Goal: Task Accomplishment & Management: Manage account settings

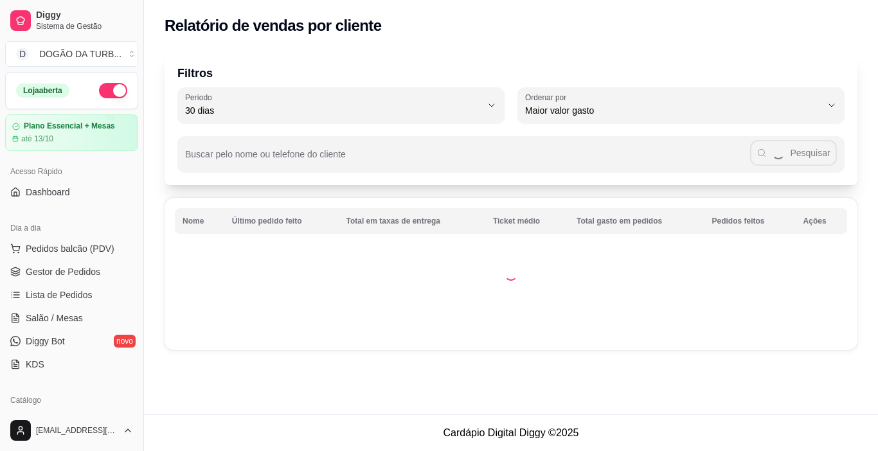
select select "30"
select select "HIGHEST_TOTAL_SPENT_WITH_ORDERS"
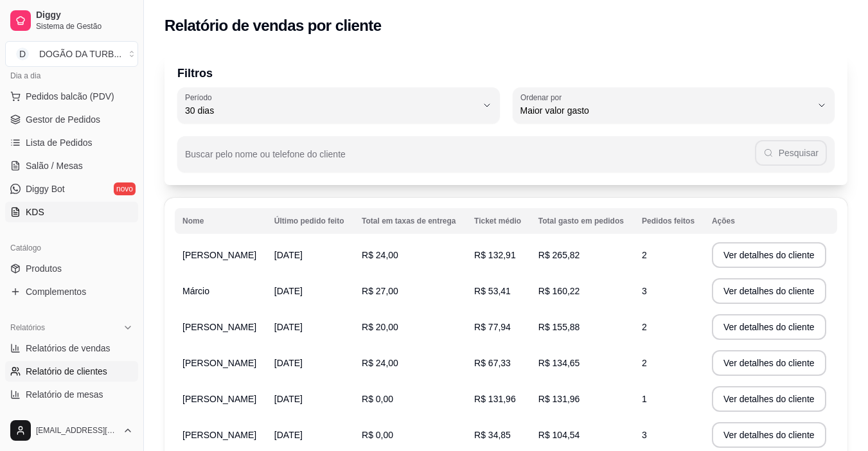
scroll to position [24, 0]
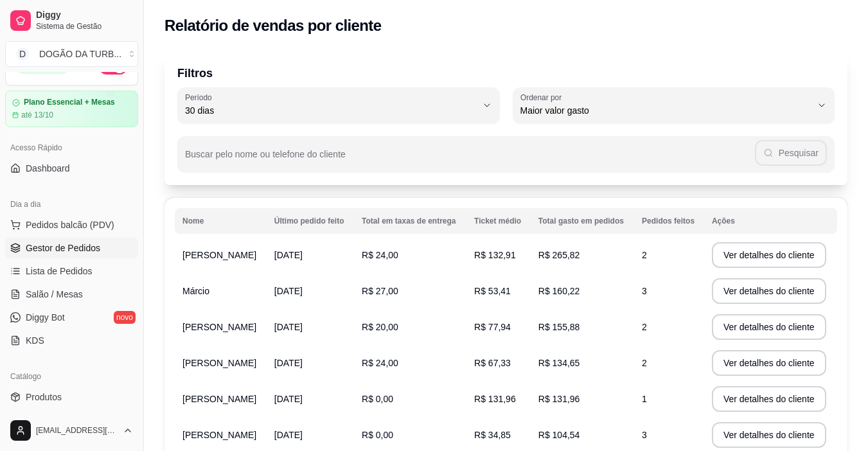
click at [83, 249] on span "Gestor de Pedidos" at bounding box center [63, 248] width 75 height 13
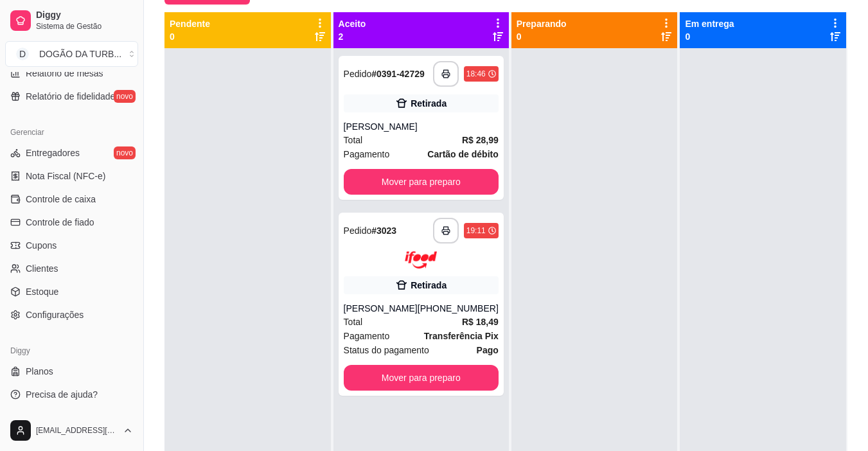
scroll to position [196, 0]
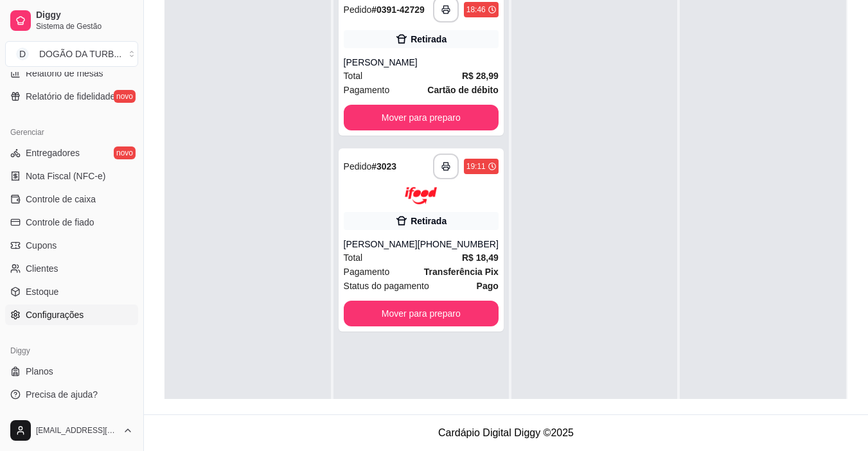
click at [79, 317] on span "Configurações" at bounding box center [55, 315] width 58 height 13
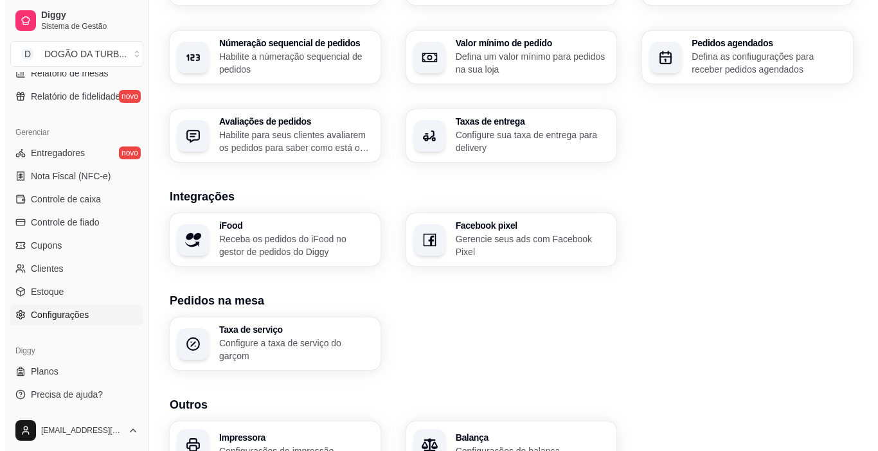
scroll to position [449, 0]
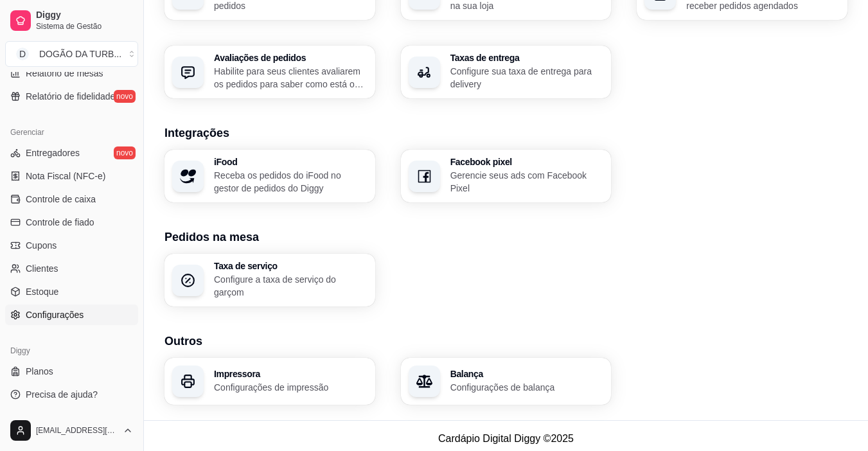
click at [282, 370] on h3 "Impressora" at bounding box center [291, 374] width 154 height 9
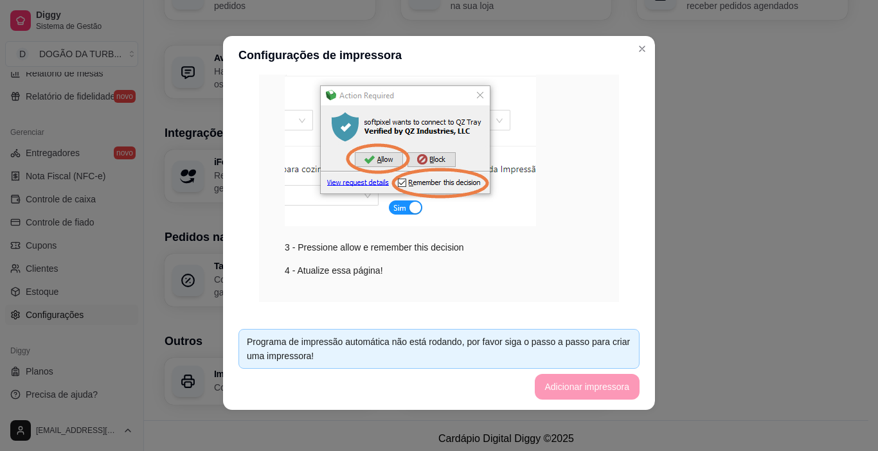
scroll to position [276, 0]
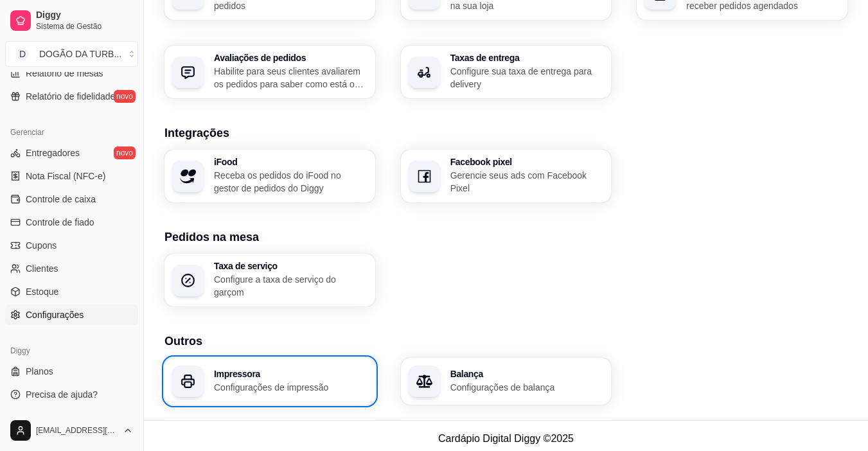
click at [296, 370] on h3 "Impressora" at bounding box center [291, 374] width 154 height 9
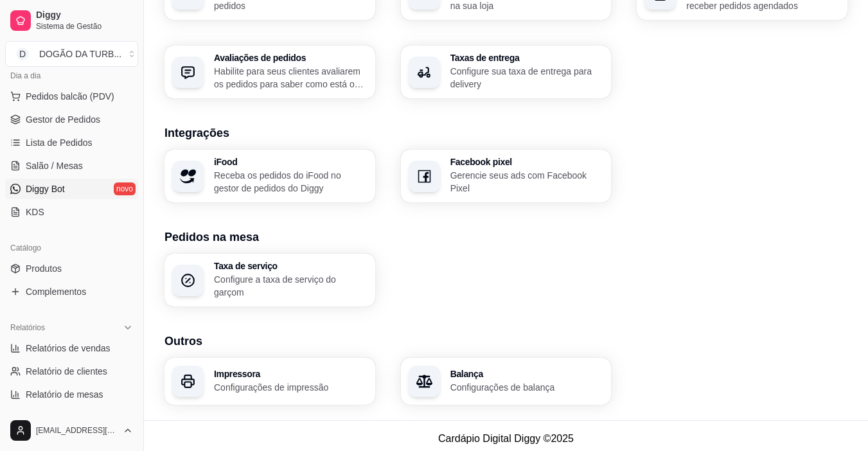
scroll to position [0, 0]
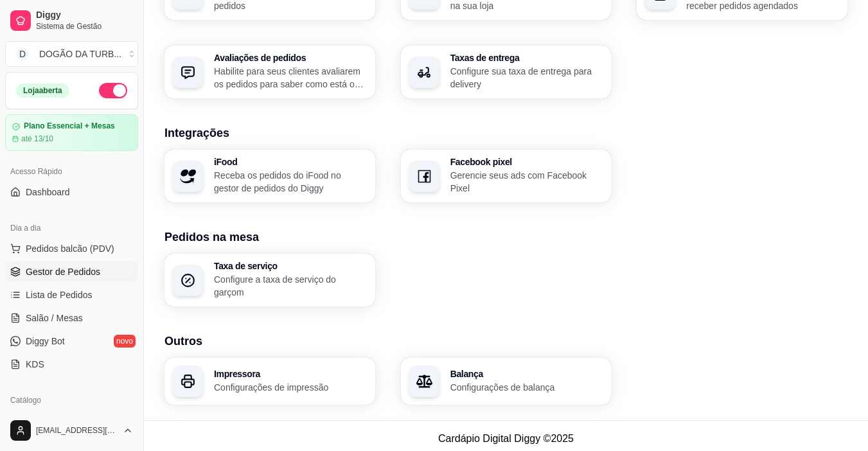
click at [73, 274] on span "Gestor de Pedidos" at bounding box center [63, 271] width 75 height 13
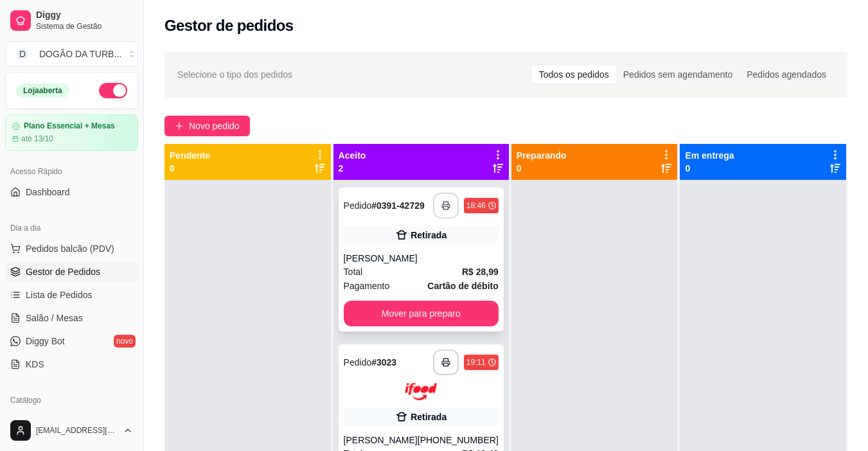
click at [433, 201] on button "button" at bounding box center [446, 206] width 26 height 26
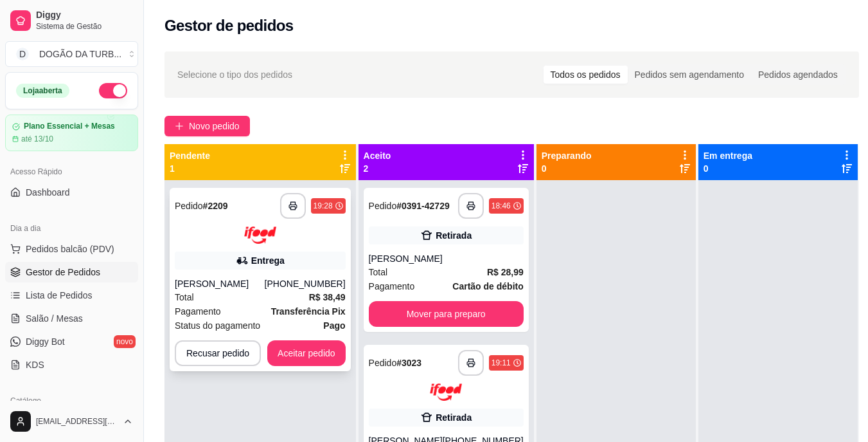
click at [210, 297] on div "Total R$ 38,49" at bounding box center [260, 297] width 171 height 14
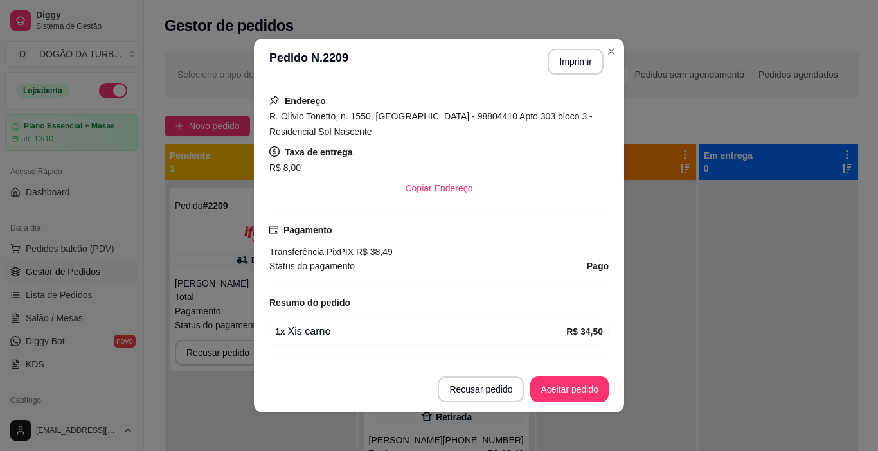
scroll to position [376, 0]
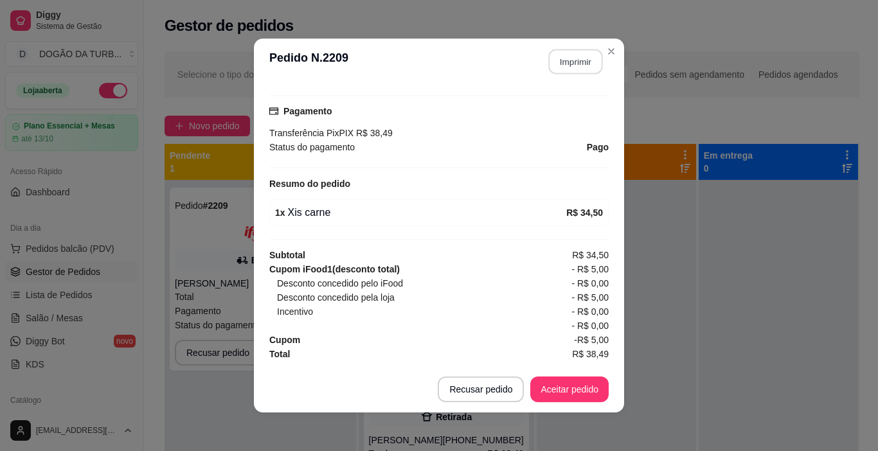
click at [568, 65] on button "Imprimir" at bounding box center [576, 61] width 54 height 25
click at [575, 391] on button "Aceitar pedido" at bounding box center [569, 390] width 78 height 26
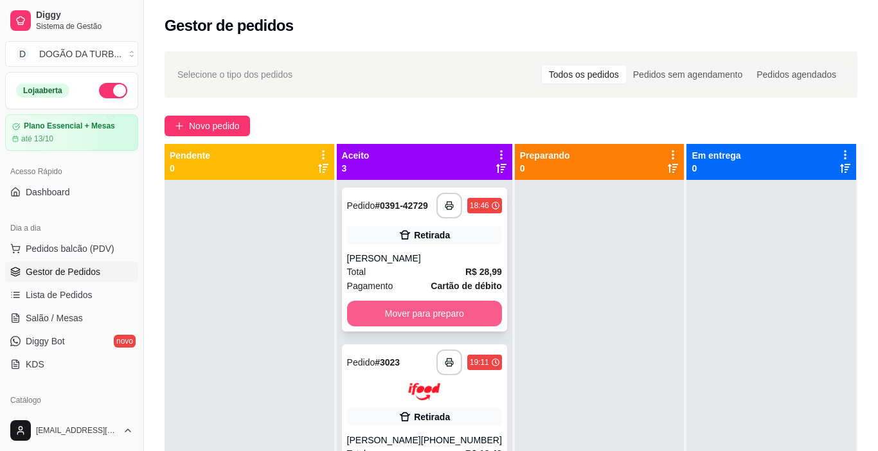
click at [409, 316] on button "Mover para preparo" at bounding box center [424, 314] width 155 height 26
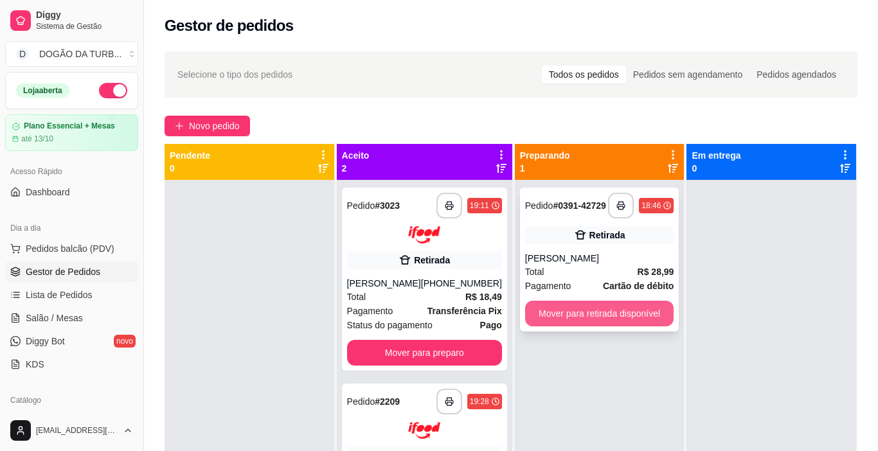
click at [605, 316] on button "Mover para retirada disponível" at bounding box center [599, 314] width 149 height 26
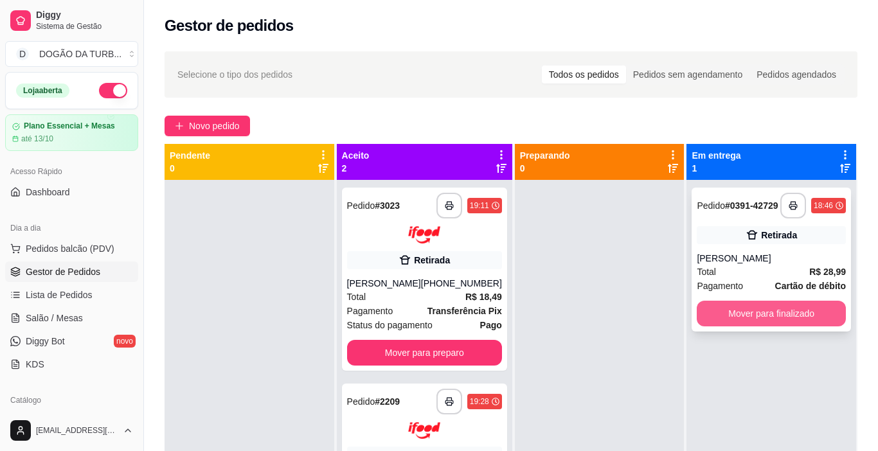
click at [753, 319] on button "Mover para finalizado" at bounding box center [771, 314] width 149 height 26
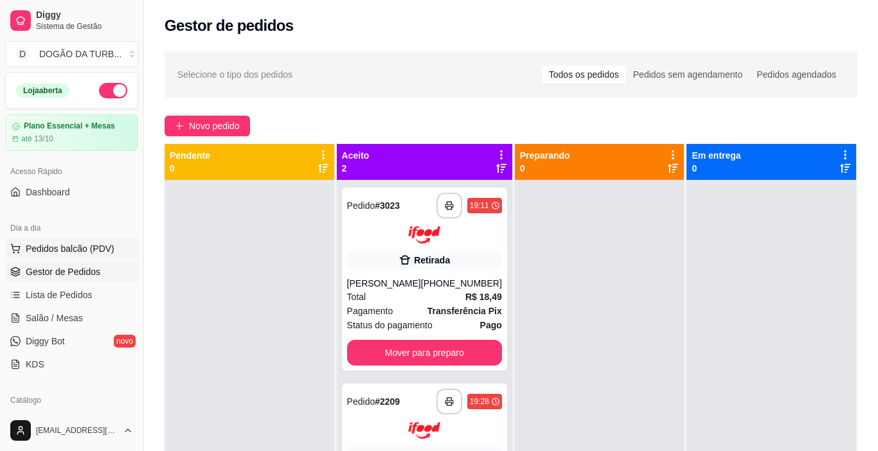
click at [103, 249] on span "Pedidos balcão (PDV)" at bounding box center [70, 248] width 89 height 13
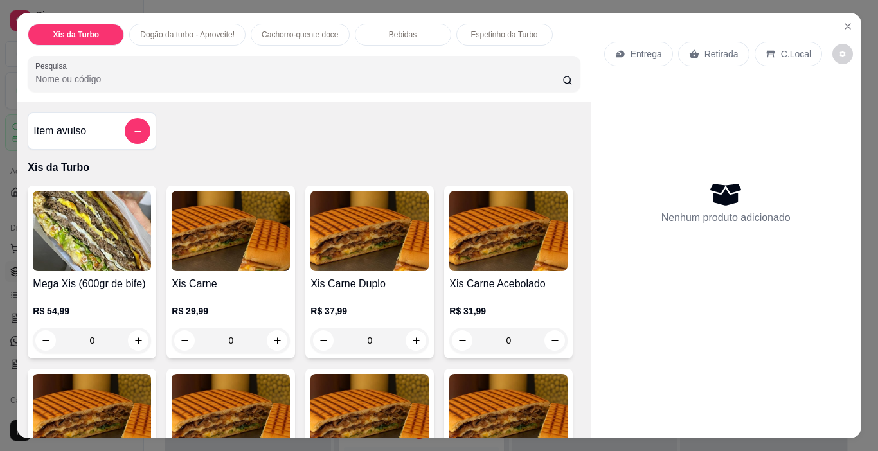
type input "1"
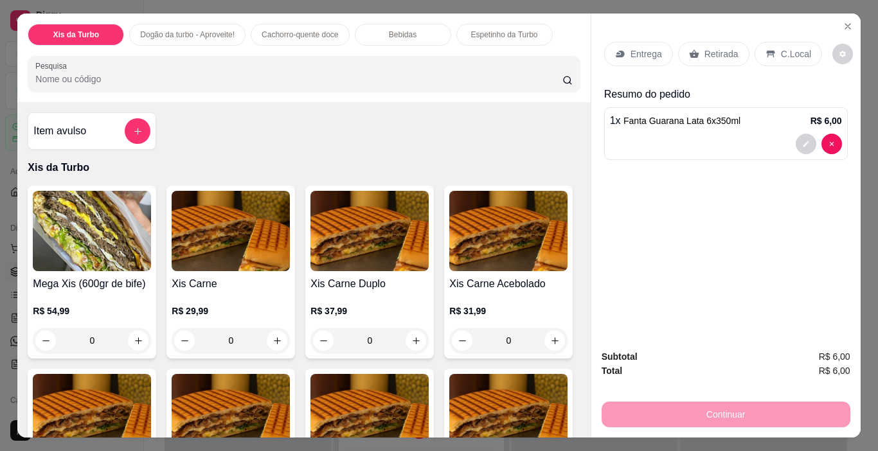
click at [708, 57] on div "Retirada" at bounding box center [713, 54] width 71 height 24
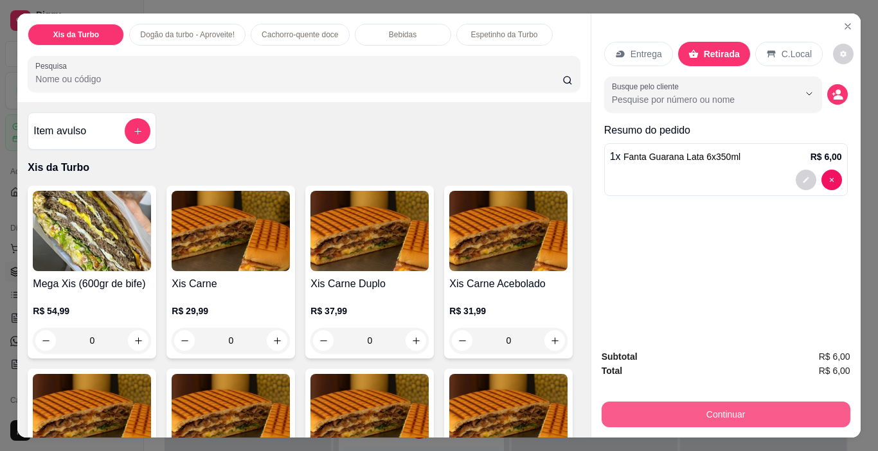
click at [764, 416] on button "Continuar" at bounding box center [726, 415] width 249 height 26
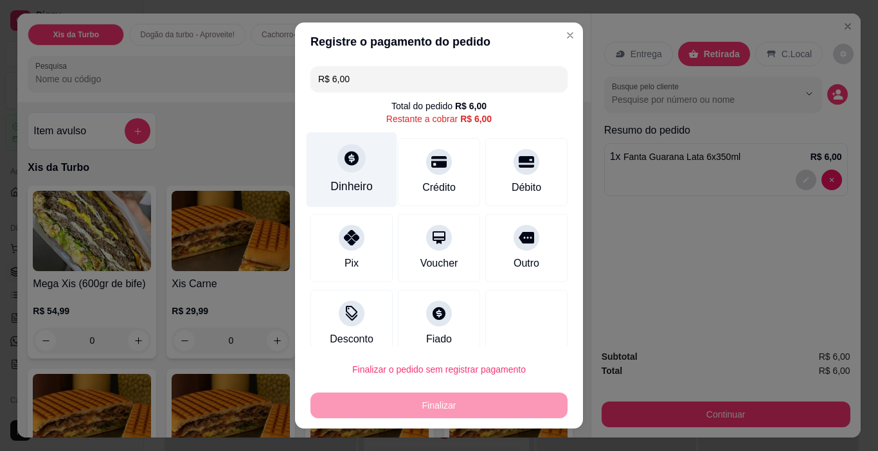
click at [339, 183] on div "Dinheiro" at bounding box center [351, 186] width 42 height 17
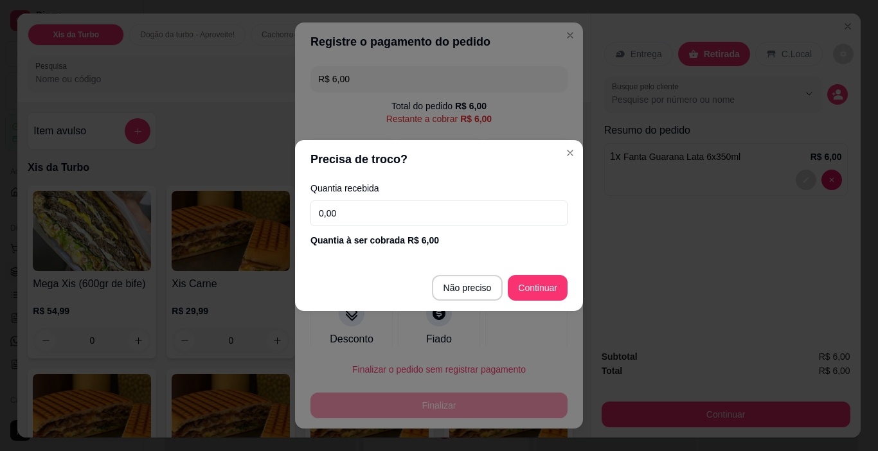
click at [393, 214] on input "0,00" at bounding box center [438, 214] width 257 height 26
type input "0,06"
type input "R$ 0,00"
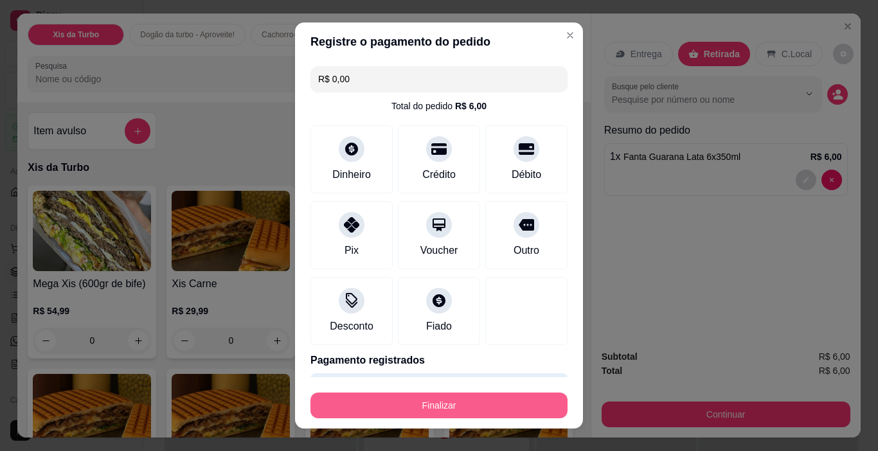
click at [463, 399] on button "Finalizar" at bounding box center [438, 406] width 257 height 26
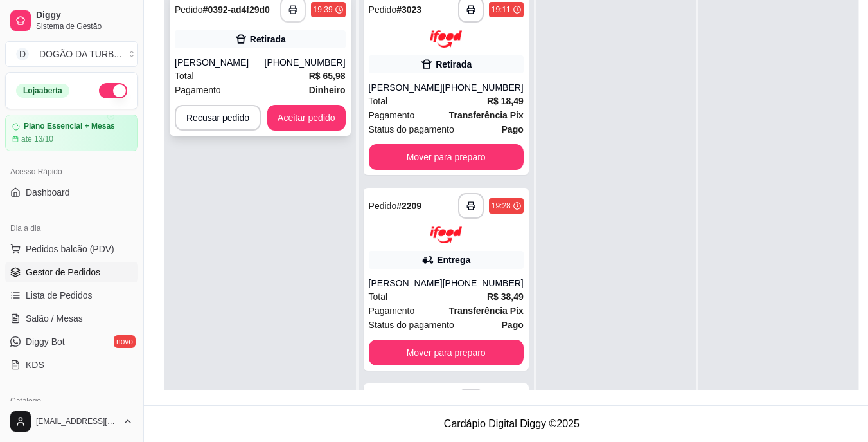
click at [291, 6] on icon "button" at bounding box center [293, 9] width 9 height 9
click at [318, 115] on button "Aceitar pedido" at bounding box center [306, 118] width 78 height 26
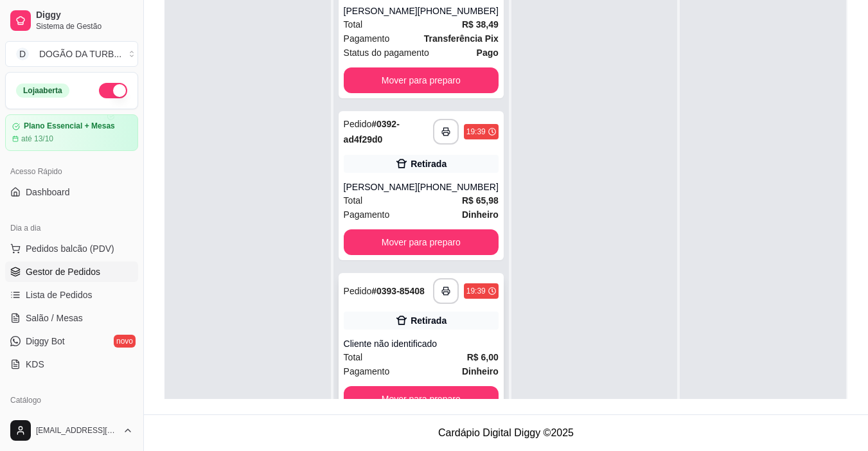
scroll to position [36, 0]
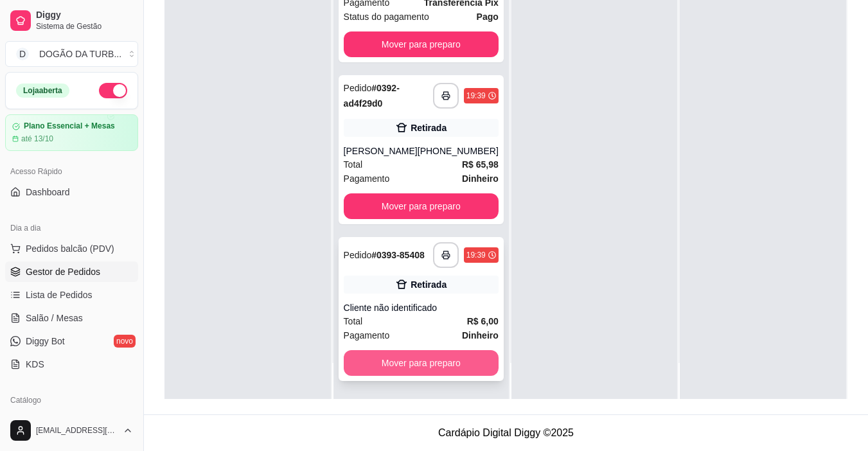
click at [411, 359] on button "Mover para preparo" at bounding box center [421, 363] width 155 height 26
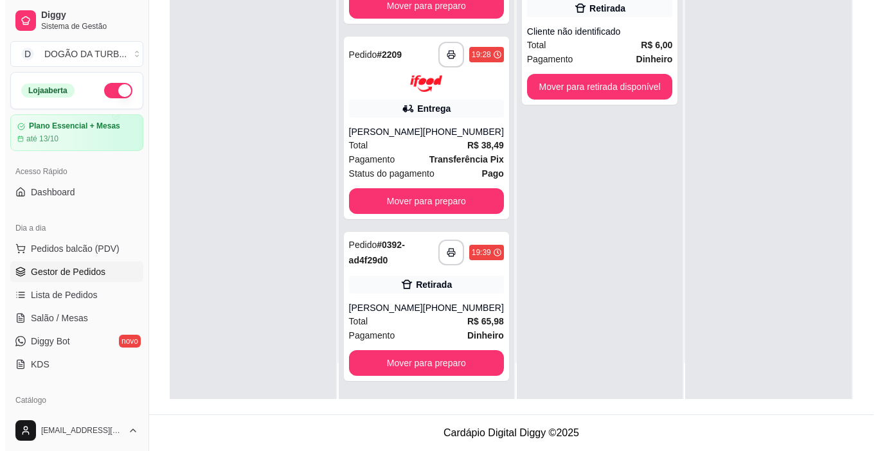
scroll to position [128, 0]
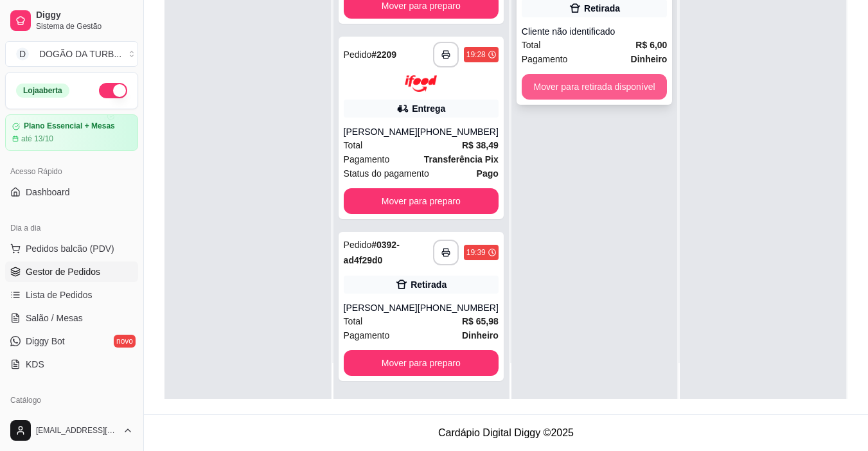
click at [546, 88] on button "Mover para retirada disponível" at bounding box center [595, 87] width 146 height 26
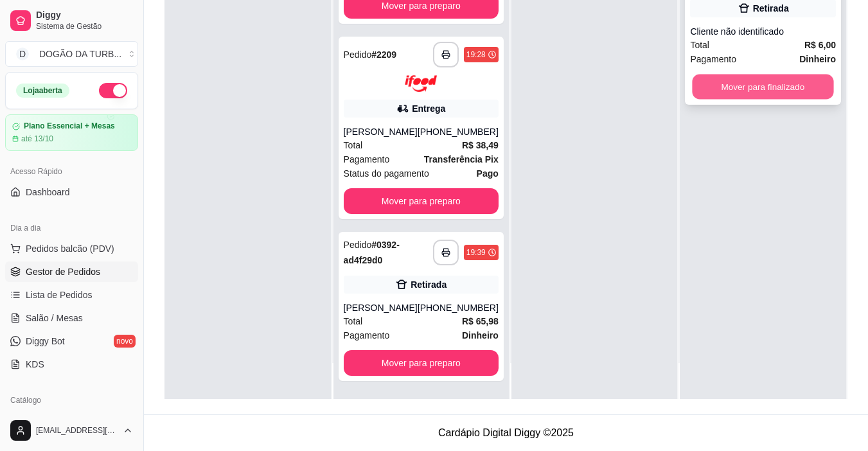
click at [712, 78] on button "Mover para finalizado" at bounding box center [763, 87] width 141 height 25
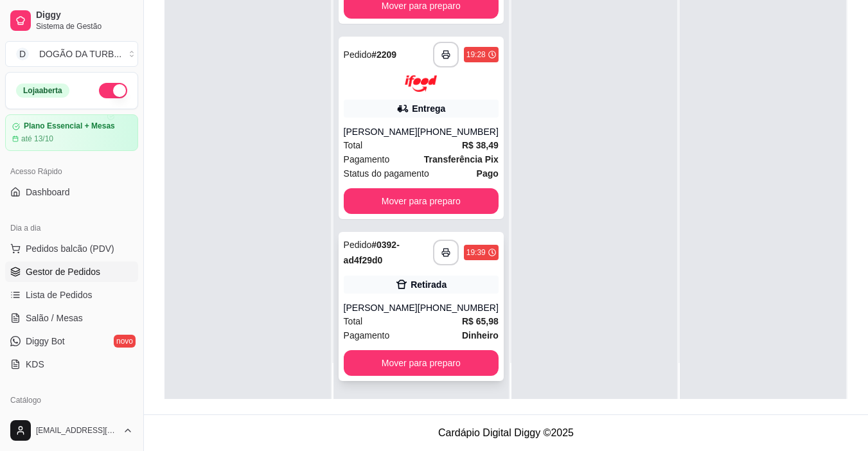
click at [431, 317] on div "Total R$ 65,98" at bounding box center [421, 321] width 155 height 14
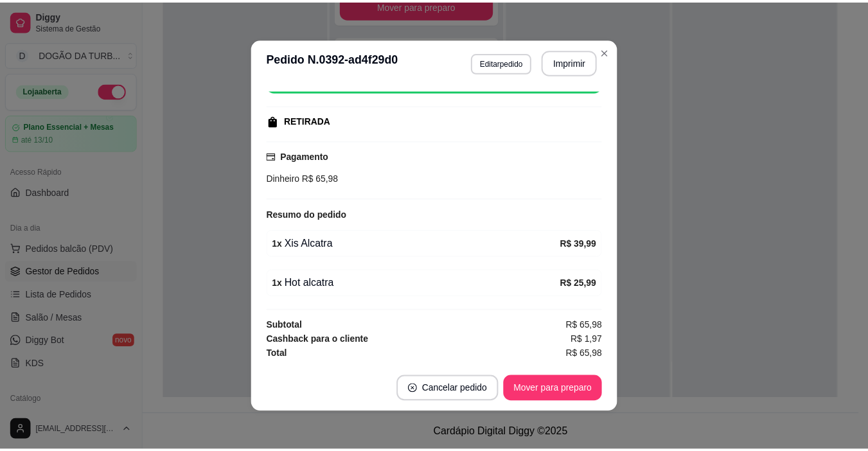
scroll to position [0, 0]
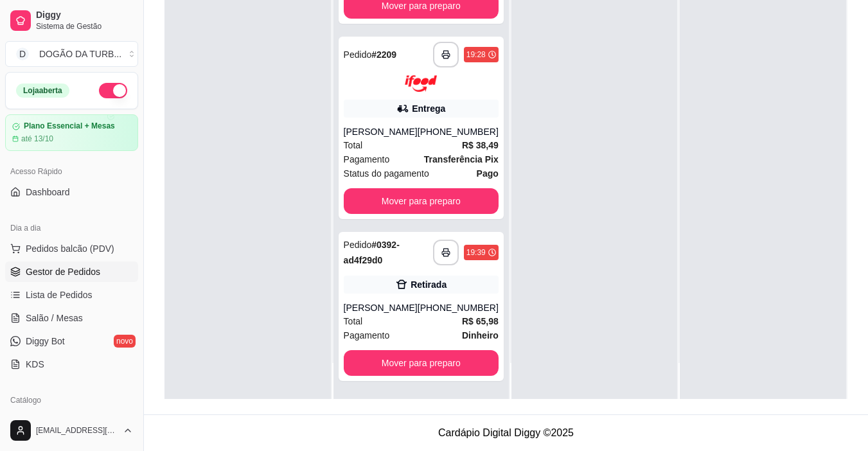
click at [285, 448] on footer "Cardápio Digital Diggy © 2025" at bounding box center [506, 433] width 724 height 37
drag, startPoint x: 42, startPoint y: 248, endPoint x: 57, endPoint y: 247, distance: 14.8
click at [44, 248] on span "Pedidos balcão (PDV)" at bounding box center [70, 248] width 89 height 13
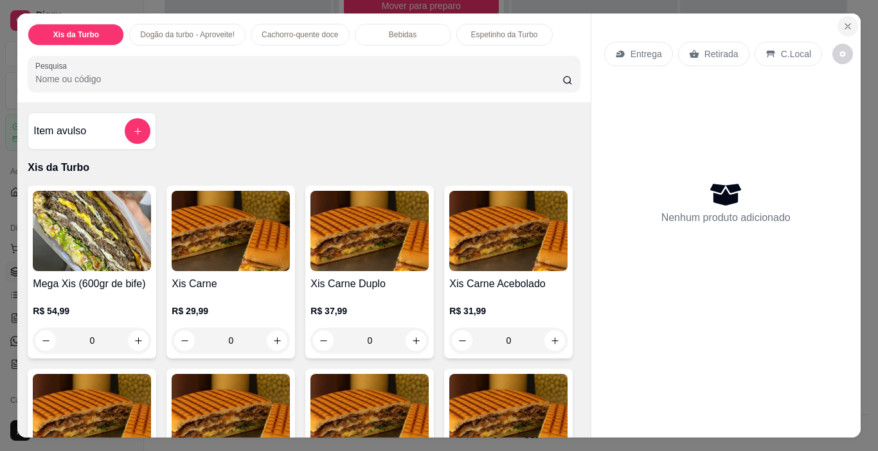
click at [848, 24] on button "Close" at bounding box center [847, 26] width 21 height 21
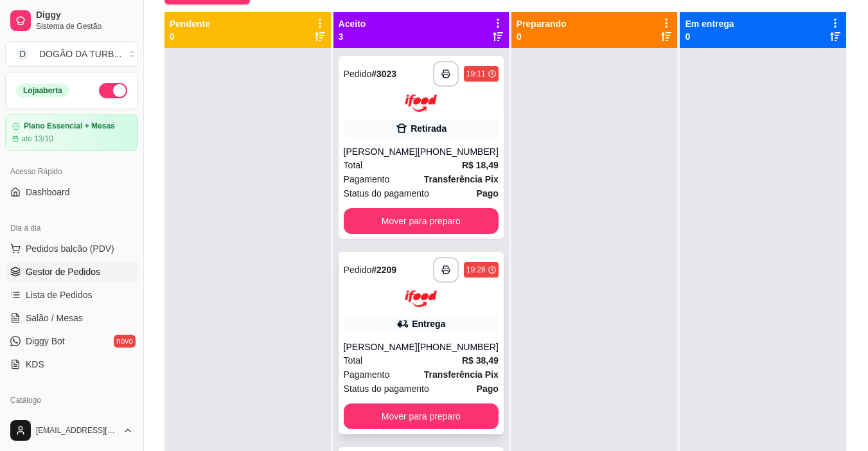
click at [418, 354] on div "[PHONE_NUMBER]" at bounding box center [458, 347] width 81 height 13
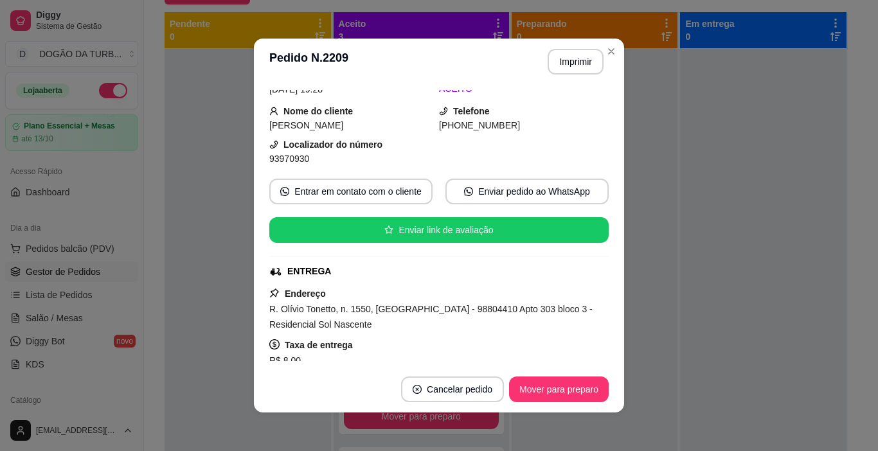
scroll to position [193, 0]
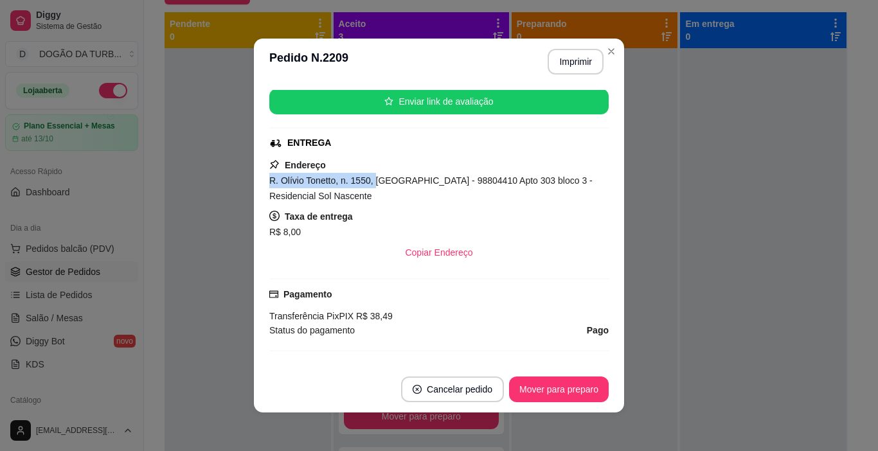
drag, startPoint x: 263, startPoint y: 177, endPoint x: 370, endPoint y: 174, distance: 106.7
click at [368, 175] on div "feito há 17 minutos Horário do pedido [DATE] 19:28 Status do pedido ACEITO Nome…" at bounding box center [439, 226] width 370 height 282
copy span "R. Olívio Tonetto, n. 1550,"
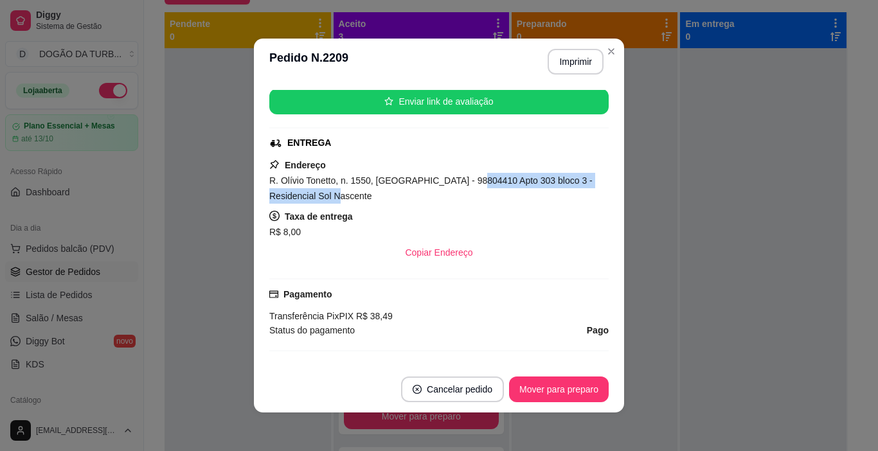
drag, startPoint x: 460, startPoint y: 183, endPoint x: 486, endPoint y: 202, distance: 32.1
click at [488, 202] on div "R. Olívio Tonetto, n. 1550, [GEOGRAPHIC_DATA] - 98804410 Apto 303 bloco 3 - Res…" at bounding box center [438, 188] width 339 height 31
copy span "Apto 303 bloco 3 - Residencial Sol Nascente"
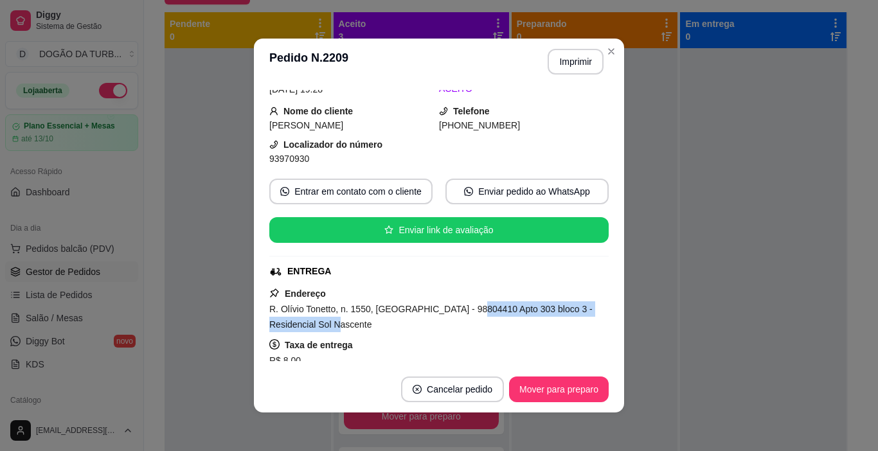
scroll to position [0, 0]
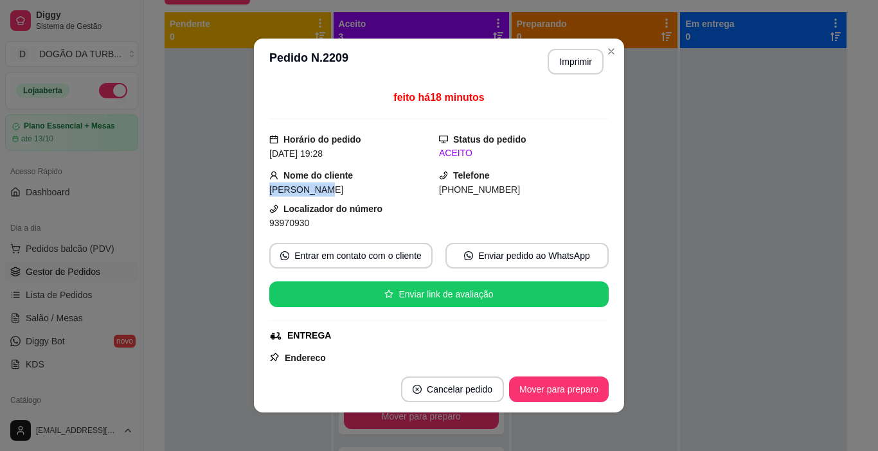
drag, startPoint x: 256, startPoint y: 190, endPoint x: 325, endPoint y: 193, distance: 68.2
click at [325, 193] on div "feito há 18 minutos Horário do pedido [DATE] 19:28 Status do pedido ACEITO Nome…" at bounding box center [439, 226] width 370 height 282
copy span "[PERSON_NAME]"
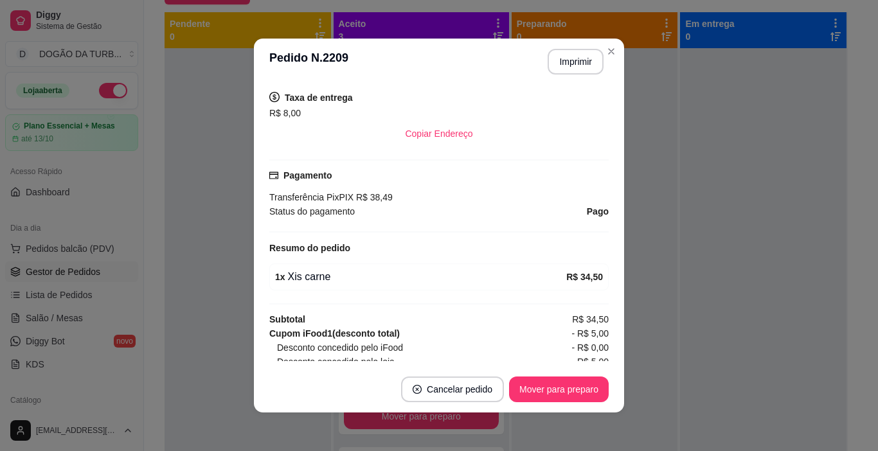
scroll to position [119, 0]
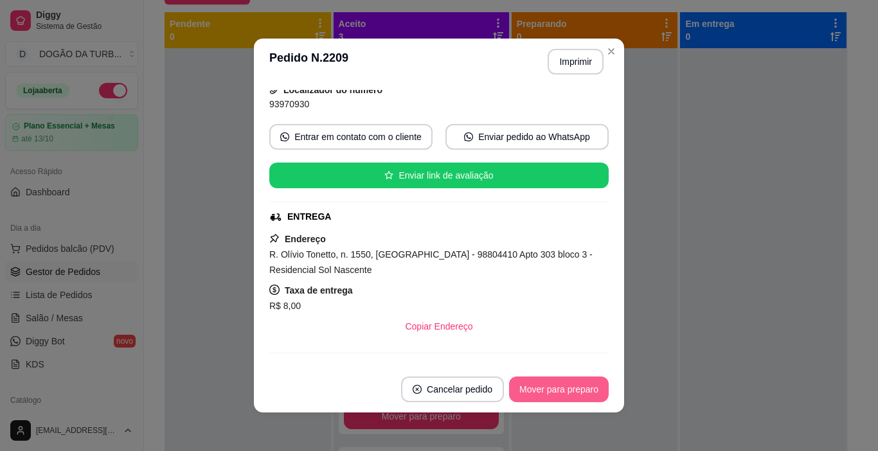
click at [552, 388] on button "Mover para preparo" at bounding box center [559, 390] width 100 height 26
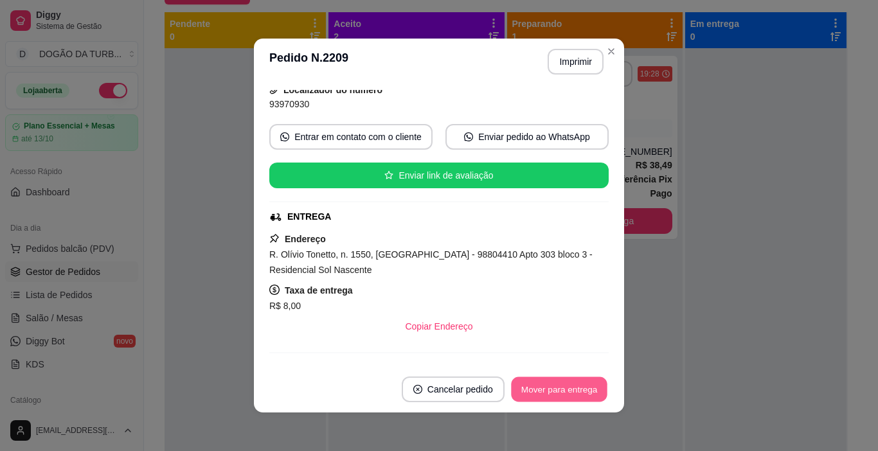
click at [571, 386] on button "Mover para entrega" at bounding box center [559, 389] width 96 height 25
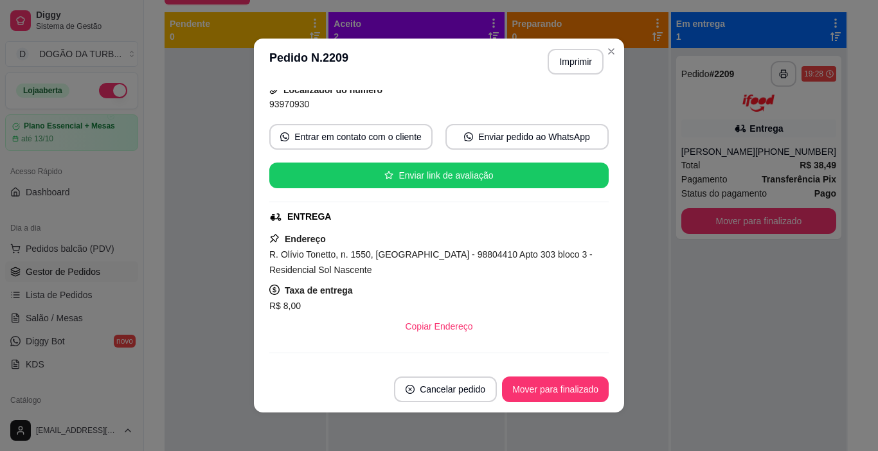
drag, startPoint x: 667, startPoint y: 335, endPoint x: 675, endPoint y: 330, distance: 8.9
click at [673, 332] on div "**********" at bounding box center [758, 273] width 175 height 451
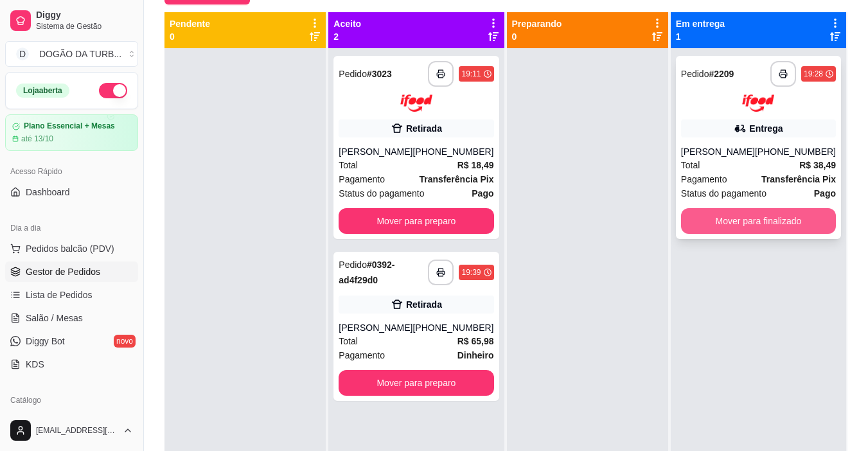
click at [706, 230] on button "Mover para finalizado" at bounding box center [758, 221] width 155 height 26
click at [433, 154] on div "[PHONE_NUMBER]" at bounding box center [453, 151] width 81 height 13
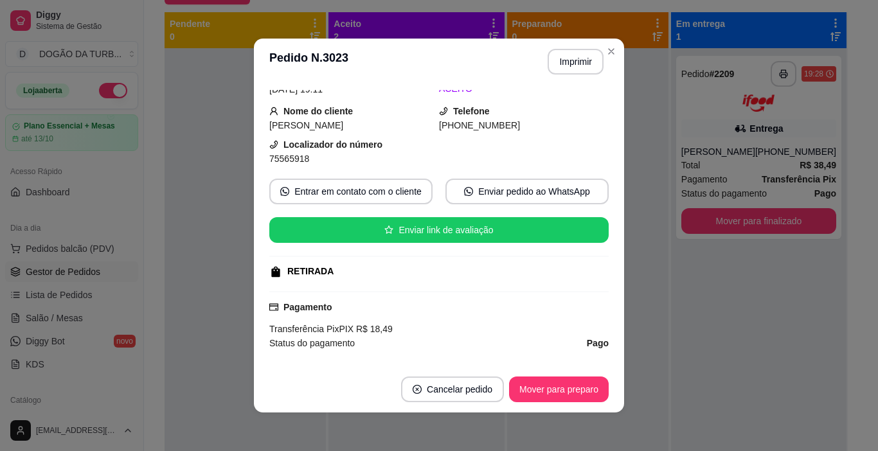
scroll to position [257, 0]
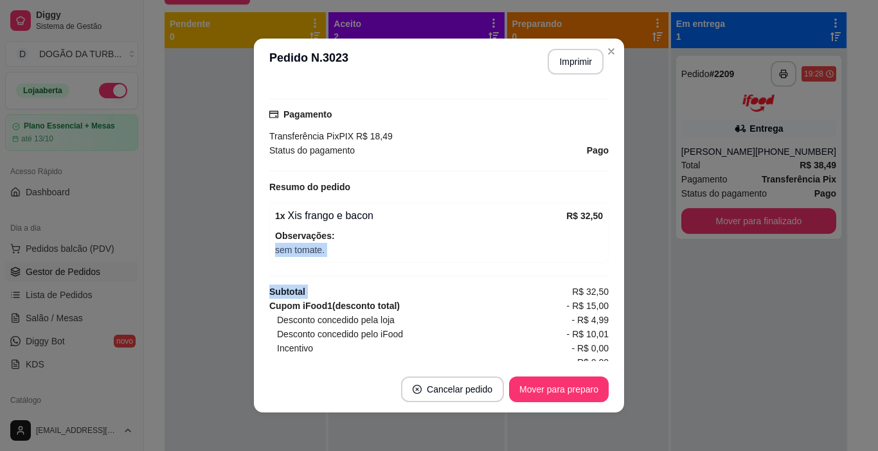
drag, startPoint x: 475, startPoint y: 281, endPoint x: 438, endPoint y: 305, distance: 44.2
click at [469, 285] on div "feito há 48 minutos Horário do pedido [DATE] 19:11 Status do pedido ACEITO Nome…" at bounding box center [438, 225] width 339 height 271
click at [550, 397] on button "Mover para preparo" at bounding box center [559, 390] width 100 height 26
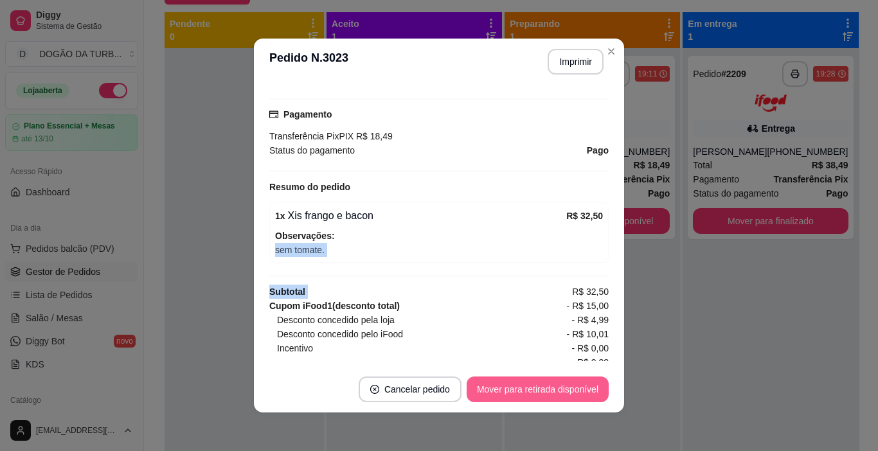
click at [582, 392] on button "Mover para retirada disponível" at bounding box center [538, 390] width 142 height 26
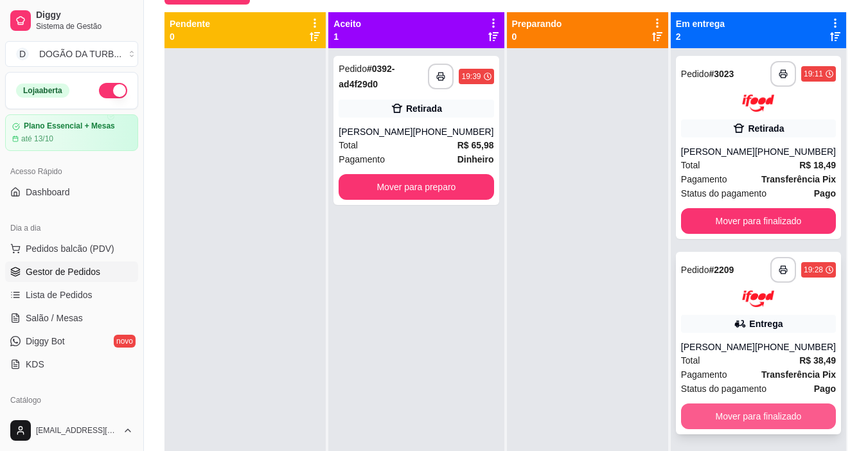
click at [788, 409] on button "Mover para finalizado" at bounding box center [758, 417] width 155 height 26
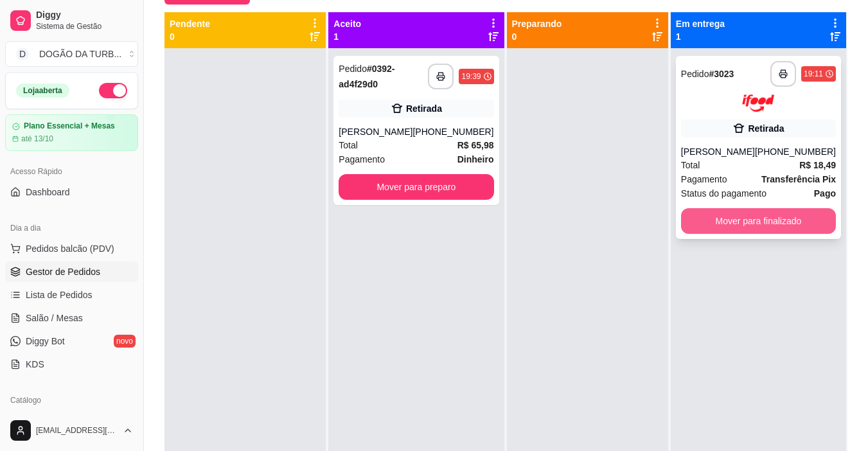
click at [748, 219] on button "Mover para finalizado" at bounding box center [758, 221] width 155 height 26
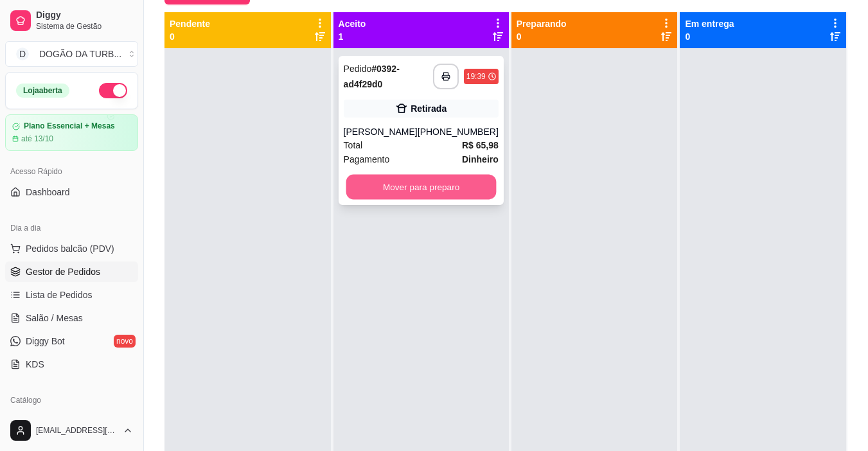
click at [452, 180] on button "Mover para preparo" at bounding box center [421, 187] width 150 height 25
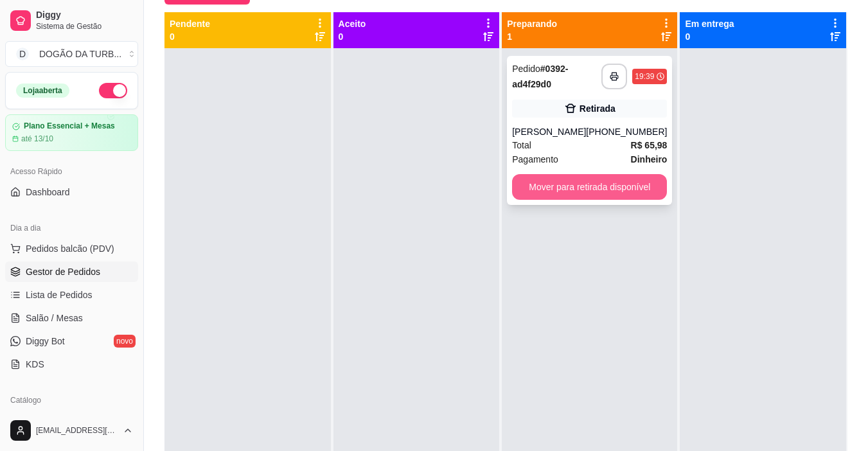
click at [563, 183] on button "Mover para retirada disponível" at bounding box center [589, 187] width 155 height 26
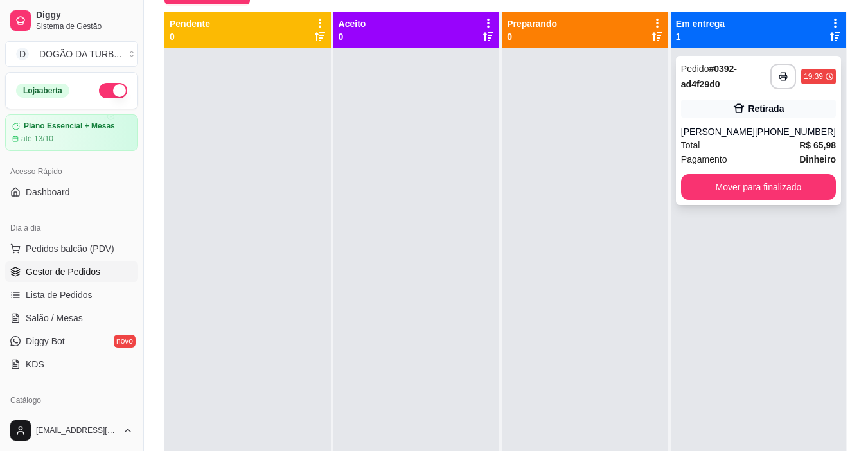
click at [695, 148] on span "Total" at bounding box center [690, 145] width 19 height 14
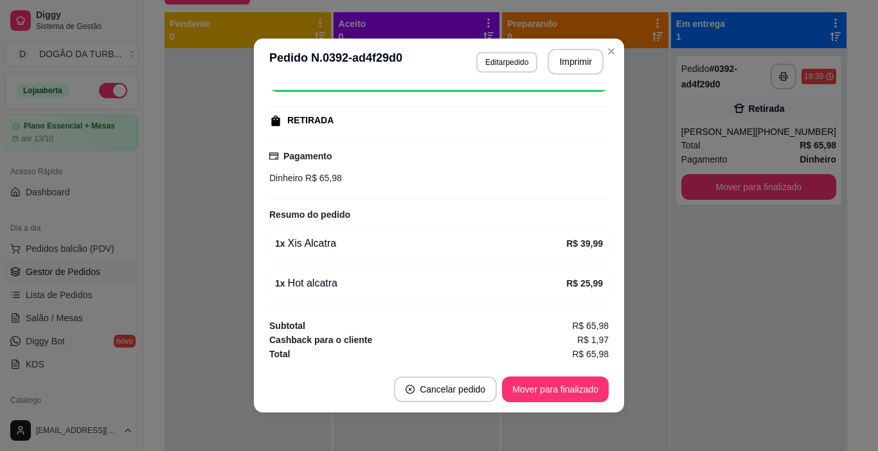
scroll to position [3, 0]
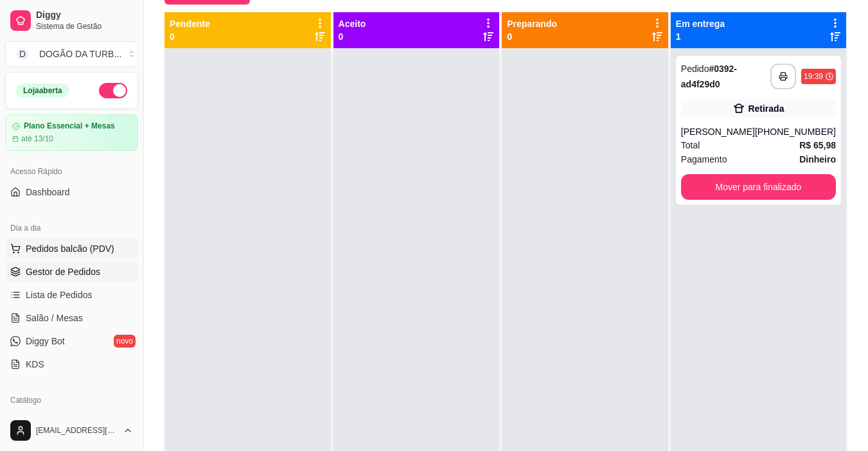
click at [62, 252] on span "Pedidos balcão (PDV)" at bounding box center [70, 248] width 89 height 13
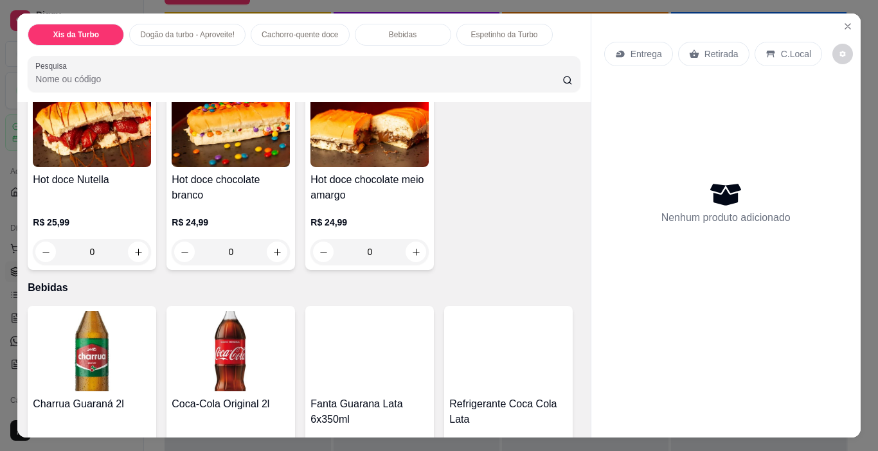
scroll to position [1350, 0]
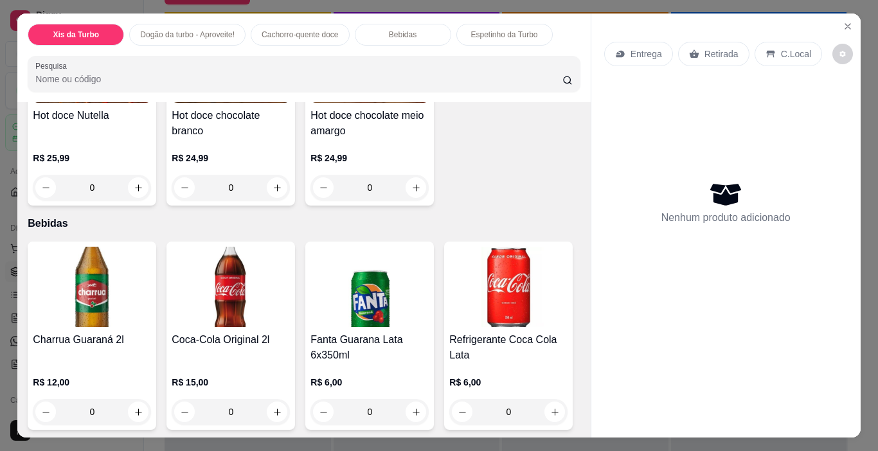
click at [134, 201] on div "0" at bounding box center [92, 188] width 118 height 26
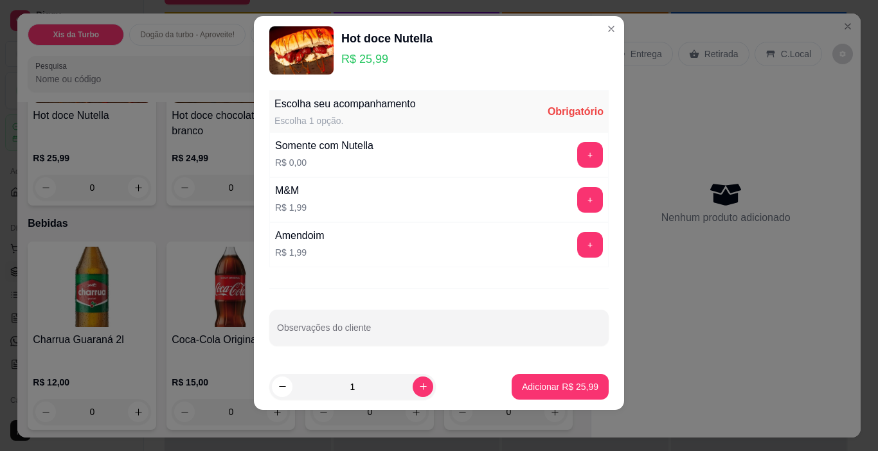
scroll to position [0, 0]
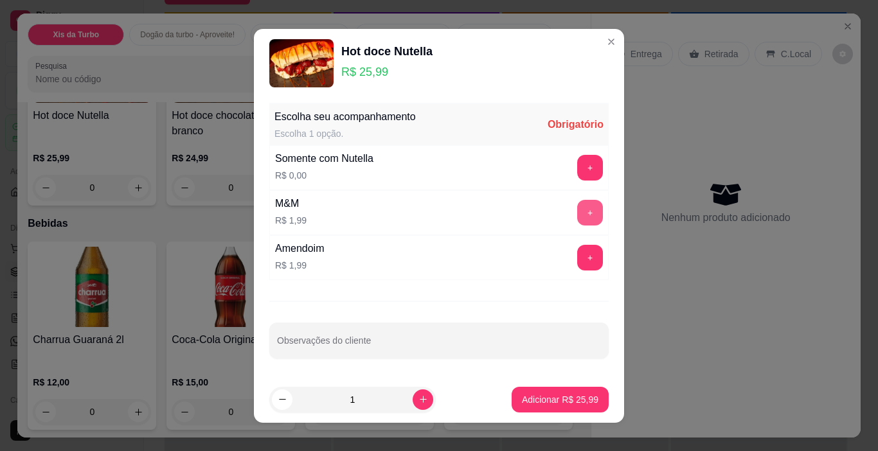
click at [577, 213] on button "+" at bounding box center [590, 213] width 26 height 26
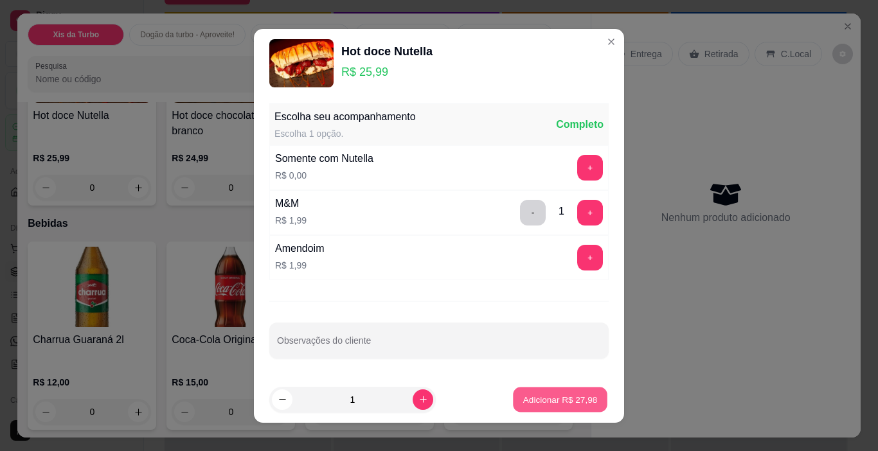
click at [571, 396] on p "Adicionar R$ 27,98" at bounding box center [560, 399] width 75 height 12
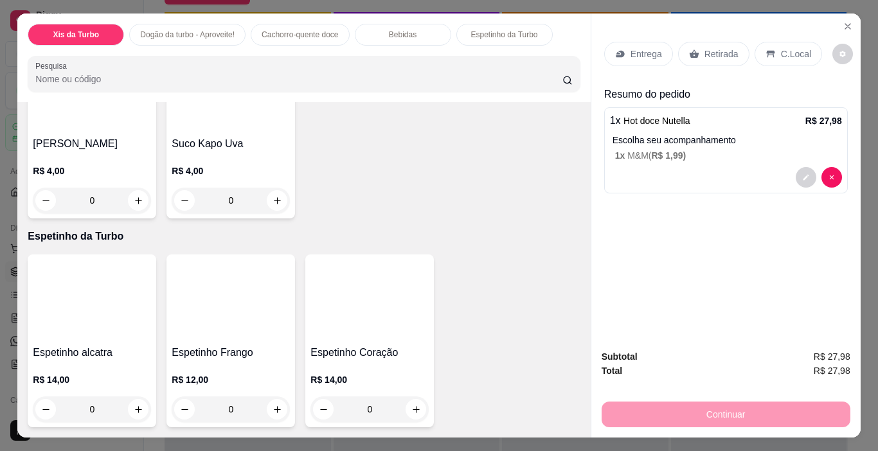
scroll to position [2477, 0]
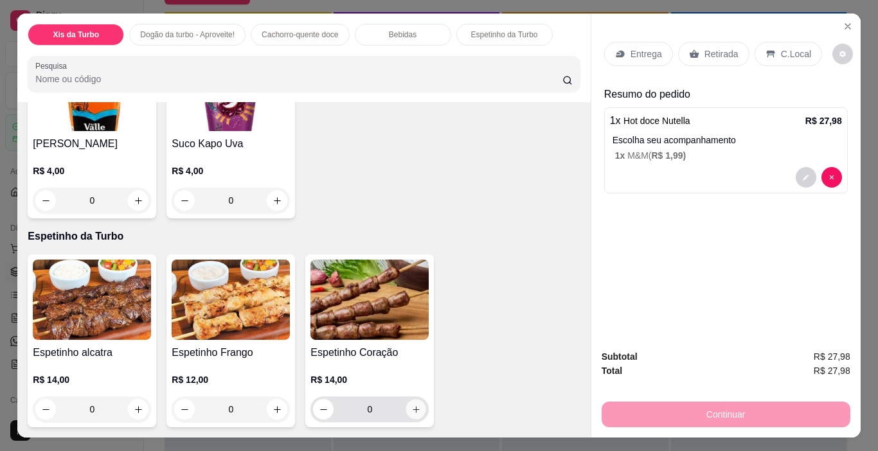
click at [413, 406] on icon "increase-product-quantity" at bounding box center [416, 409] width 6 height 6
type input "1"
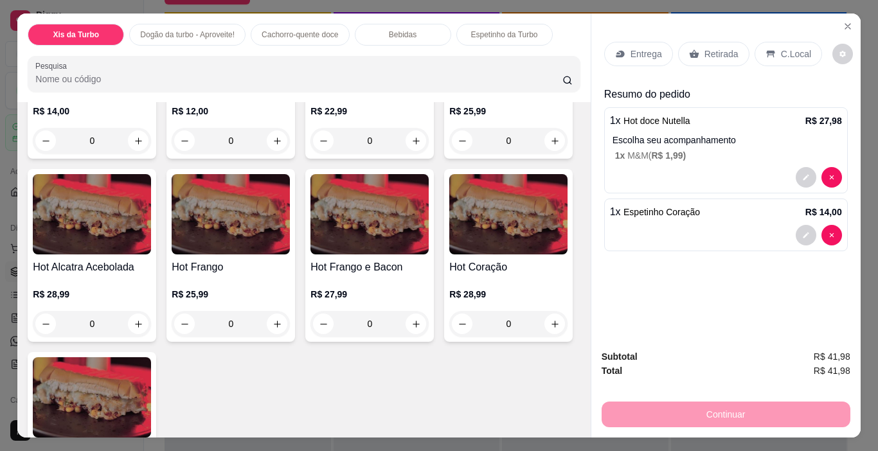
scroll to position [742, 0]
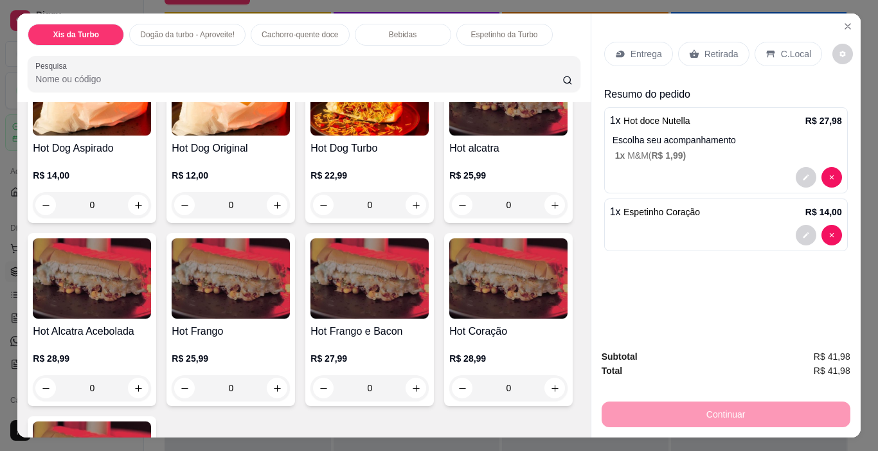
click at [405, 218] on div "0" at bounding box center [369, 205] width 118 height 26
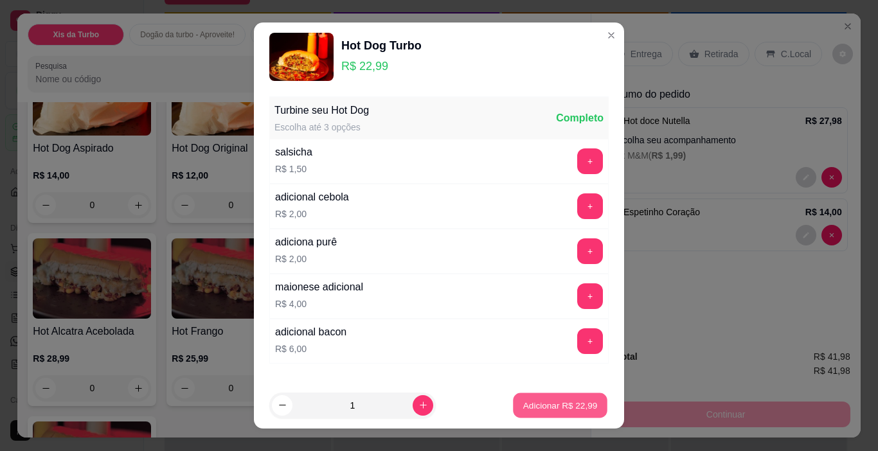
click at [528, 400] on p "Adicionar R$ 22,99" at bounding box center [560, 405] width 75 height 12
type input "1"
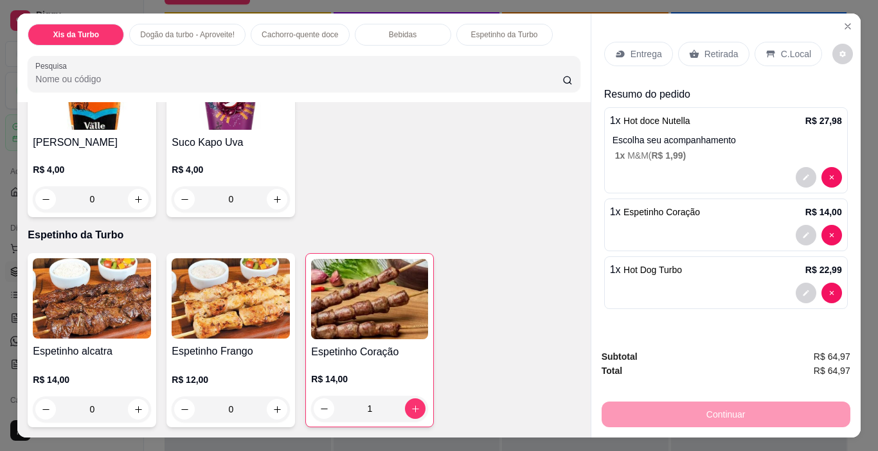
scroll to position [2480, 0]
click at [782, 35] on div "Entrega Retirada C.Local" at bounding box center [726, 53] width 244 height 45
click at [783, 48] on p "C.Local" at bounding box center [796, 54] width 30 height 13
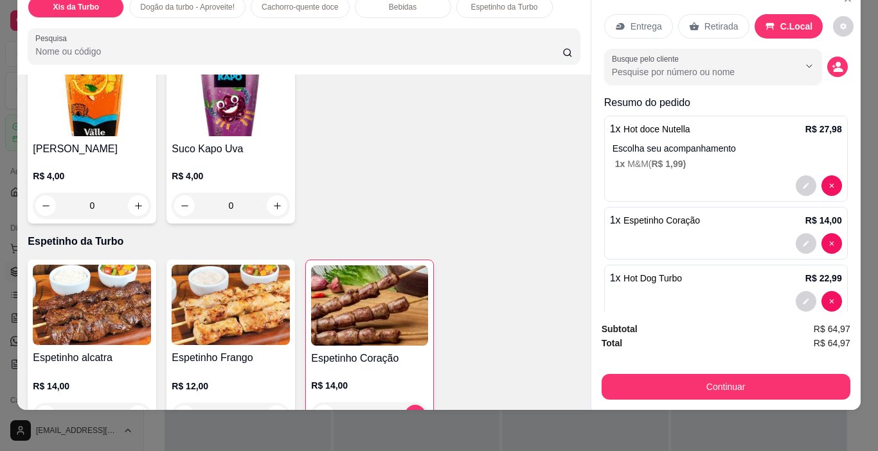
scroll to position [2159, 0]
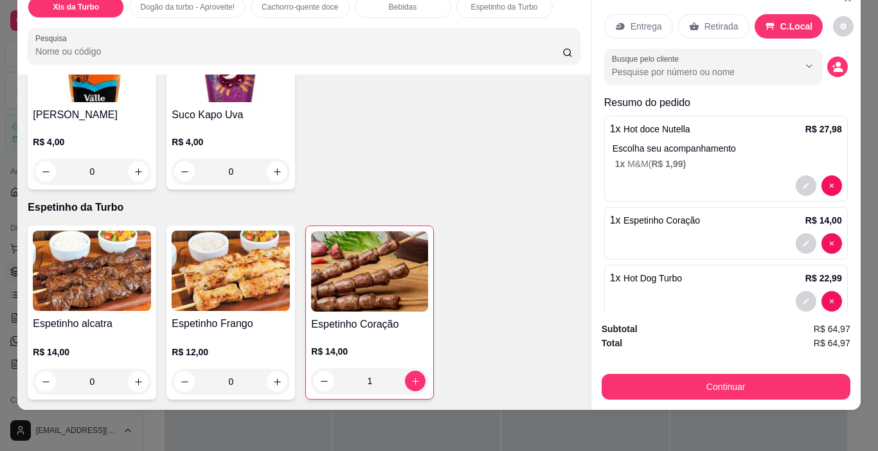
type input "1"
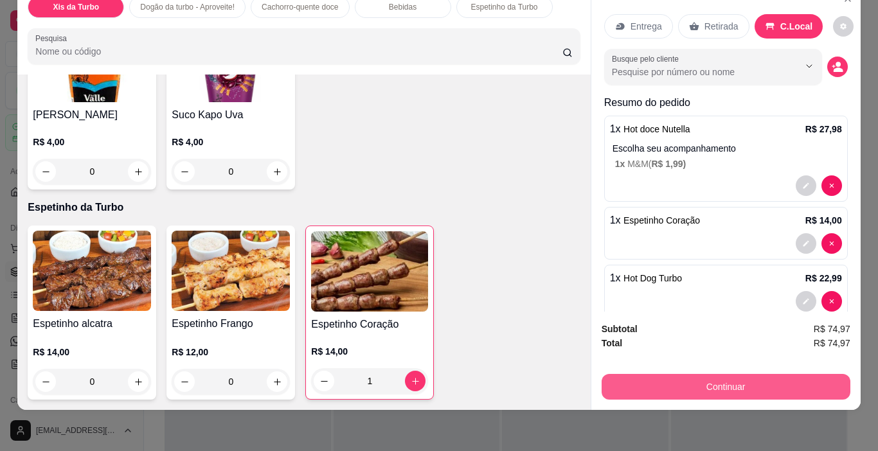
click at [708, 374] on button "Continuar" at bounding box center [726, 387] width 249 height 26
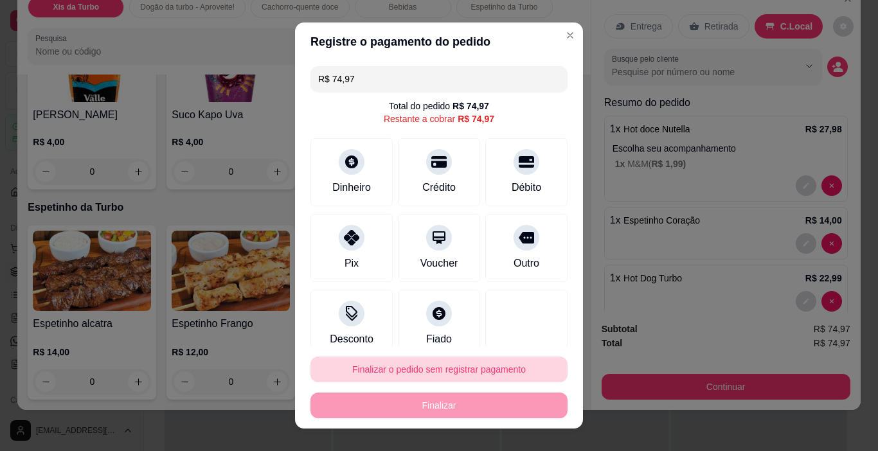
click at [432, 374] on button "Finalizar o pedido sem registrar pagamento" at bounding box center [438, 370] width 257 height 26
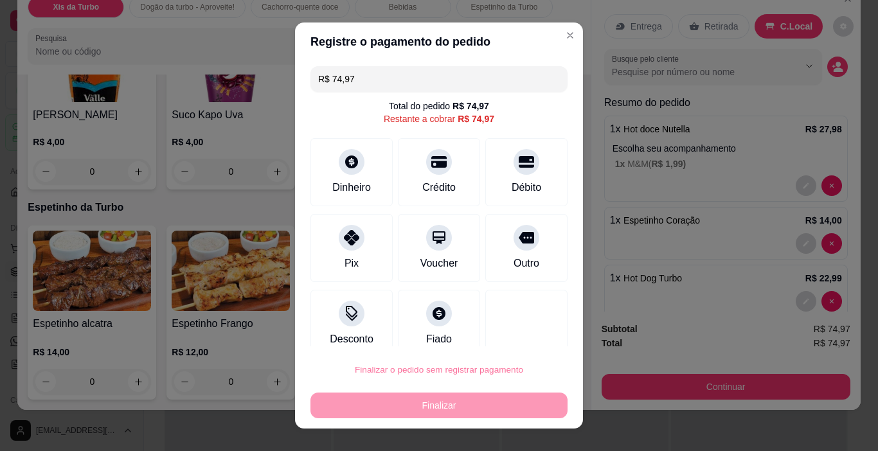
click at [523, 334] on button "Confirmar" at bounding box center [512, 332] width 46 height 19
type input "0"
type input "R$ 0,00"
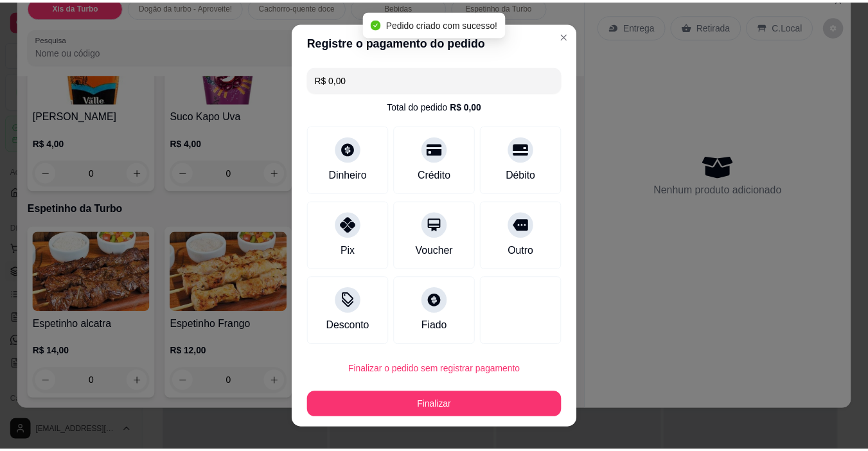
scroll to position [2158, 0]
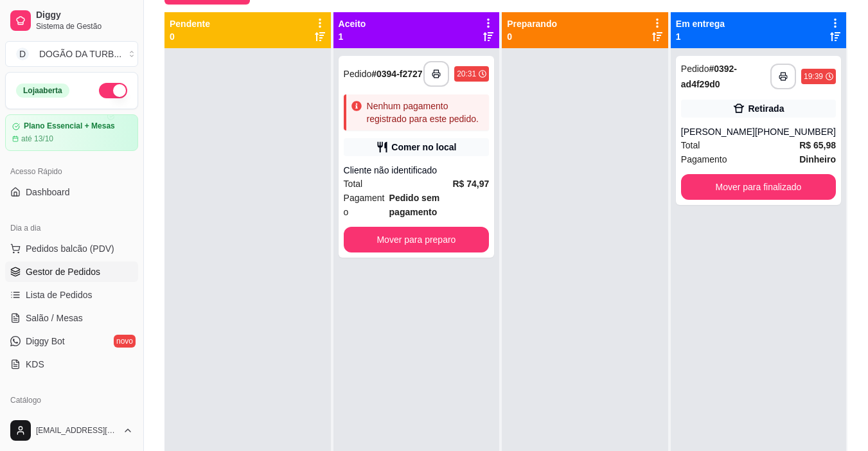
scroll to position [3, 0]
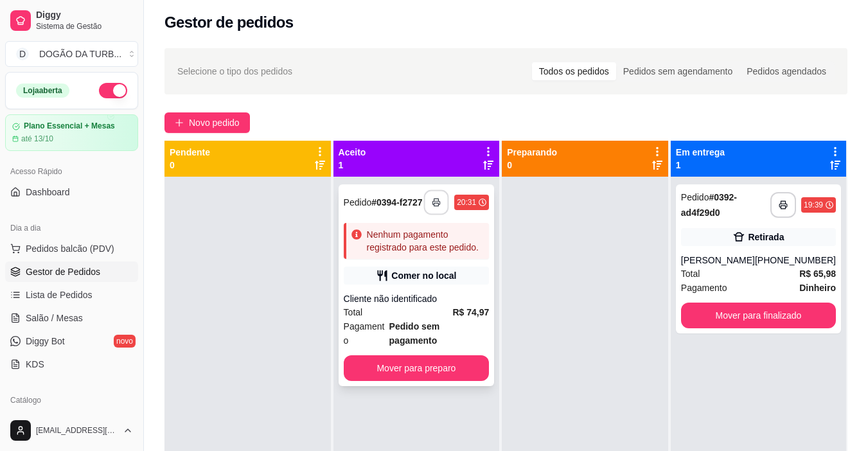
click at [441, 195] on button "button" at bounding box center [436, 202] width 25 height 25
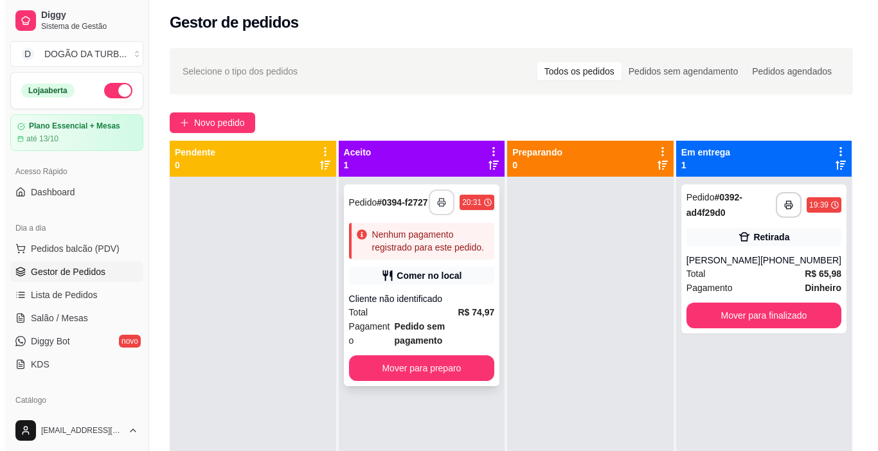
scroll to position [0, 0]
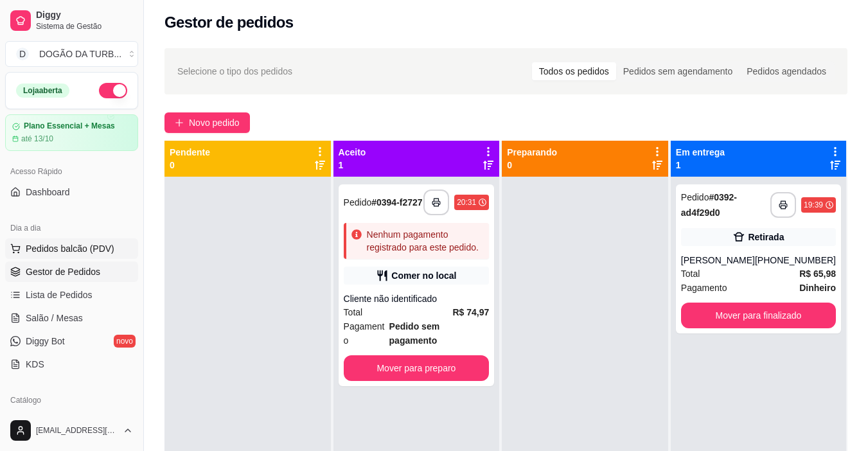
click at [68, 256] on button "Pedidos balcão (PDV)" at bounding box center [71, 248] width 133 height 21
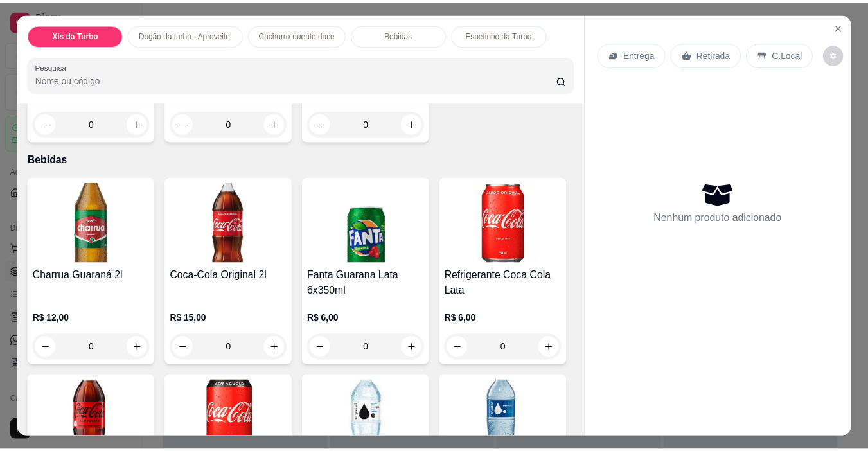
scroll to position [1671, 0]
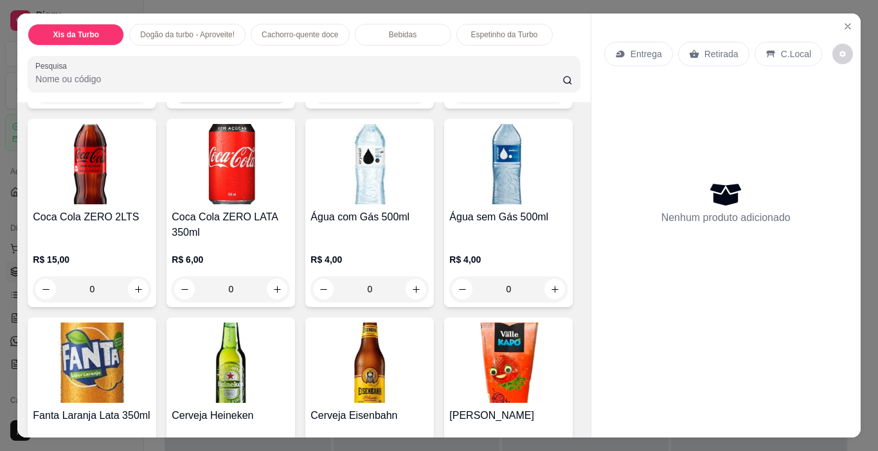
click at [273, 96] on icon "increase-product-quantity" at bounding box center [278, 91] width 10 height 10
type input "1"
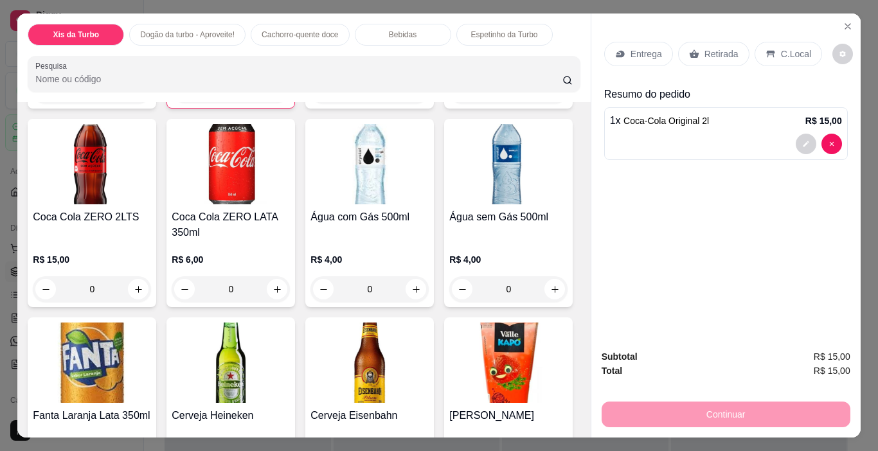
click at [698, 57] on div "Retirada" at bounding box center [713, 54] width 71 height 24
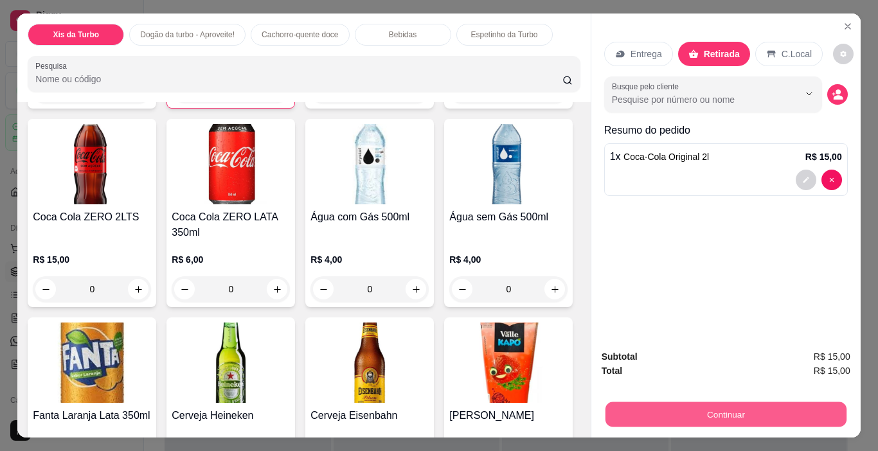
click at [637, 413] on button "Continuar" at bounding box center [725, 414] width 241 height 25
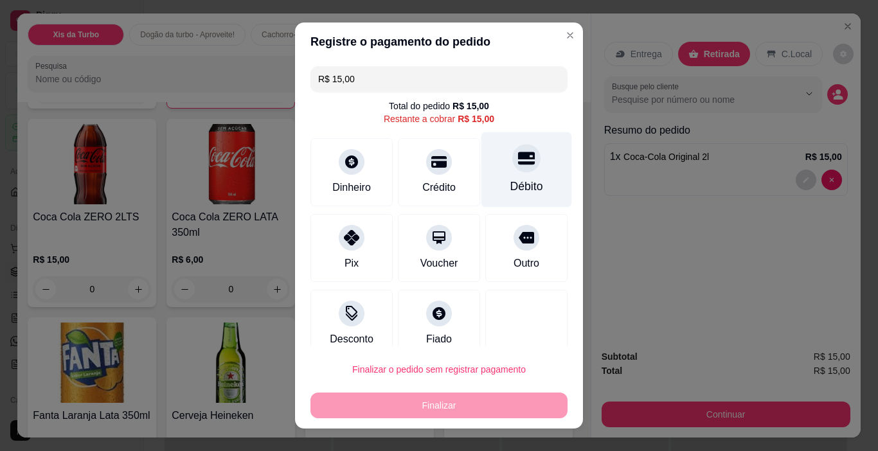
click at [500, 198] on div "Débito" at bounding box center [526, 169] width 91 height 75
type input "R$ 0,00"
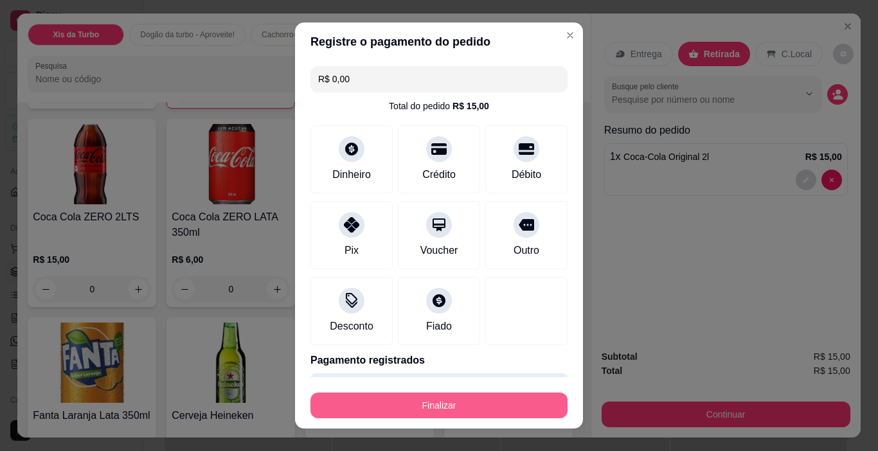
click at [442, 406] on button "Finalizar" at bounding box center [438, 406] width 257 height 26
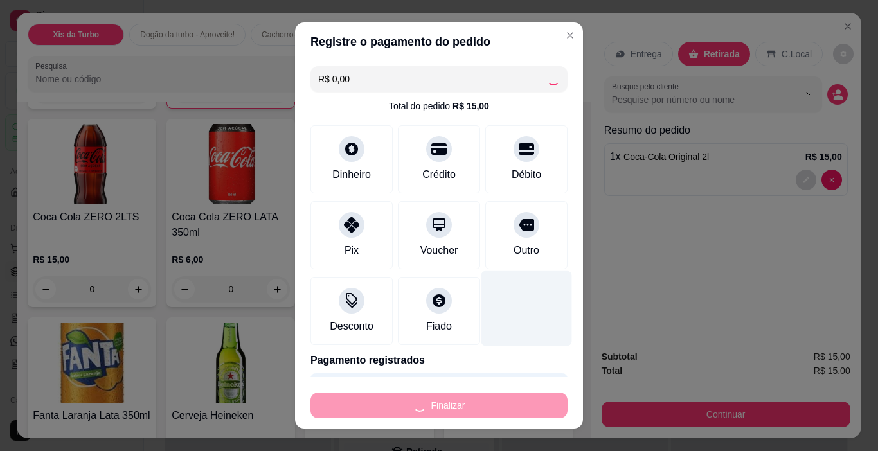
type input "0"
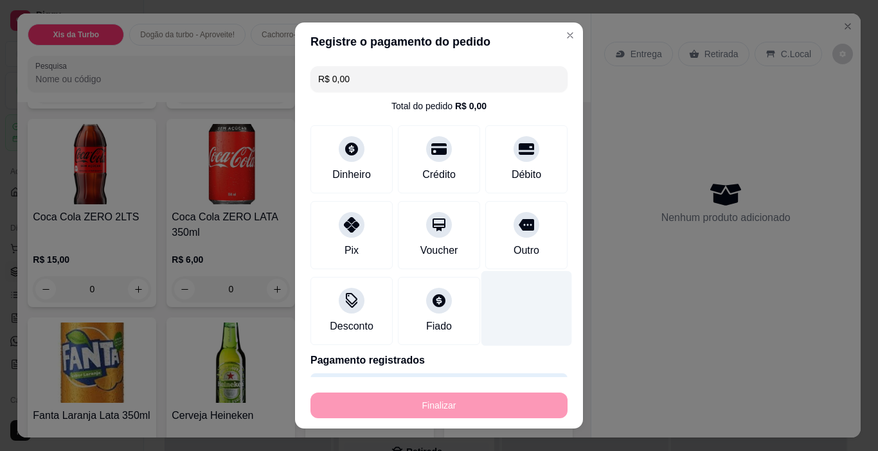
type input "-R$ 15,00"
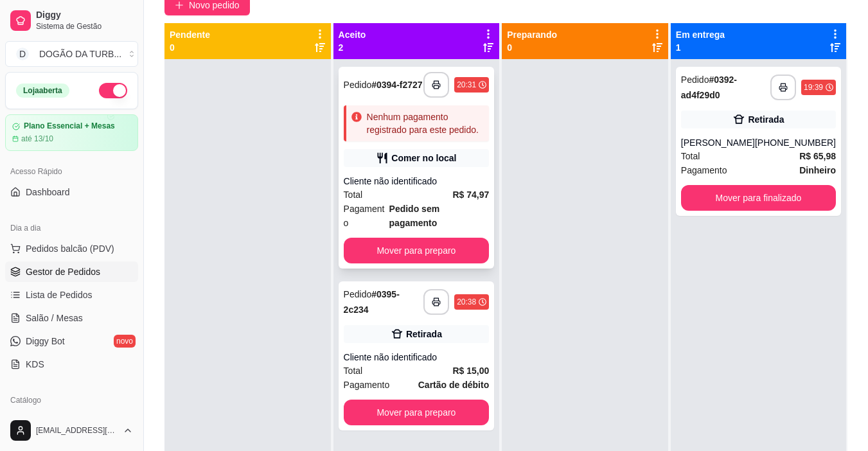
scroll to position [36, 0]
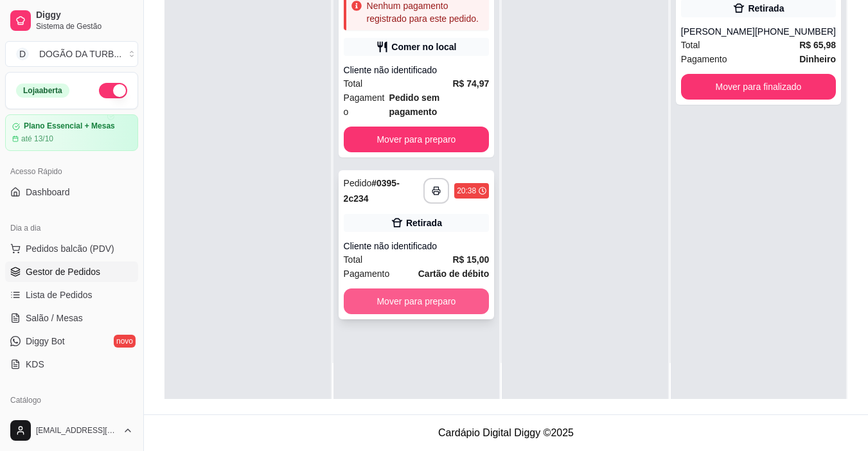
click at [410, 289] on button "Mover para preparo" at bounding box center [417, 302] width 146 height 26
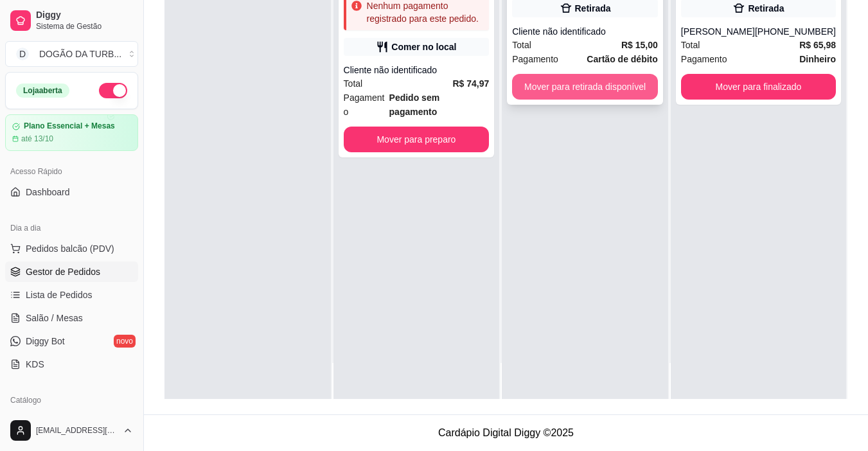
click at [578, 75] on button "Mover para retirada disponível" at bounding box center [585, 87] width 146 height 26
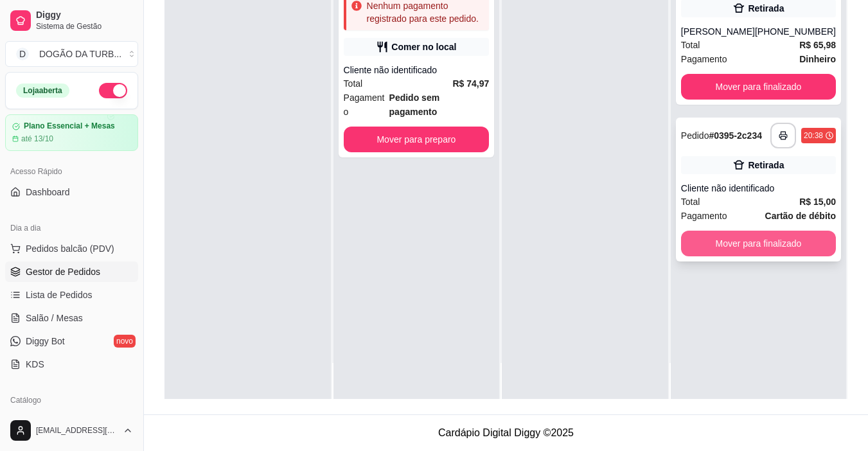
click at [727, 247] on button "Mover para finalizado" at bounding box center [758, 244] width 155 height 26
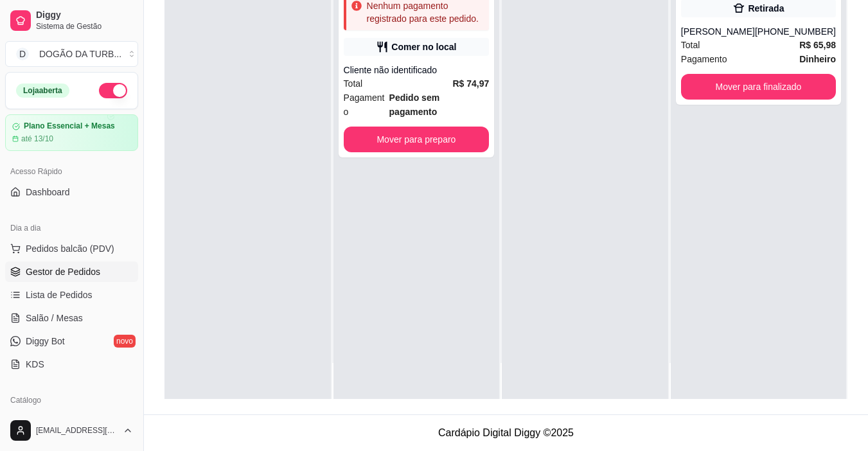
scroll to position [129, 0]
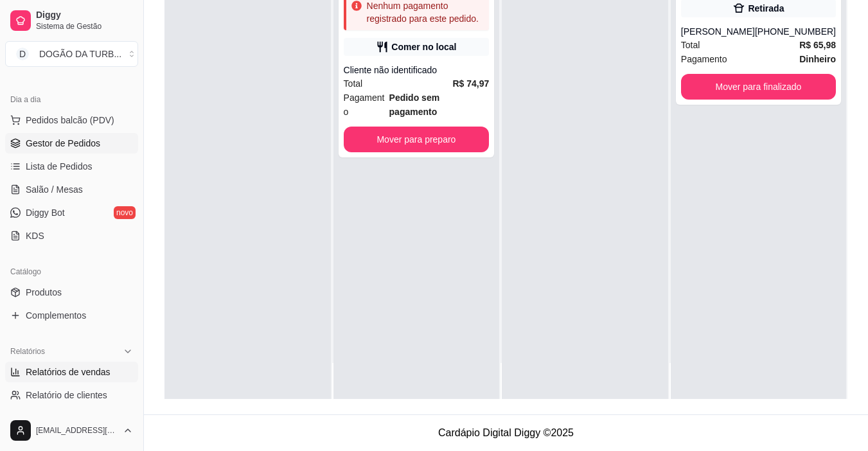
click at [53, 366] on span "Relatórios de vendas" at bounding box center [68, 372] width 85 height 13
select select "ALL"
select select "0"
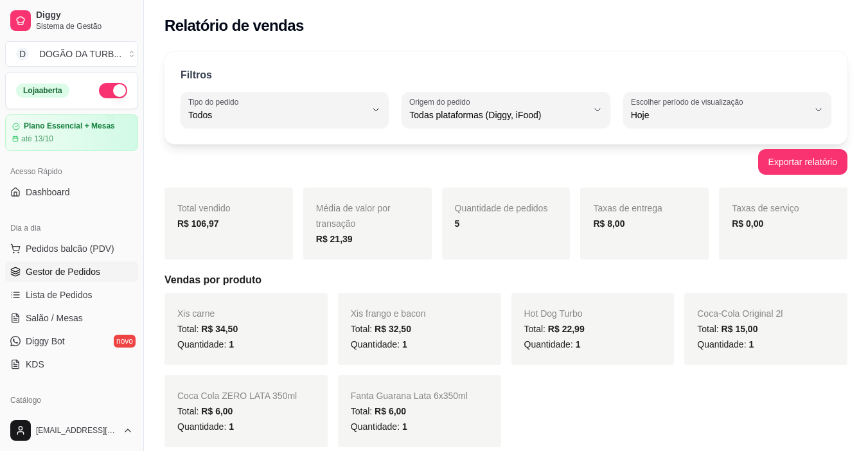
click at [66, 273] on span "Gestor de Pedidos" at bounding box center [63, 271] width 75 height 13
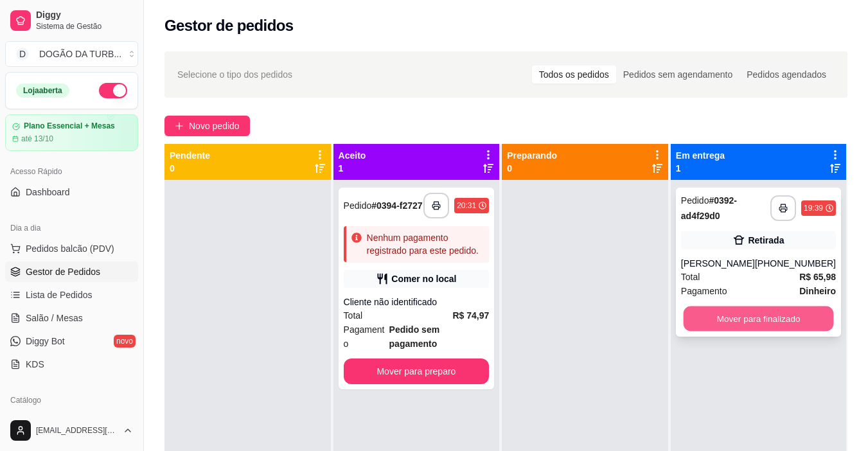
click at [731, 326] on button "Mover para finalizado" at bounding box center [758, 319] width 150 height 25
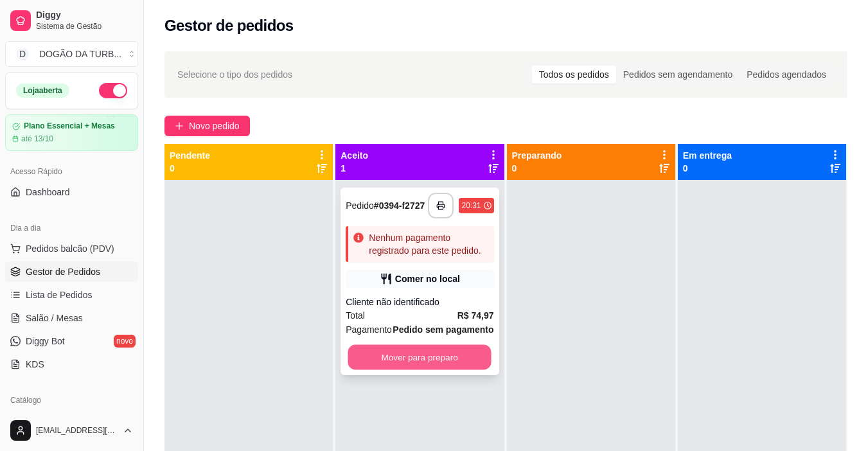
click at [452, 366] on button "Mover para preparo" at bounding box center [419, 357] width 143 height 25
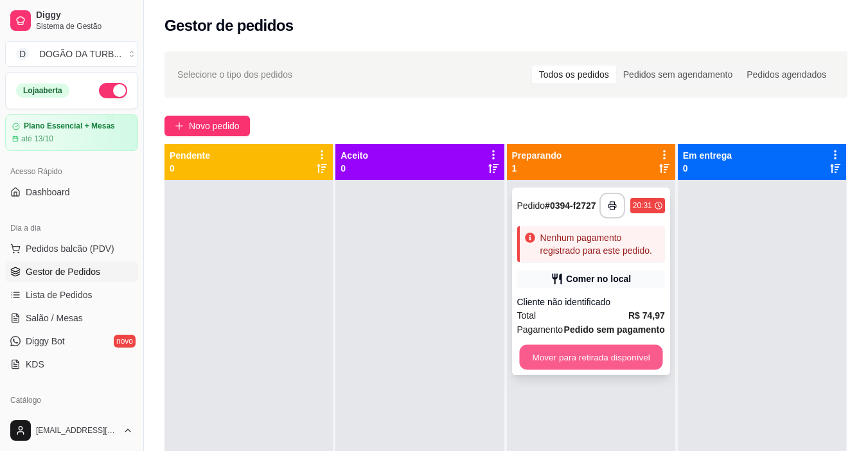
click at [568, 361] on button "Mover para retirada disponível" at bounding box center [590, 357] width 143 height 25
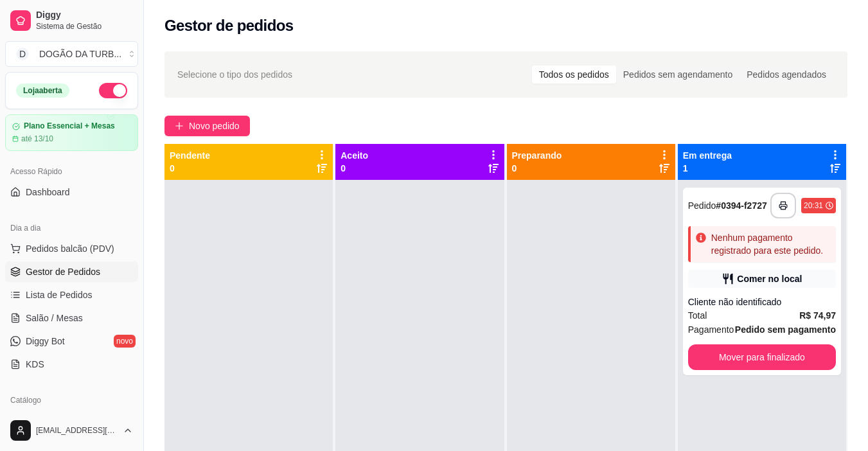
scroll to position [193, 0]
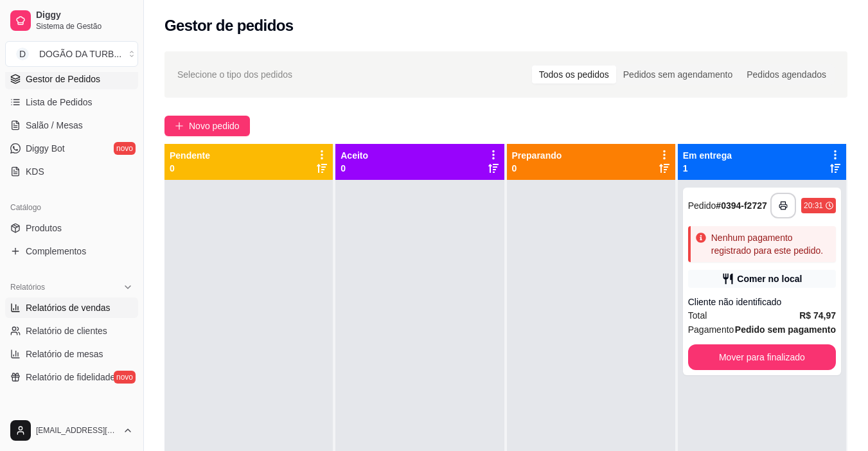
click at [97, 311] on span "Relatórios de vendas" at bounding box center [68, 307] width 85 height 13
select select "ALL"
select select "0"
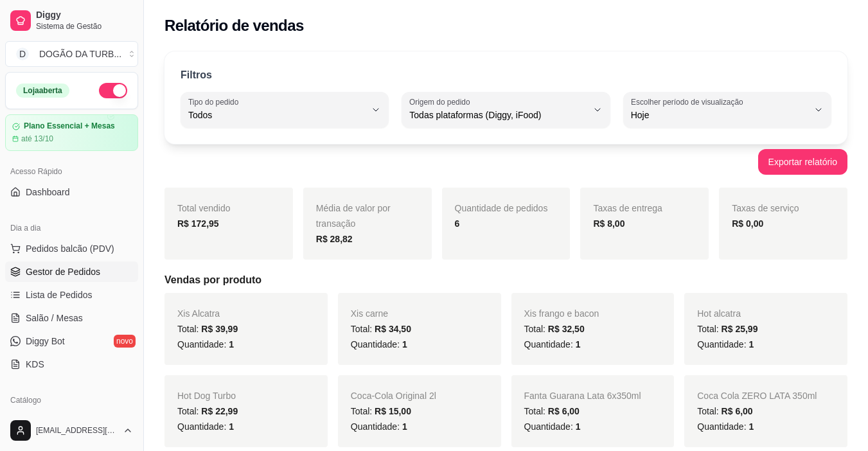
click at [89, 275] on span "Gestor de Pedidos" at bounding box center [63, 271] width 75 height 13
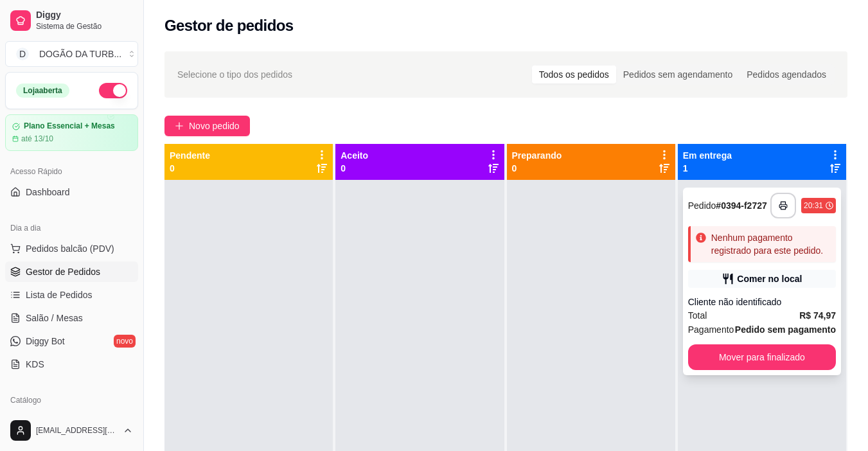
click at [774, 305] on div "Cliente não identificado" at bounding box center [762, 302] width 148 height 13
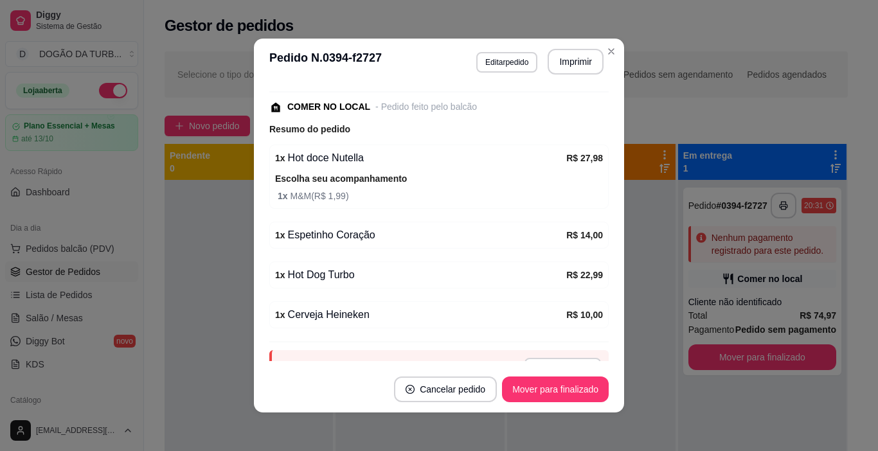
scroll to position [190, 0]
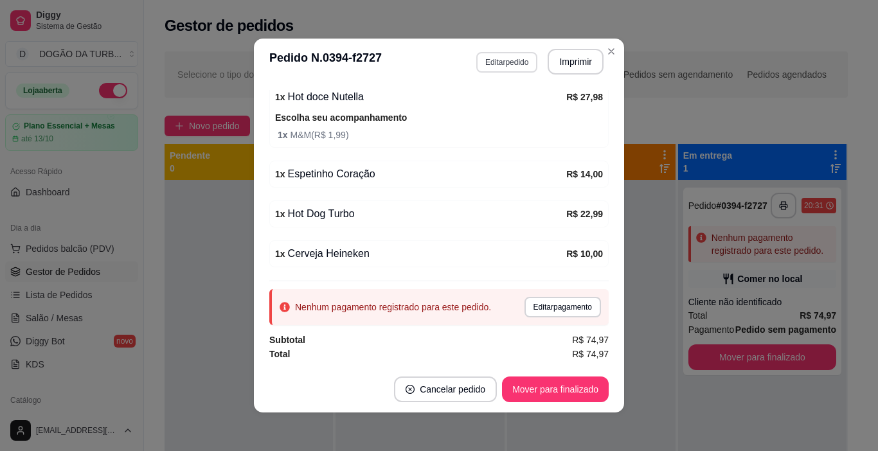
click at [485, 60] on button "Editar pedido" at bounding box center [506, 62] width 61 height 21
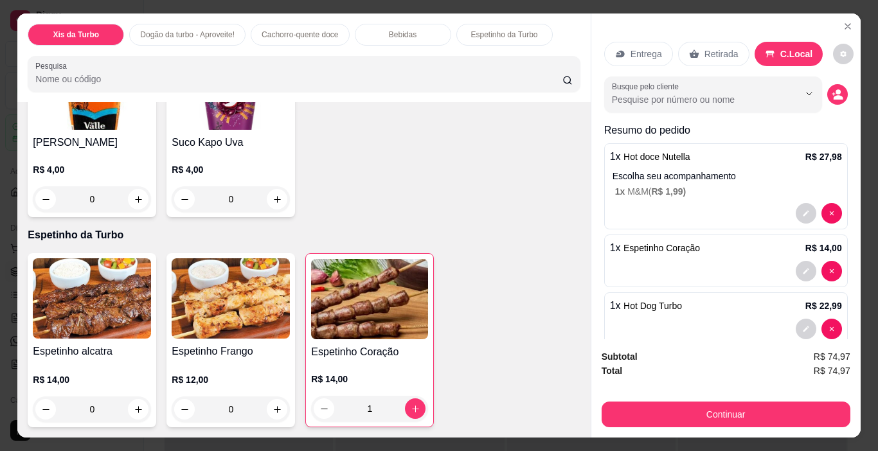
scroll to position [2481, 0]
click at [411, 404] on icon "increase-product-quantity" at bounding box center [416, 409] width 10 height 10
type input "2"
click at [501, 397] on div "Espetinho alcatra R$ 14,00 0 Espetinho Frango R$ 12,00 0 Espetinho Coração R$ 1…" at bounding box center [304, 340] width 552 height 174
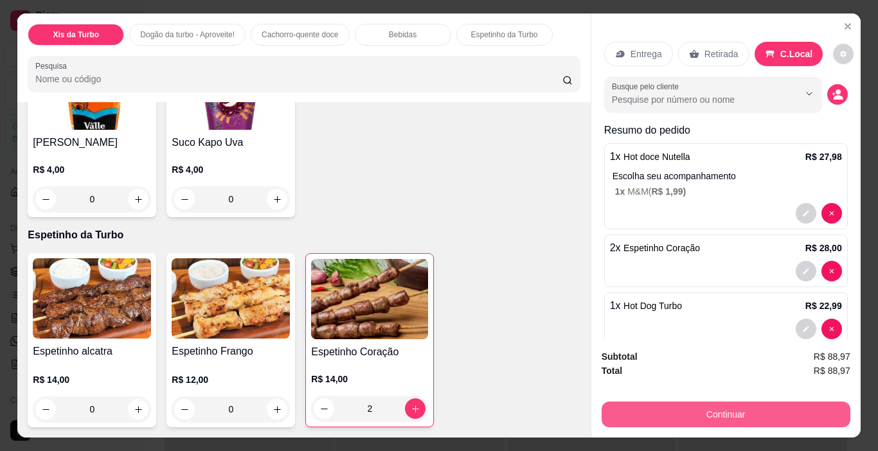
click at [697, 410] on button "Continuar" at bounding box center [726, 415] width 249 height 26
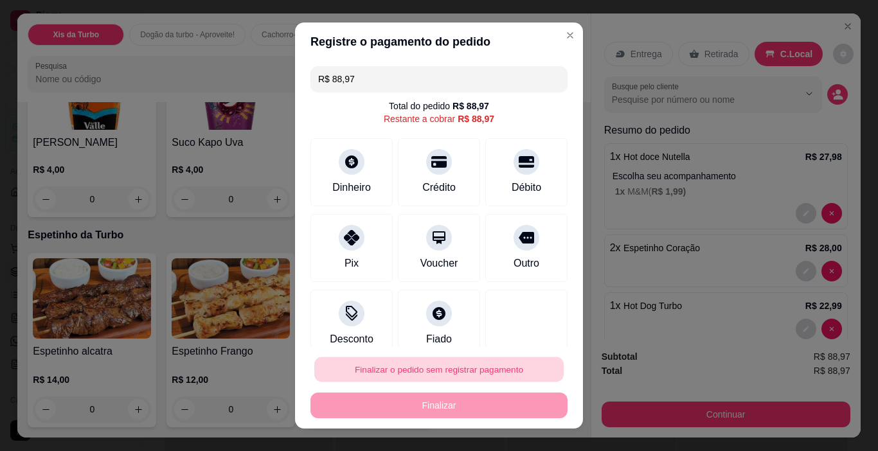
click at [465, 377] on button "Finalizar o pedido sem registrar pagamento" at bounding box center [438, 369] width 249 height 25
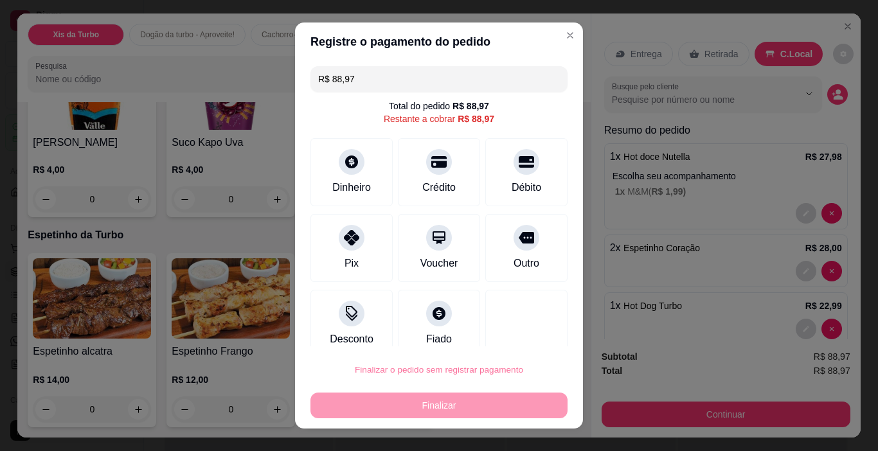
click at [517, 332] on button "Confirmar" at bounding box center [512, 333] width 48 height 20
type input "0"
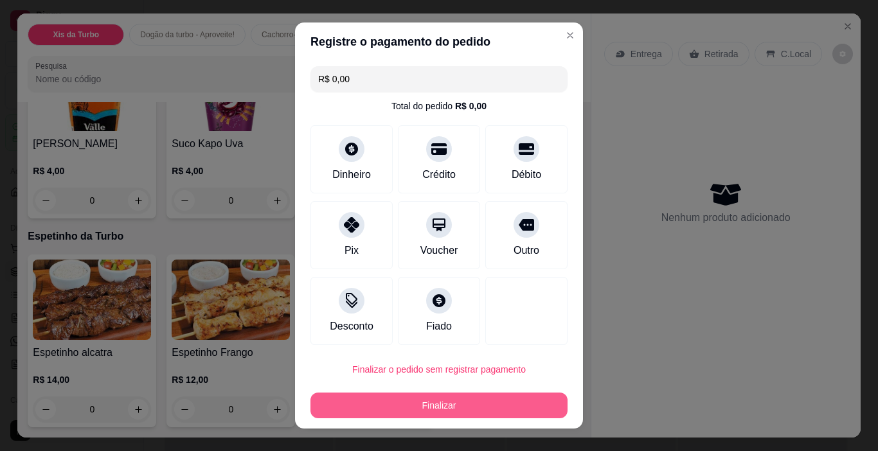
type input "R$ 0,00"
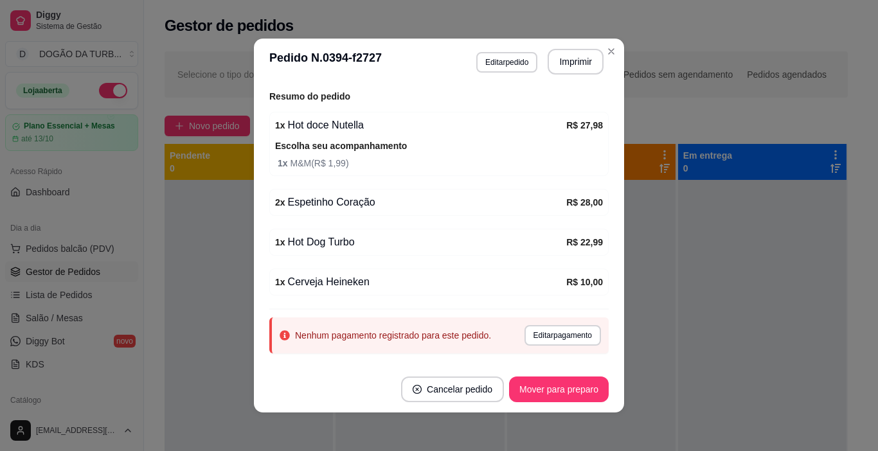
scroll to position [218, 0]
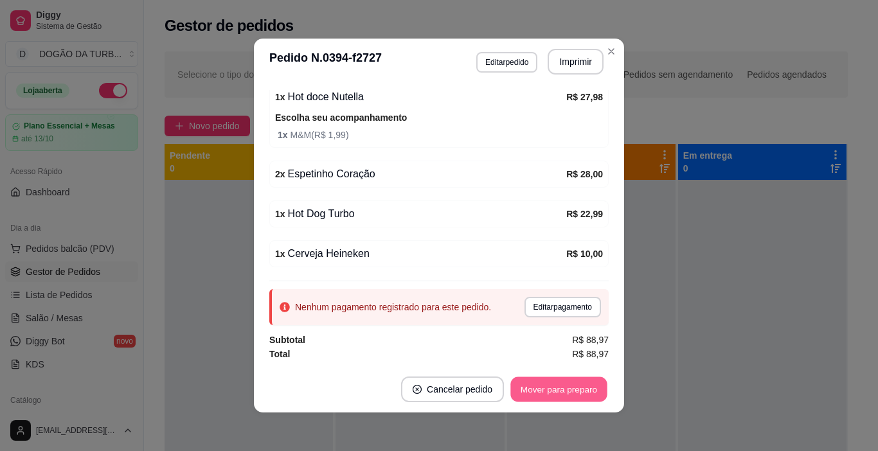
click at [543, 392] on button "Mover para preparo" at bounding box center [558, 389] width 96 height 25
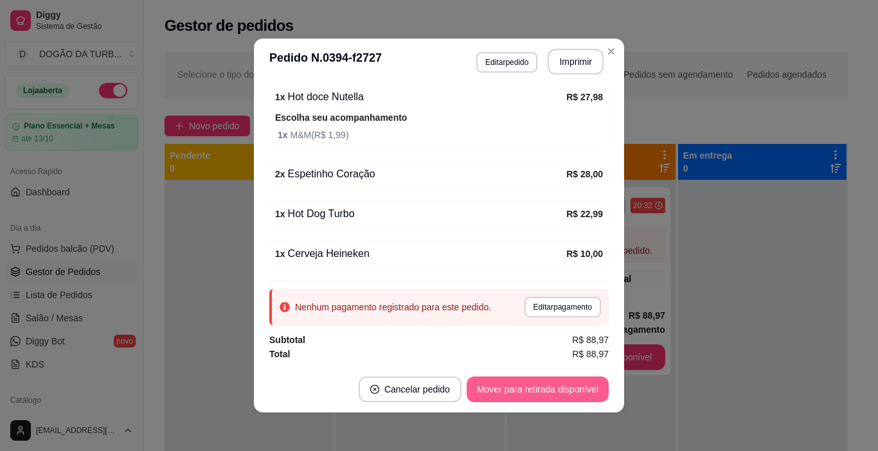
click at [542, 391] on button "Mover para retirada disponível" at bounding box center [538, 390] width 142 height 26
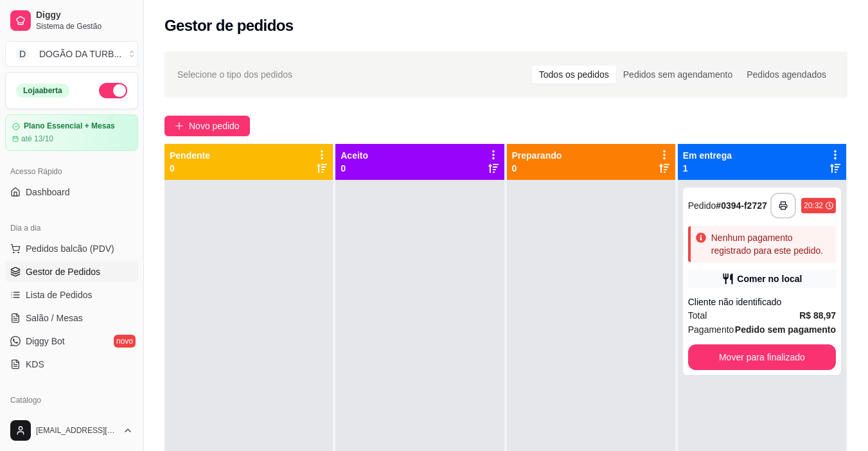
click at [643, 1] on div "Gestor de pedidos" at bounding box center [506, 22] width 724 height 44
click at [774, 306] on div "Cliente não identificado" at bounding box center [762, 302] width 148 height 13
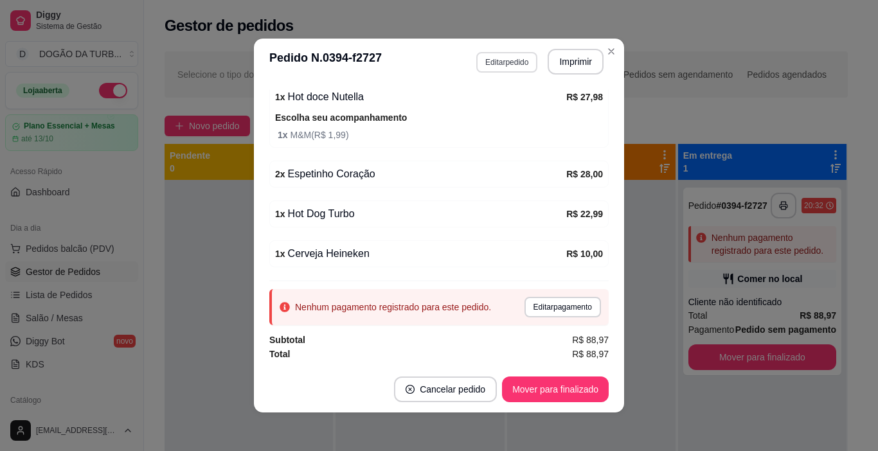
click at [489, 65] on button "Editar pedido" at bounding box center [506, 62] width 61 height 21
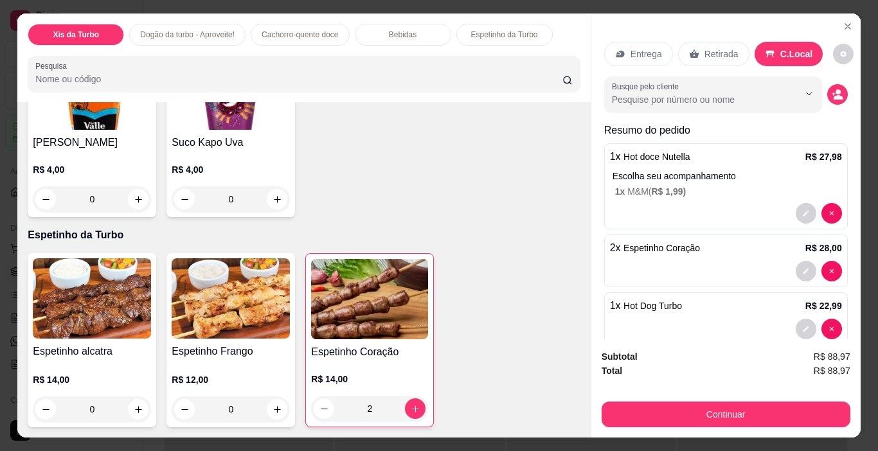
scroll to position [2250, 0]
click at [544, 26] on button "increase-product-quantity" at bounding box center [554, 16] width 21 height 21
type input "1"
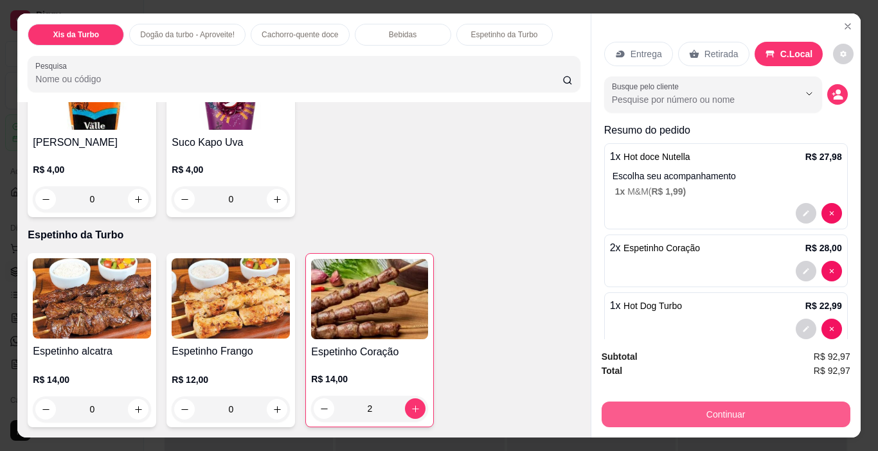
click at [715, 402] on button "Continuar" at bounding box center [726, 415] width 249 height 26
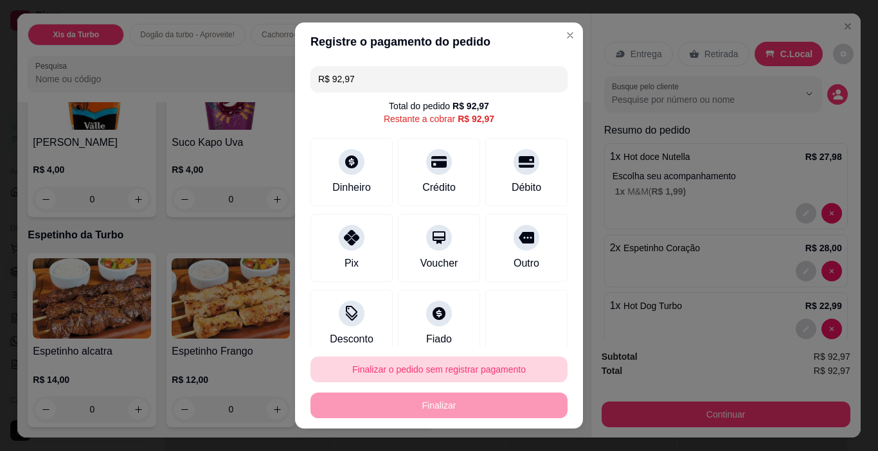
click at [455, 374] on button "Finalizar o pedido sem registrar pagamento" at bounding box center [438, 370] width 257 height 26
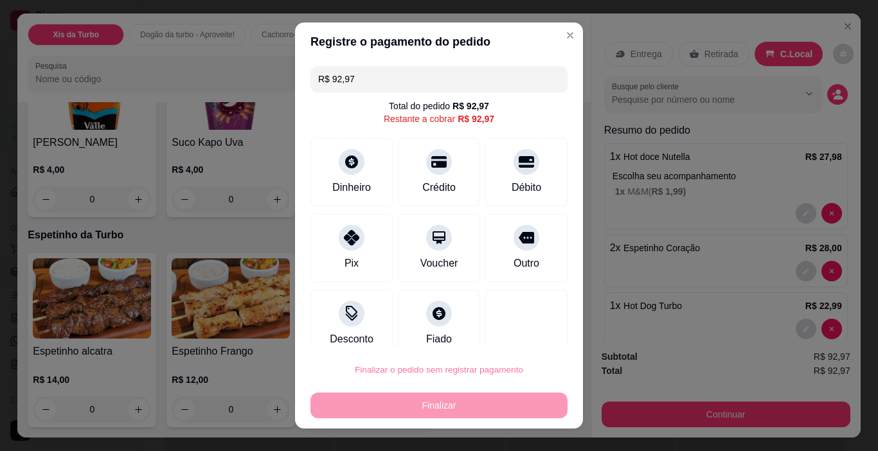
click at [506, 331] on button "Confirmar" at bounding box center [512, 333] width 48 height 20
type input "0"
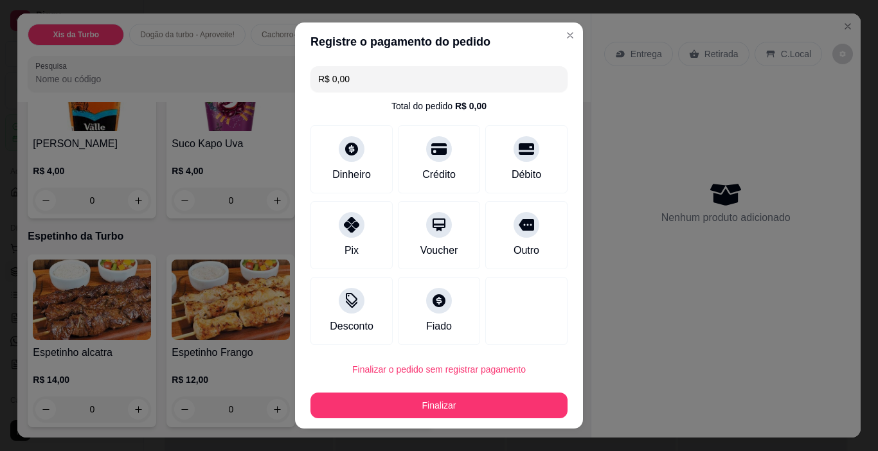
type input "R$ 0,00"
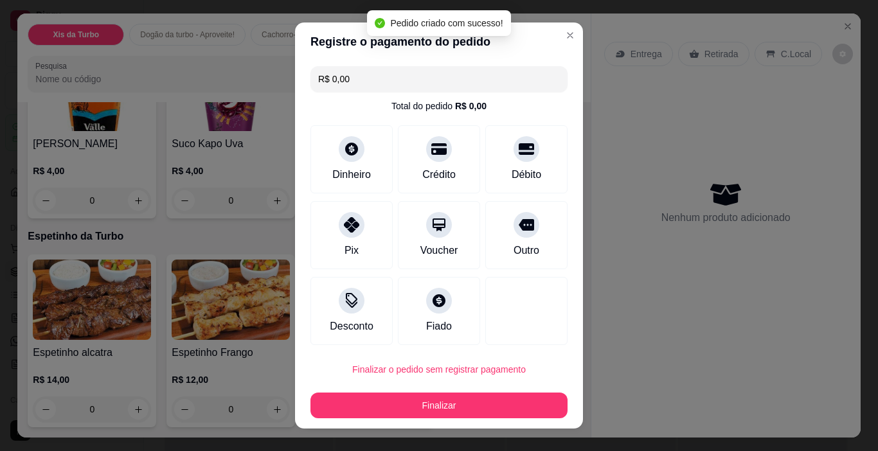
scroll to position [2248, 0]
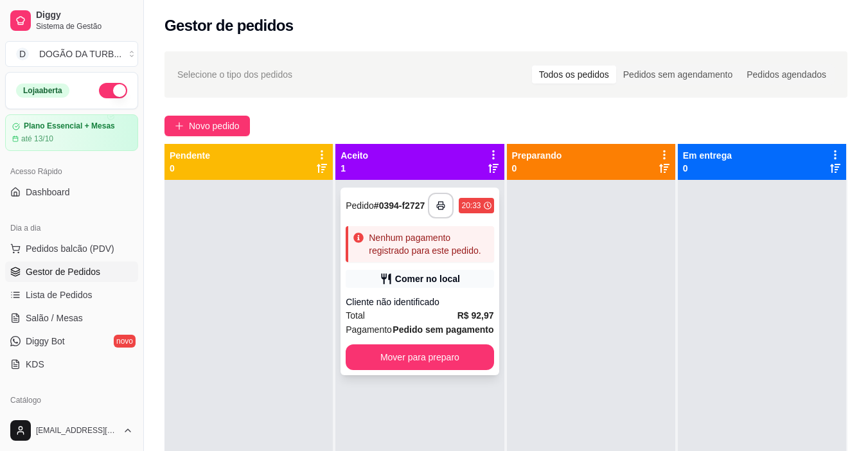
click at [438, 299] on div "**********" at bounding box center [420, 282] width 158 height 188
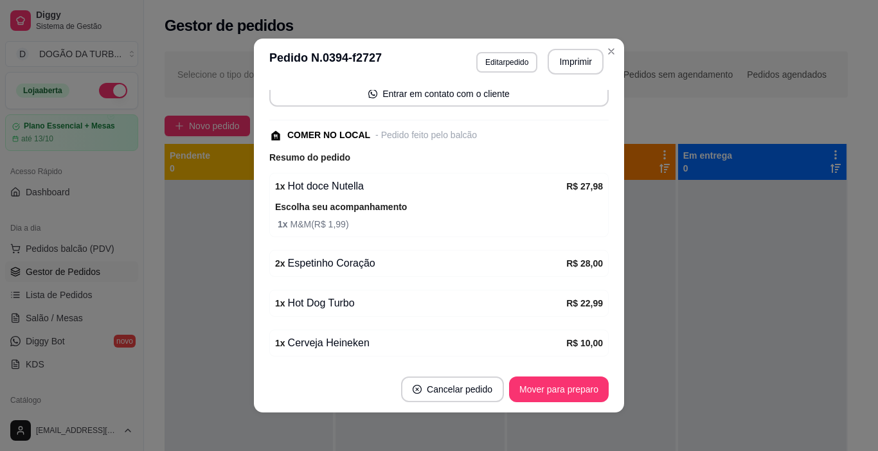
scroll to position [258, 0]
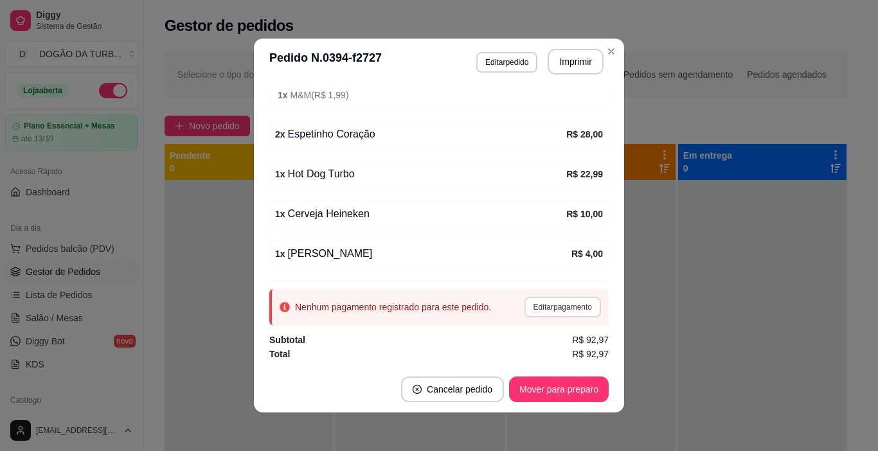
click at [544, 302] on button "Editar pagamento" at bounding box center [562, 307] width 76 height 21
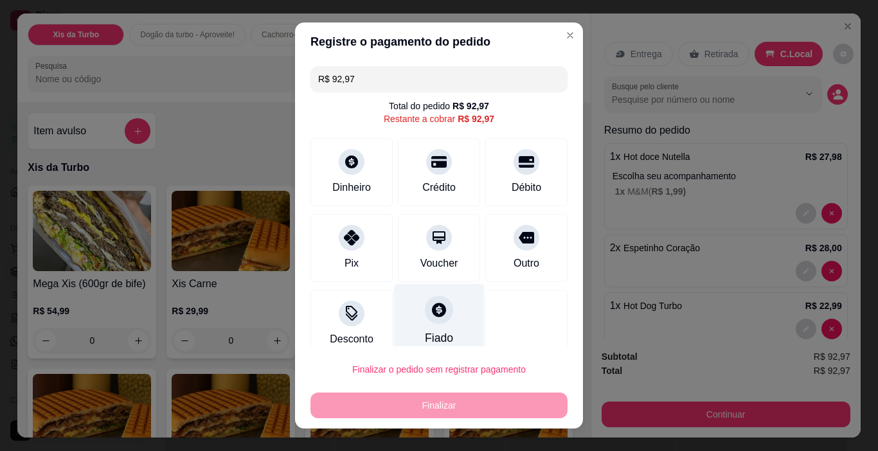
scroll to position [17, 0]
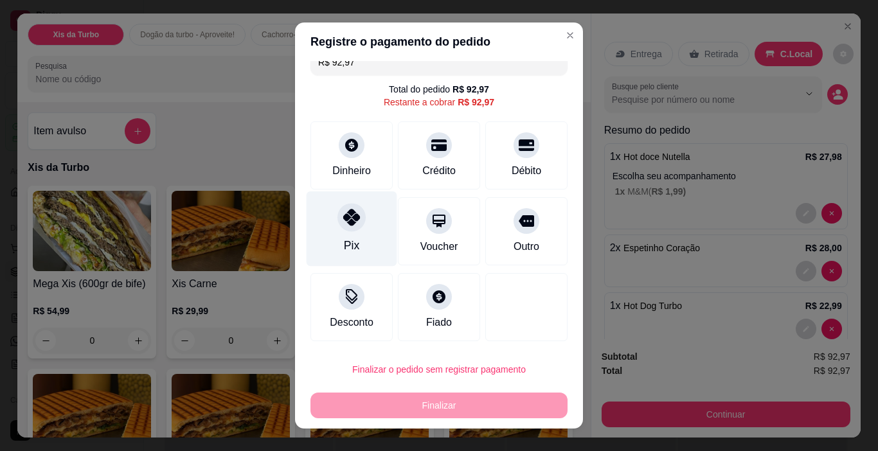
click at [341, 229] on div at bounding box center [351, 218] width 28 height 28
type input "R$ 0,00"
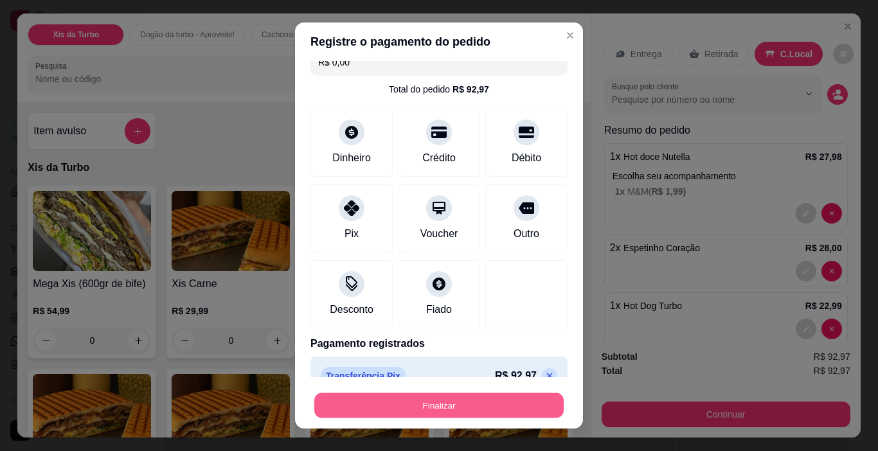
click at [423, 407] on button "Finalizar" at bounding box center [438, 405] width 249 height 25
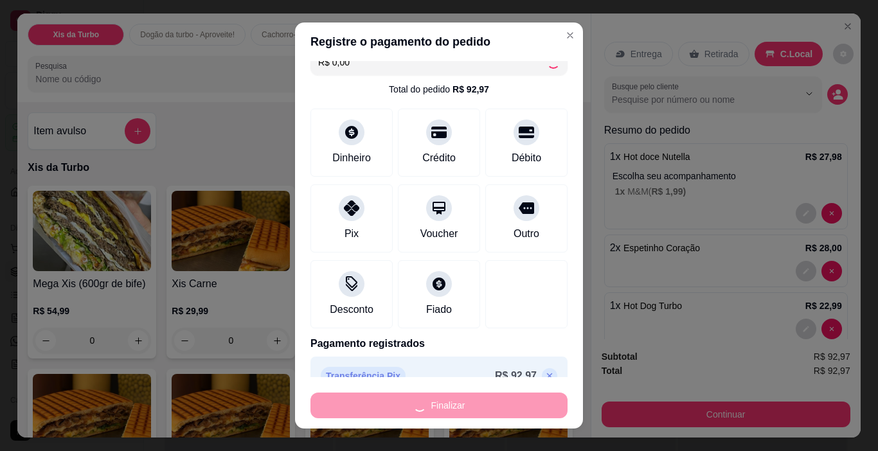
type input "0"
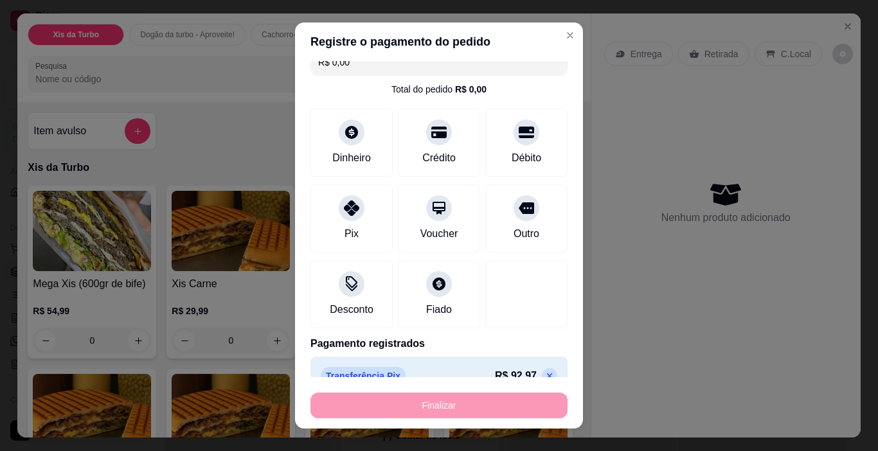
type input "-R$ 92,97"
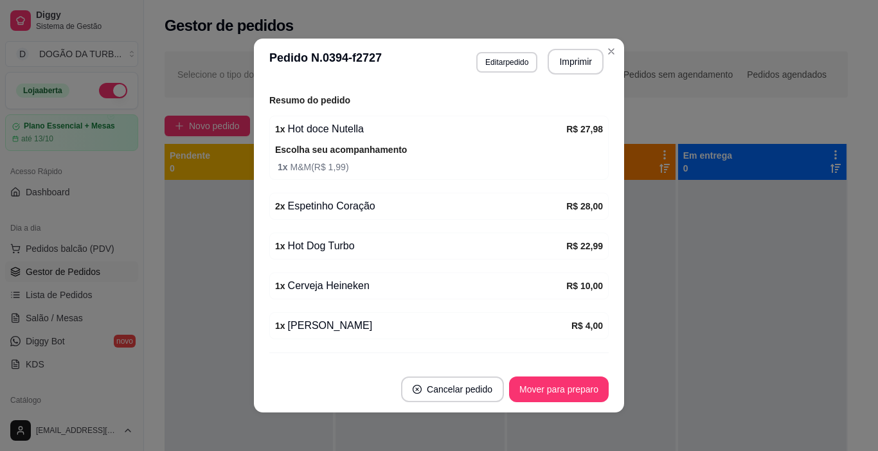
scroll to position [286, 0]
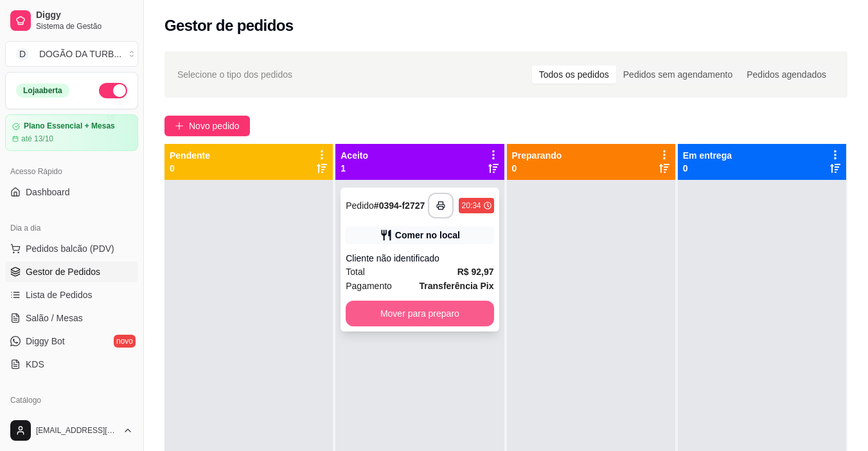
click at [422, 326] on button "Mover para preparo" at bounding box center [420, 314] width 148 height 26
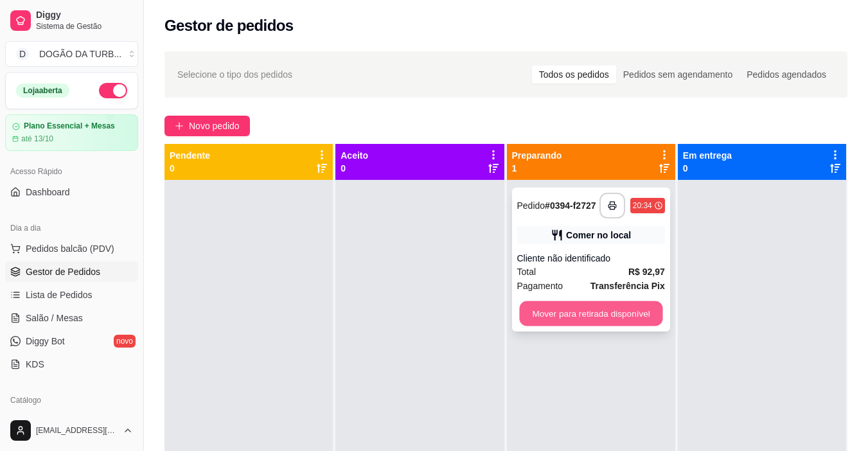
click at [558, 326] on button "Mover para retirada disponível" at bounding box center [590, 313] width 143 height 25
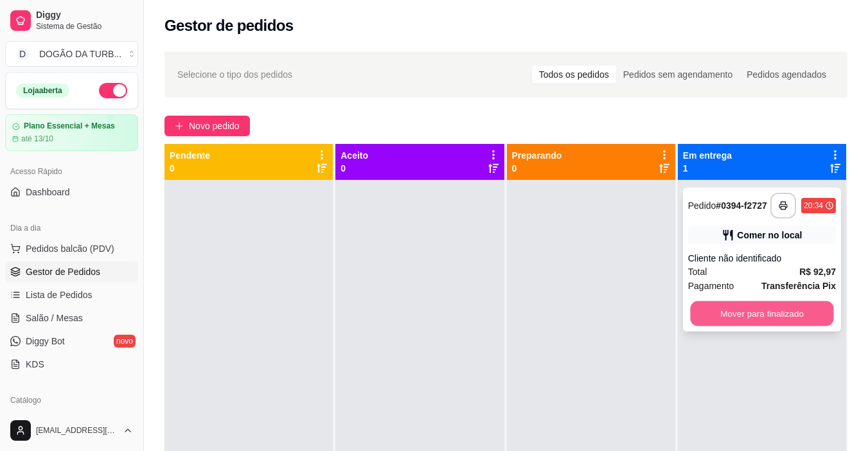
click at [696, 327] on button "Mover para finalizado" at bounding box center [761, 313] width 143 height 25
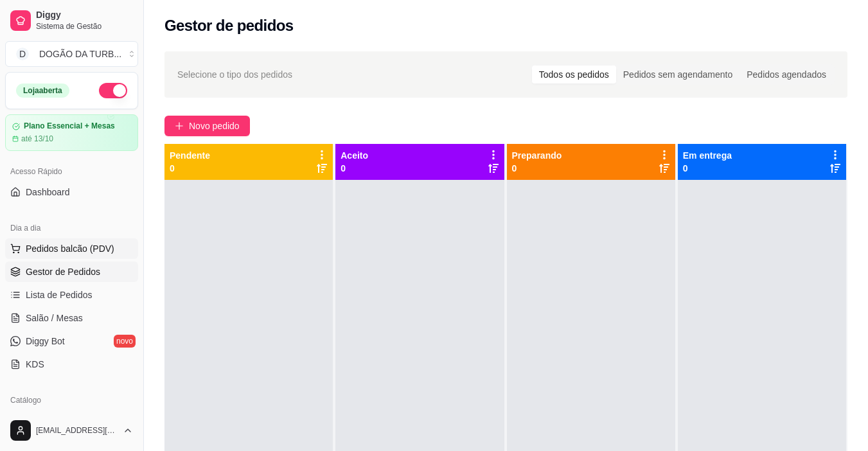
click at [73, 250] on span "Pedidos balcão (PDV)" at bounding box center [70, 248] width 89 height 13
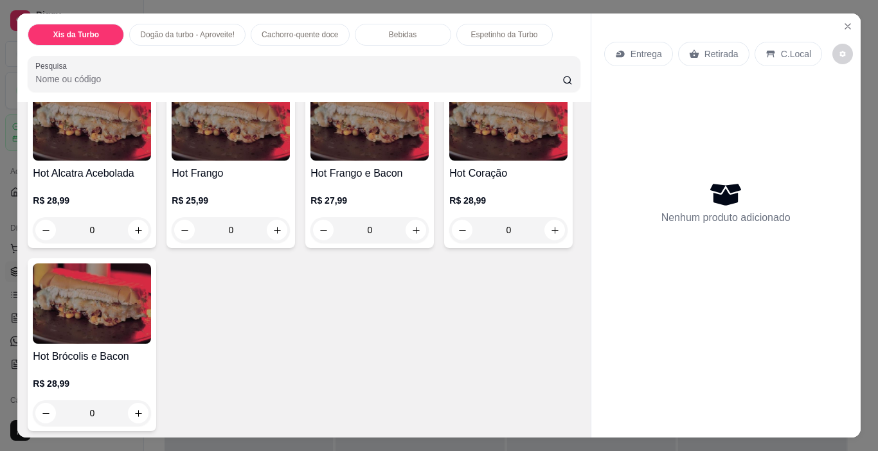
scroll to position [964, 0]
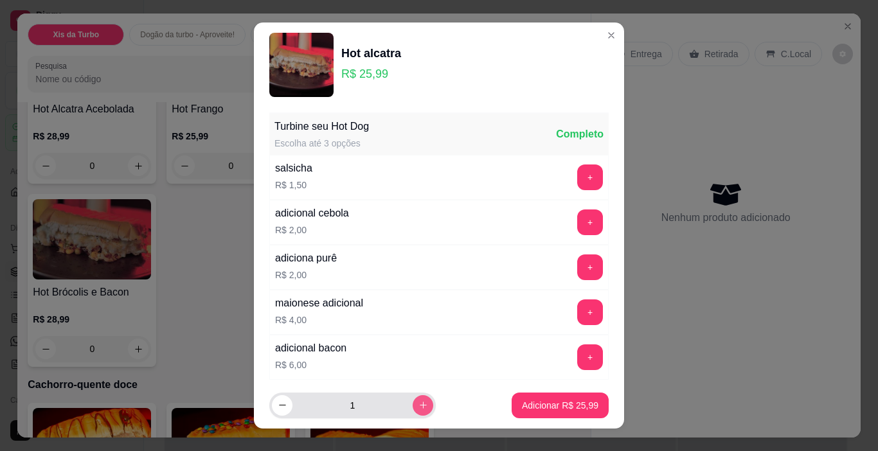
click at [420, 406] on icon "increase-product-quantity" at bounding box center [423, 405] width 7 height 7
type input "2"
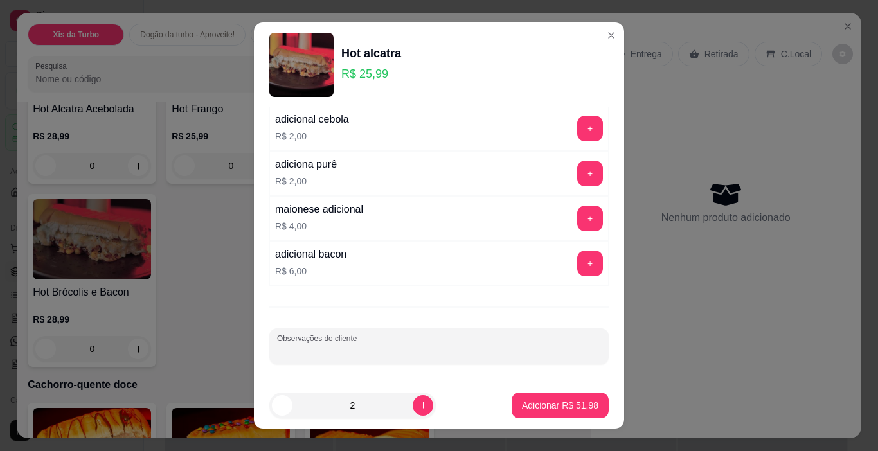
click at [421, 353] on input "Observações do cliente" at bounding box center [439, 351] width 324 height 13
type input "sem ervilha tomate e alface"
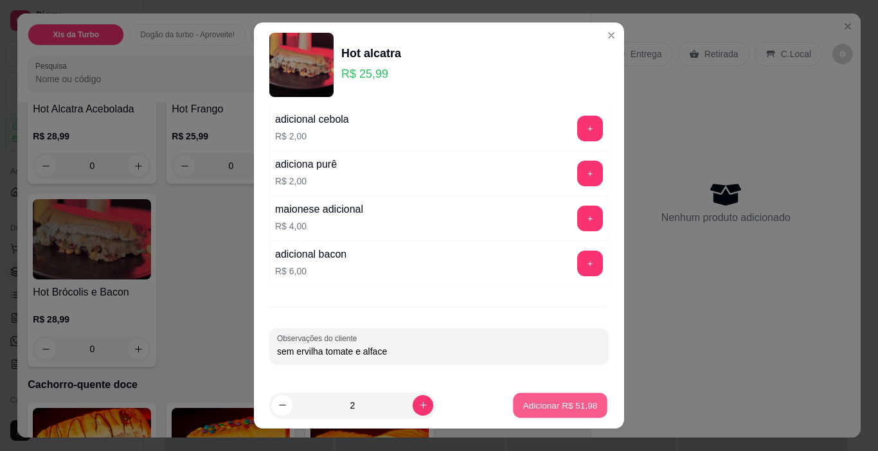
click at [571, 404] on p "Adicionar R$ 51,98" at bounding box center [560, 405] width 75 height 12
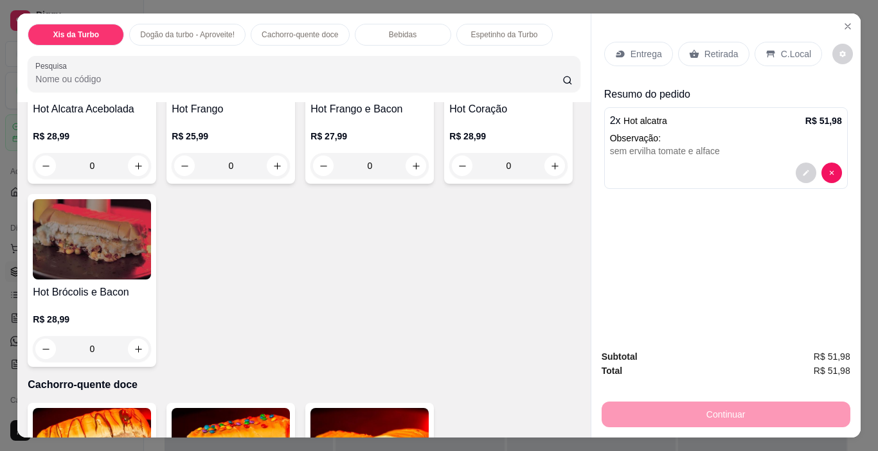
scroll to position [1221, 0]
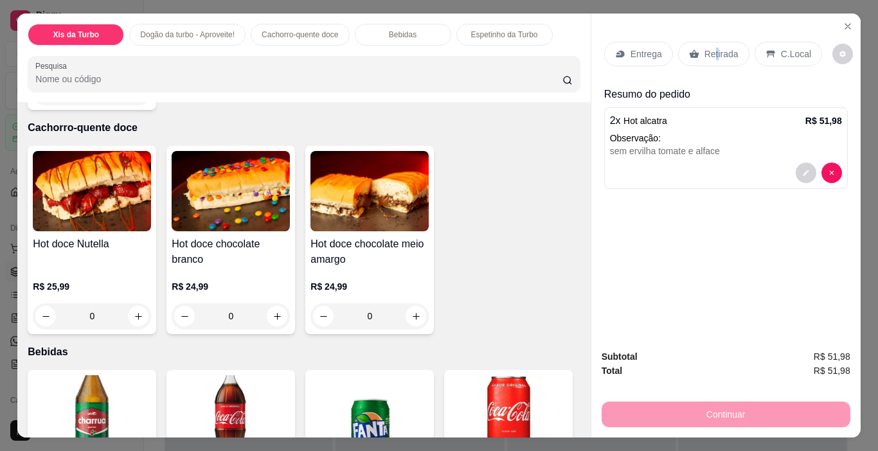
click at [710, 51] on p "Retirada" at bounding box center [721, 54] width 34 height 13
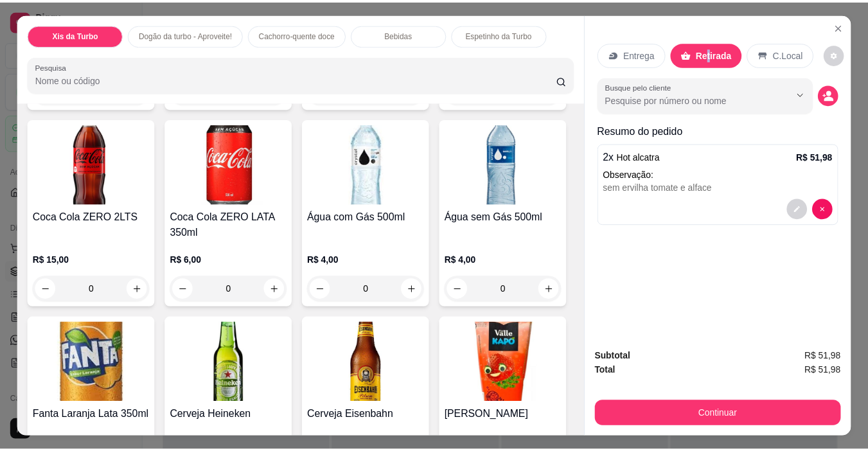
scroll to position [1735, 0]
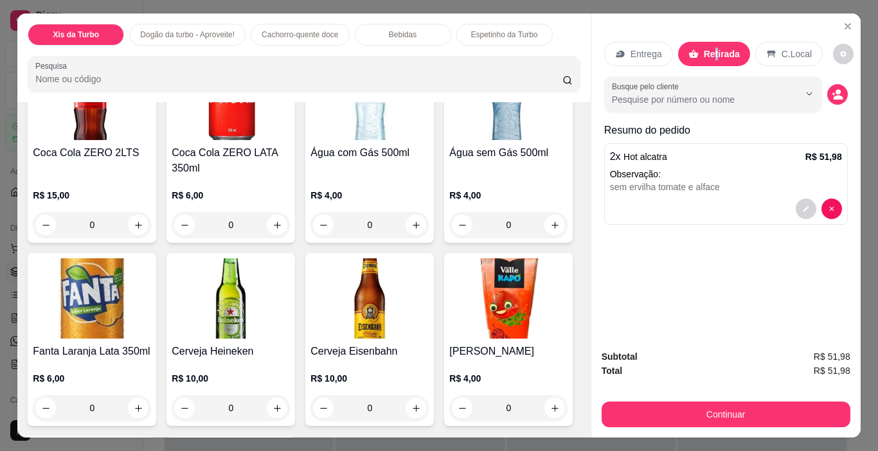
click at [550, 31] on icon "increase-product-quantity" at bounding box center [555, 27] width 10 height 10
type input "1"
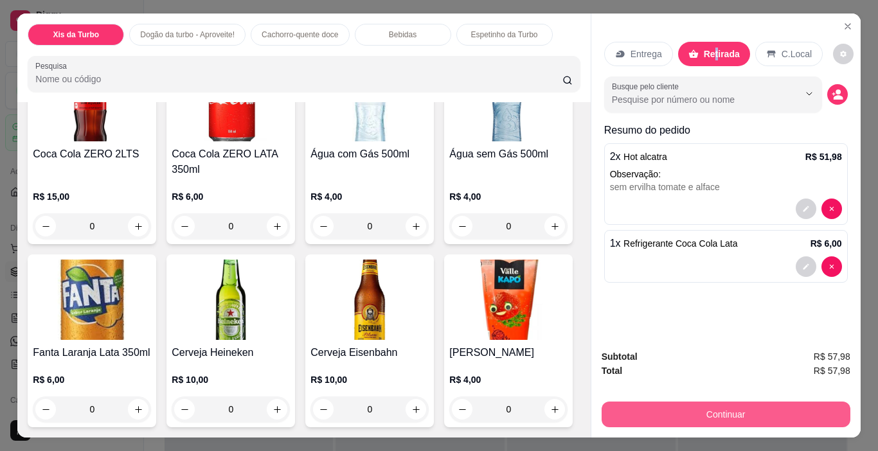
click at [755, 406] on button "Continuar" at bounding box center [726, 415] width 249 height 26
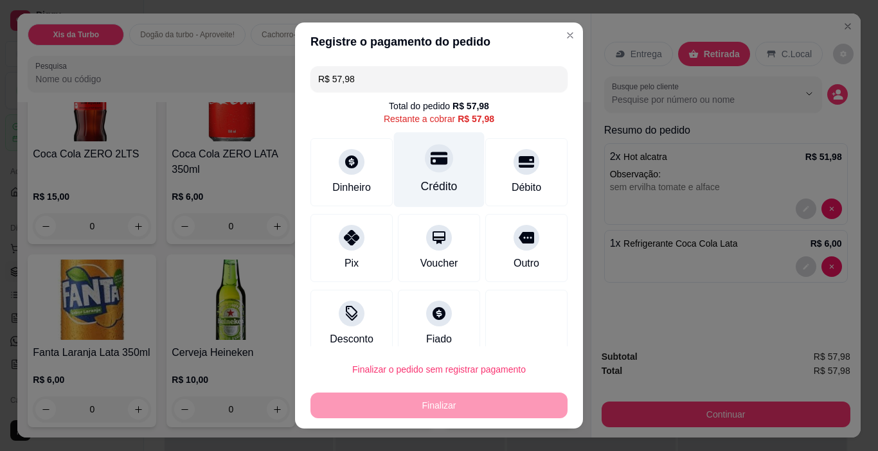
click at [430, 184] on div "Crédito" at bounding box center [439, 186] width 37 height 17
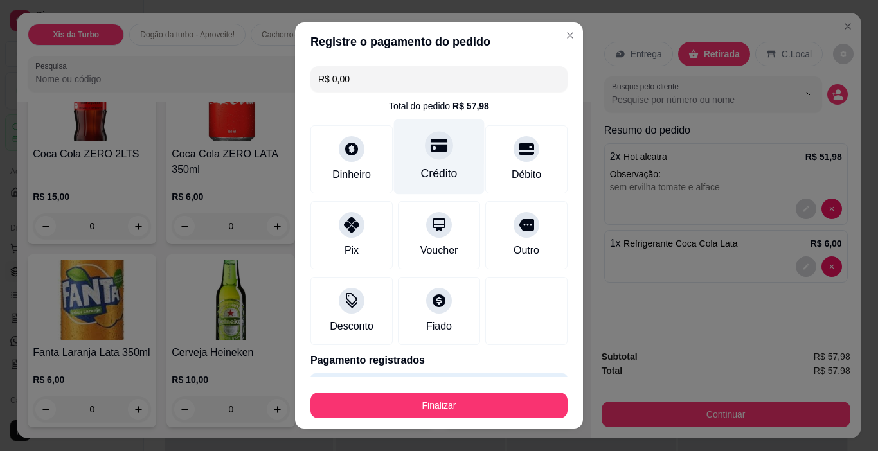
type input "R$ 0,00"
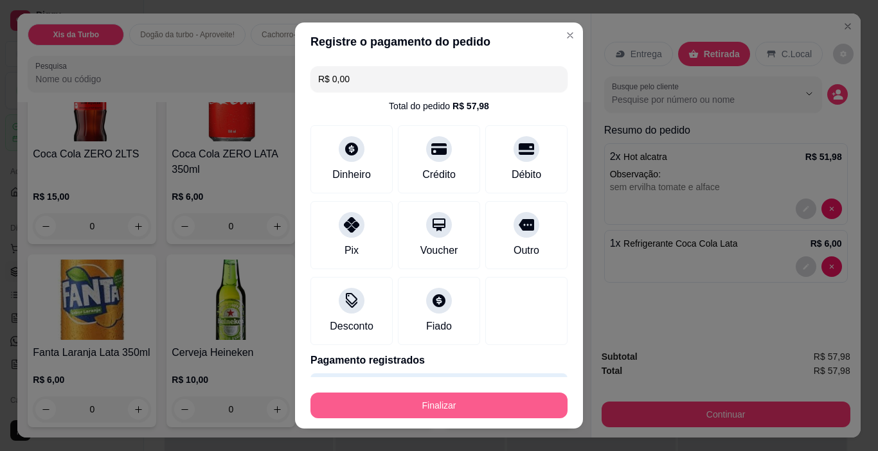
click at [441, 413] on button "Finalizar" at bounding box center [438, 406] width 257 height 26
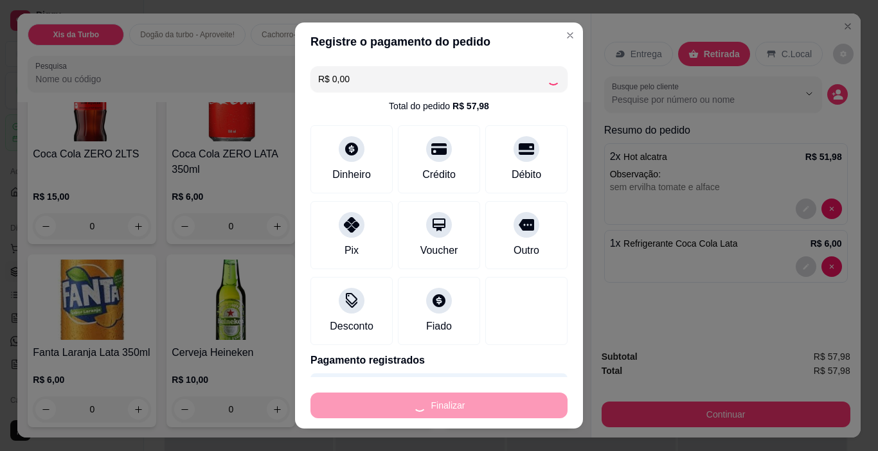
type input "0"
type input "-R$ 57,98"
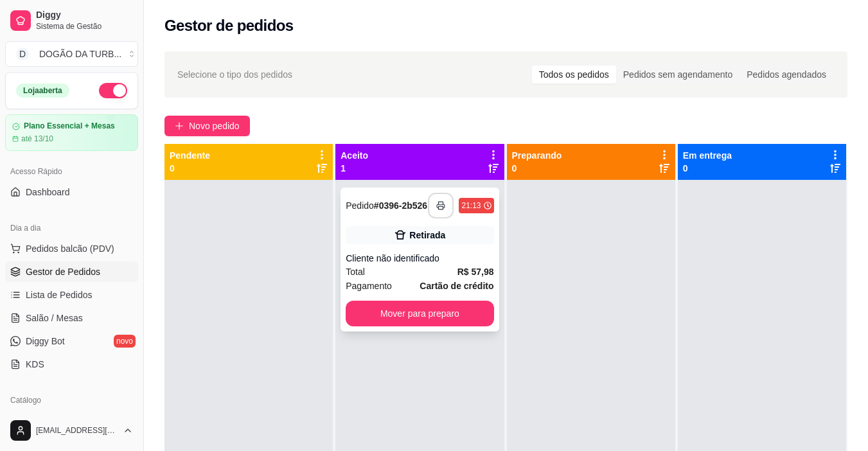
click at [438, 199] on button "button" at bounding box center [441, 206] width 26 height 26
click at [447, 316] on button "Mover para preparo" at bounding box center [420, 314] width 148 height 26
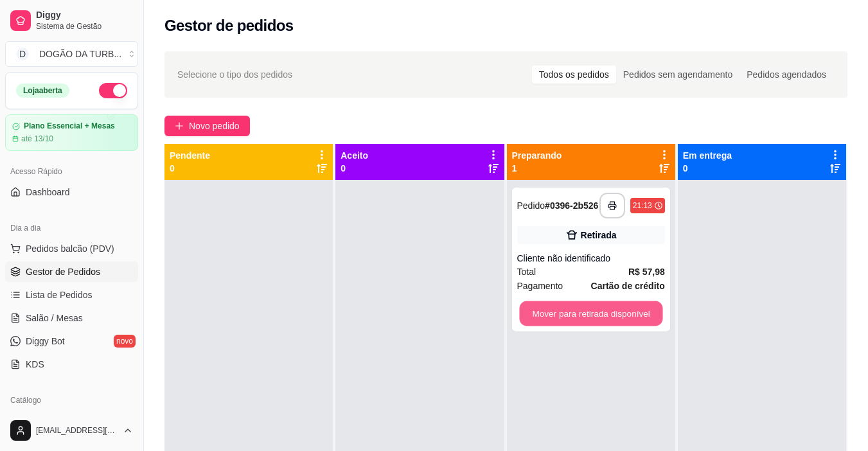
click at [571, 308] on button "Mover para retirada disponível" at bounding box center [590, 313] width 143 height 25
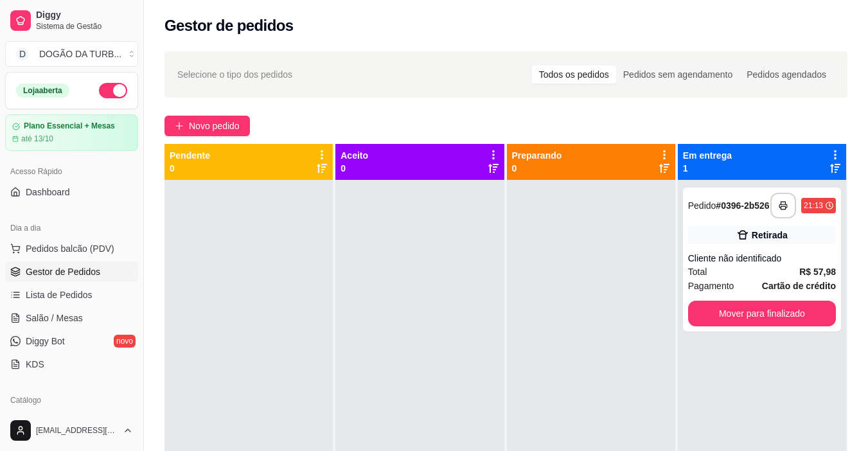
scroll to position [193, 0]
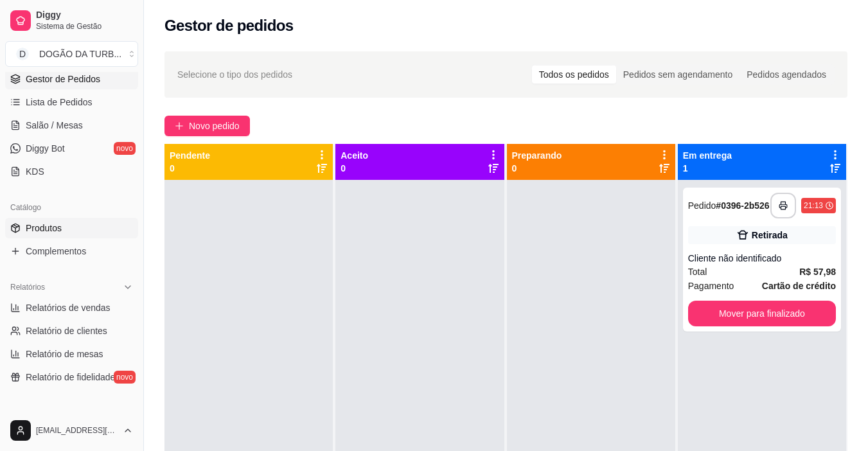
click at [77, 230] on link "Produtos" at bounding box center [71, 228] width 133 height 21
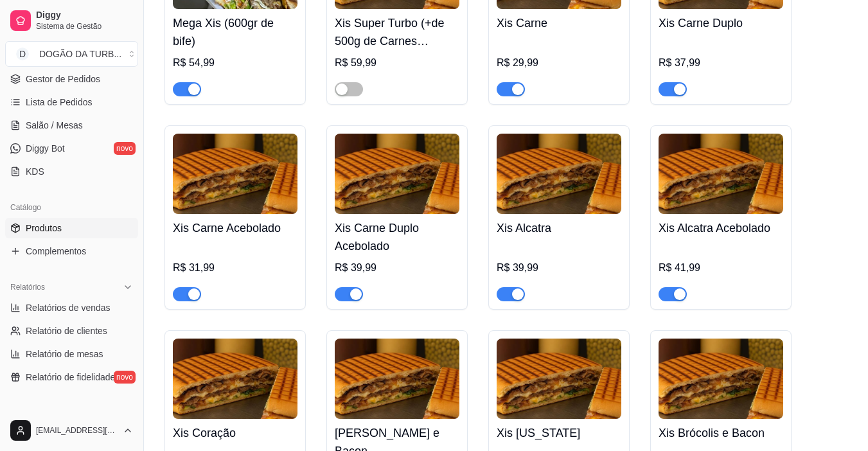
scroll to position [321, 0]
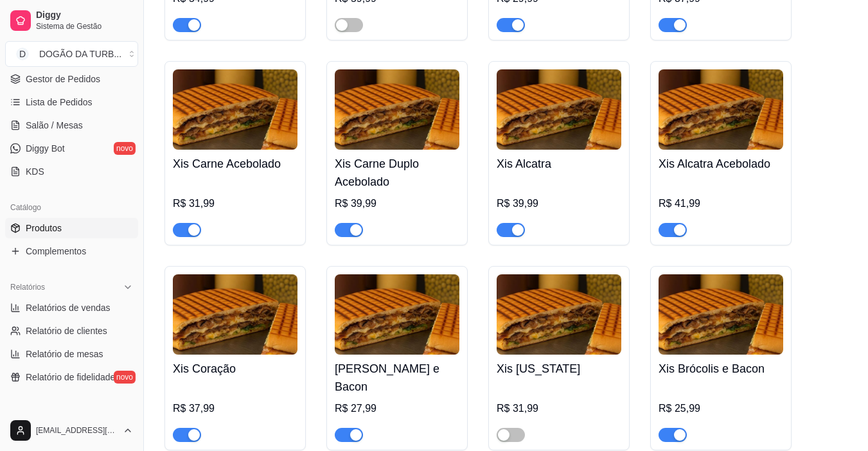
drag, startPoint x: 518, startPoint y: 233, endPoint x: 636, endPoint y: 267, distance: 123.1
click at [524, 233] on button "button" at bounding box center [511, 230] width 28 height 14
click at [669, 230] on span "button" at bounding box center [673, 230] width 28 height 14
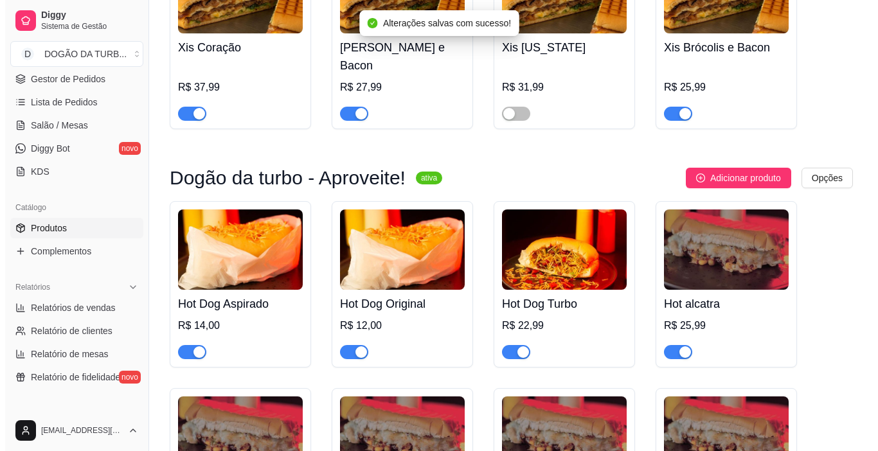
scroll to position [771, 0]
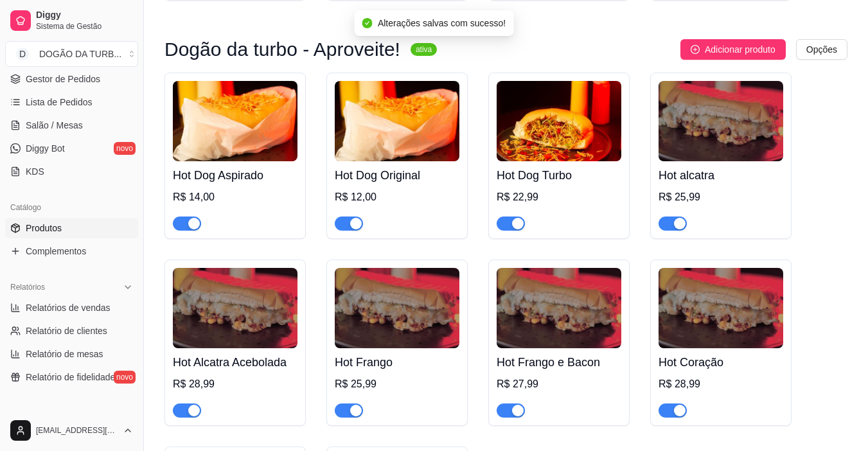
click at [661, 217] on span "button" at bounding box center [673, 224] width 28 height 14
click at [190, 392] on div at bounding box center [235, 405] width 125 height 26
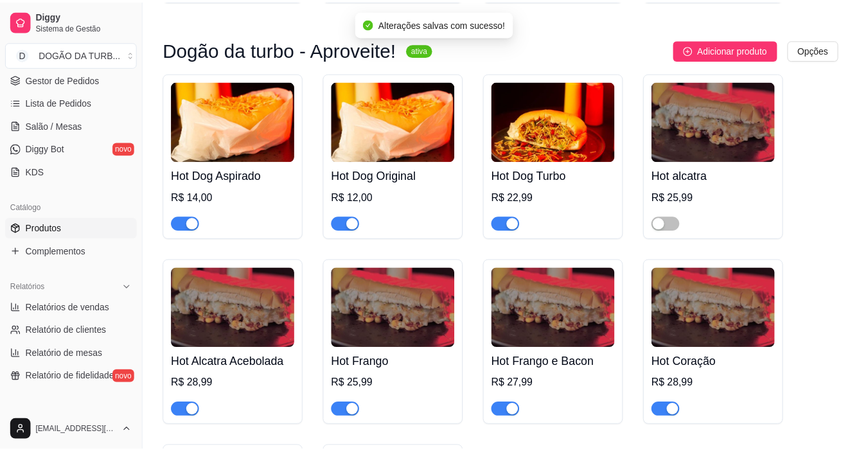
scroll to position [129, 0]
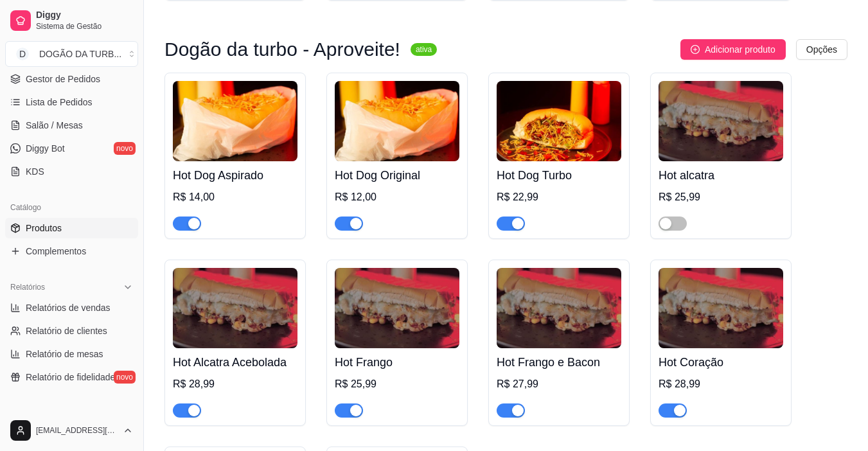
click at [193, 392] on div at bounding box center [235, 405] width 125 height 26
click at [186, 404] on span "button" at bounding box center [187, 411] width 28 height 14
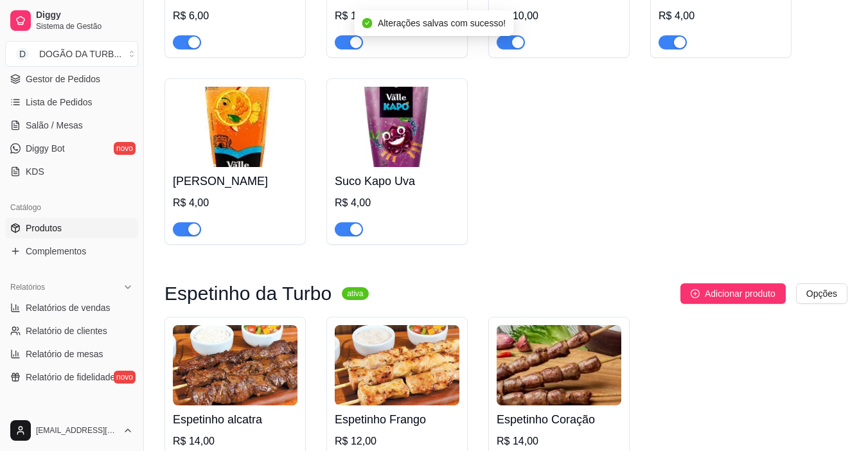
scroll to position [2314, 0]
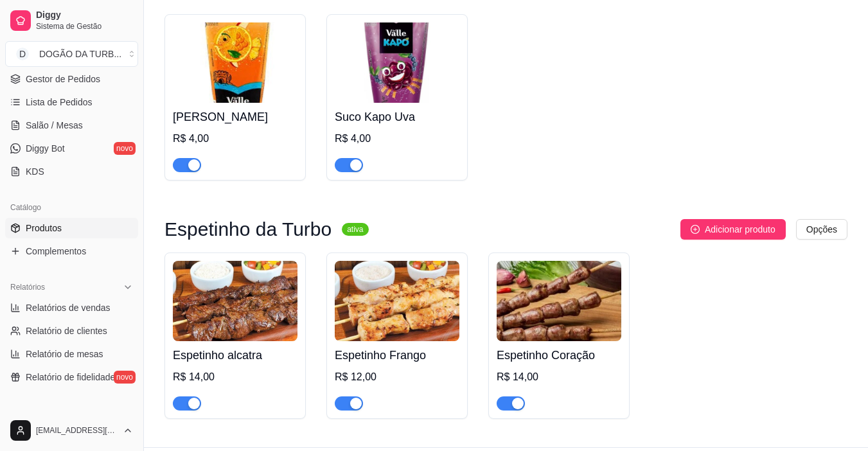
click at [181, 385] on div at bounding box center [235, 398] width 125 height 26
click at [190, 398] on div "button" at bounding box center [194, 404] width 12 height 12
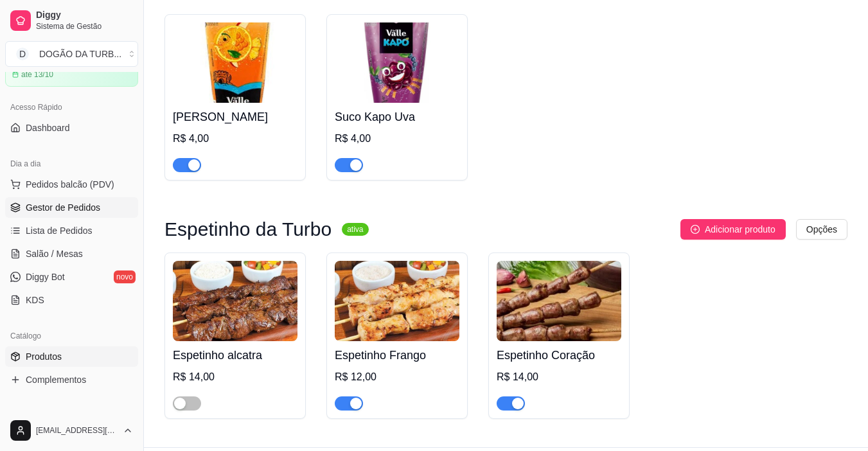
click at [49, 214] on link "Gestor de Pedidos" at bounding box center [71, 207] width 133 height 21
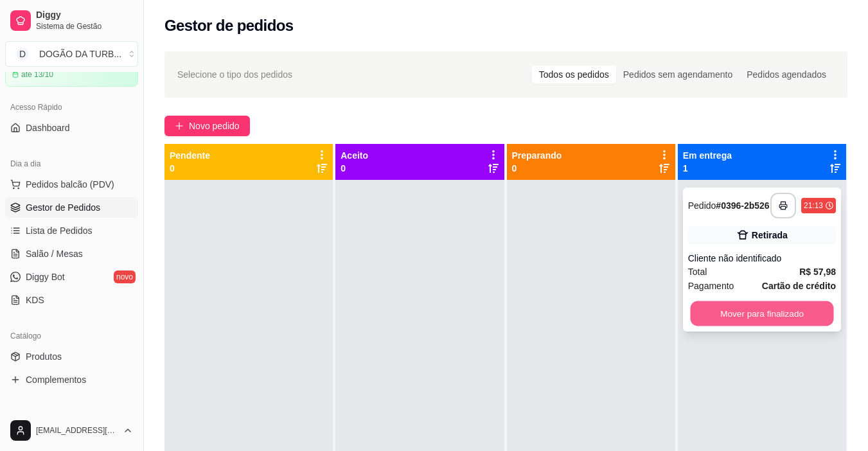
click at [791, 319] on button "Mover para finalizado" at bounding box center [761, 313] width 143 height 25
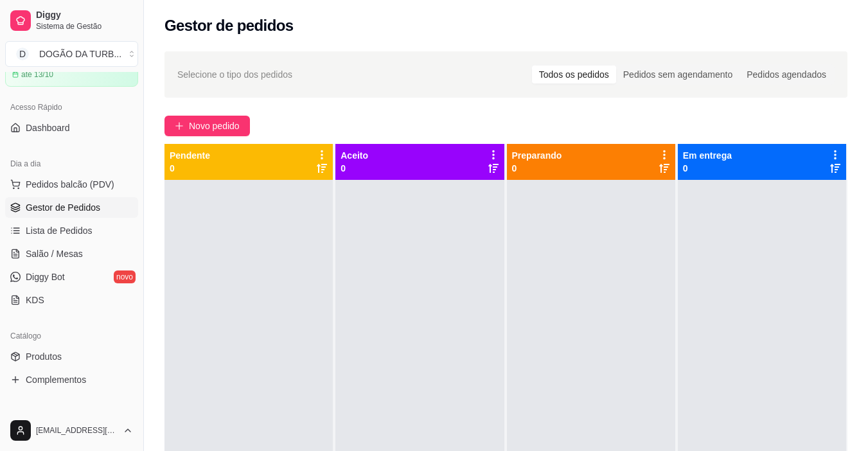
drag, startPoint x: 139, startPoint y: 227, endPoint x: 134, endPoint y: 218, distance: 10.1
click at [134, 218] on div "Diggy Sistema de Gestão D DOGÃO DA TURB ... Loja aberta Plano Essencial + Mesas…" at bounding box center [71, 225] width 143 height 451
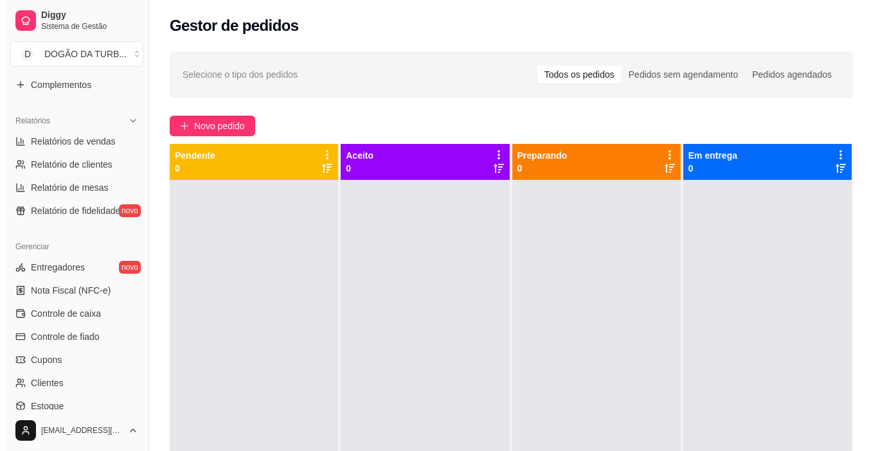
scroll to position [383, 0]
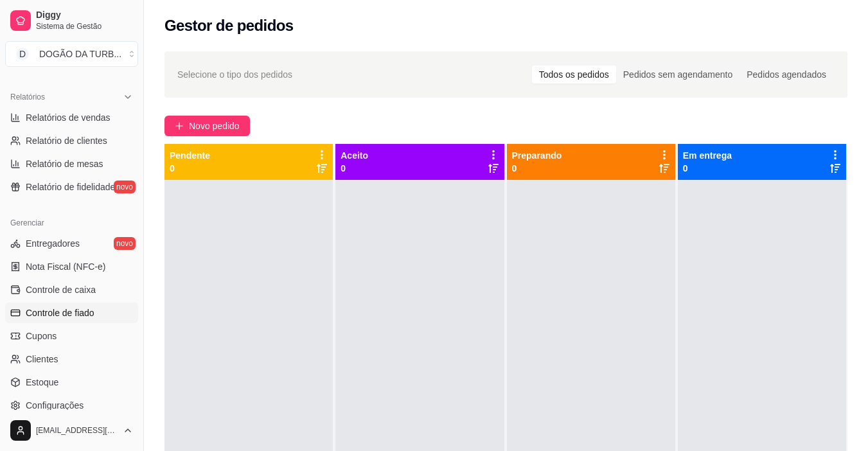
click at [74, 311] on span "Controle de fiado" at bounding box center [60, 313] width 69 height 13
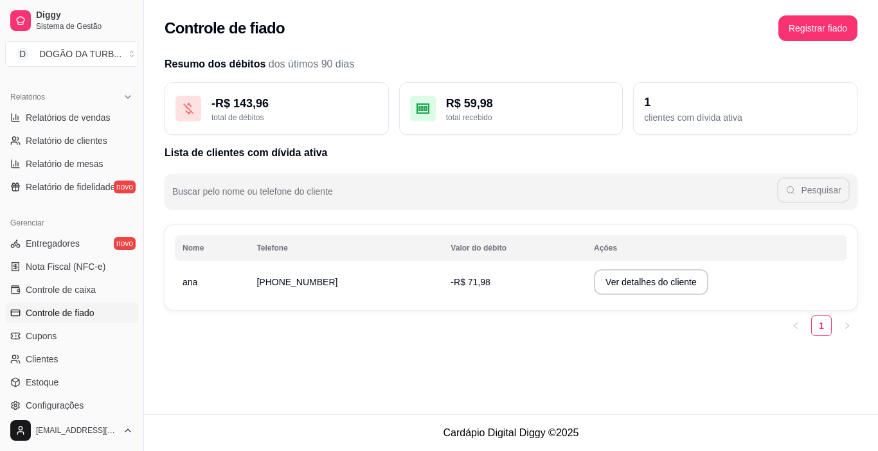
click at [285, 288] on td "[PHONE_NUMBER]" at bounding box center [346, 282] width 194 height 36
click at [679, 285] on button "Ver detalhes do cliente" at bounding box center [651, 282] width 111 height 25
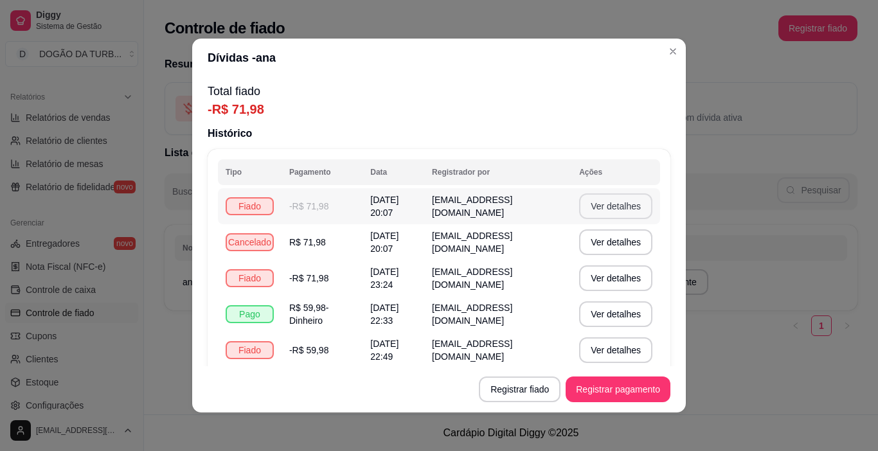
click at [596, 206] on button "Ver detalhes" at bounding box center [615, 206] width 73 height 26
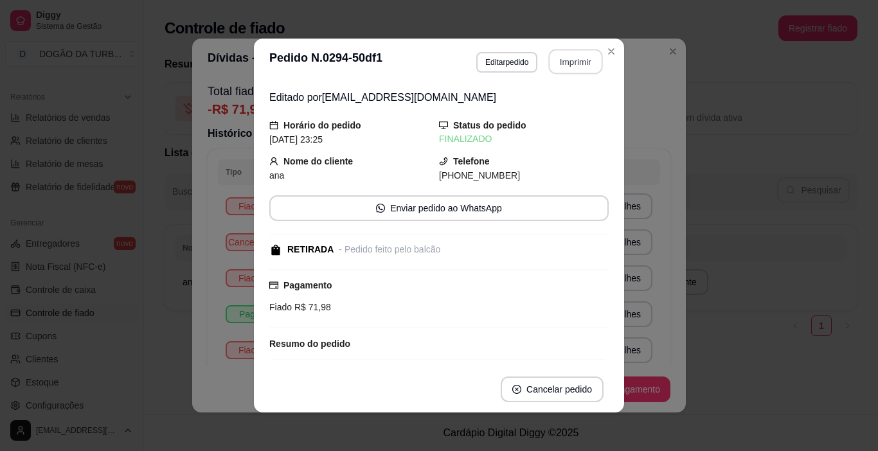
click at [575, 64] on button "Imprimir" at bounding box center [576, 61] width 54 height 25
click at [611, 49] on icon "Close" at bounding box center [611, 51] width 10 height 10
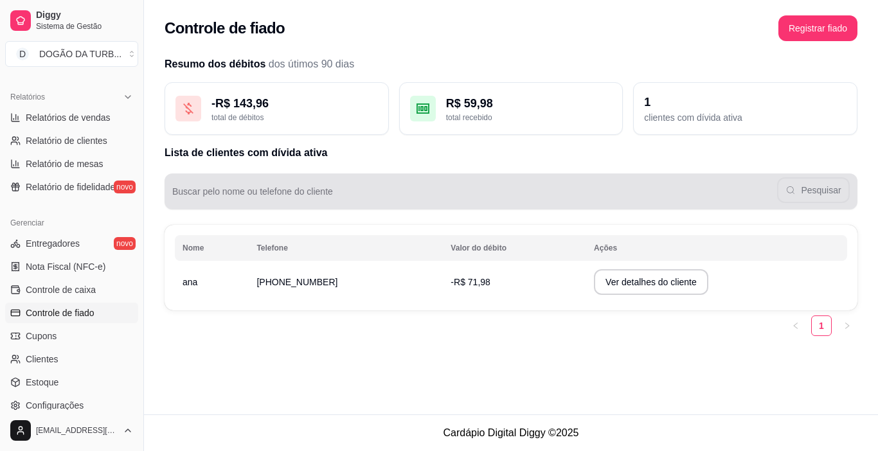
drag, startPoint x: 443, startPoint y: 368, endPoint x: 400, endPoint y: 403, distance: 55.3
click at [400, 403] on div "Controle de fiado Registrar fiado Resumo dos débitos dos útimos 90 dias - R$ 14…" at bounding box center [511, 207] width 734 height 415
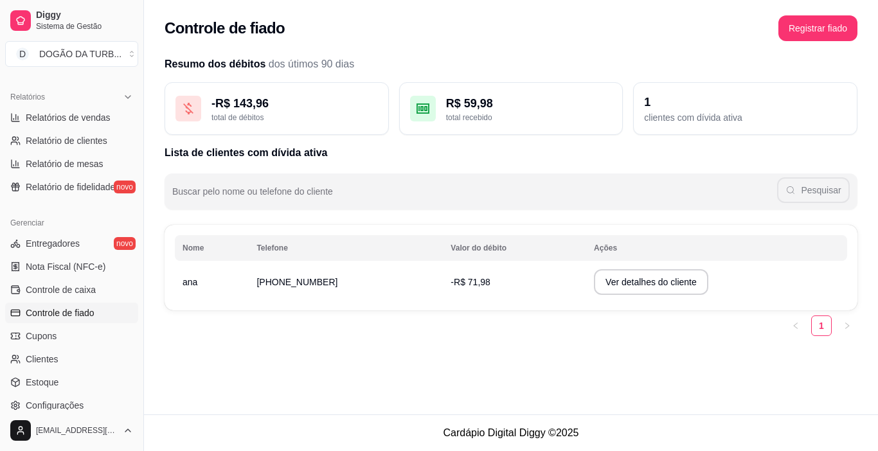
click at [400, 403] on div "Controle de fiado Registrar fiado Resumo dos débitos dos útimos 90 dias - R$ 14…" at bounding box center [511, 207] width 734 height 415
click at [505, 282] on td "-R$ 71,98" at bounding box center [514, 282] width 143 height 36
click at [328, 95] on div "- R$ 143,96" at bounding box center [294, 103] width 166 height 18
click at [188, 105] on icon at bounding box center [188, 108] width 15 height 15
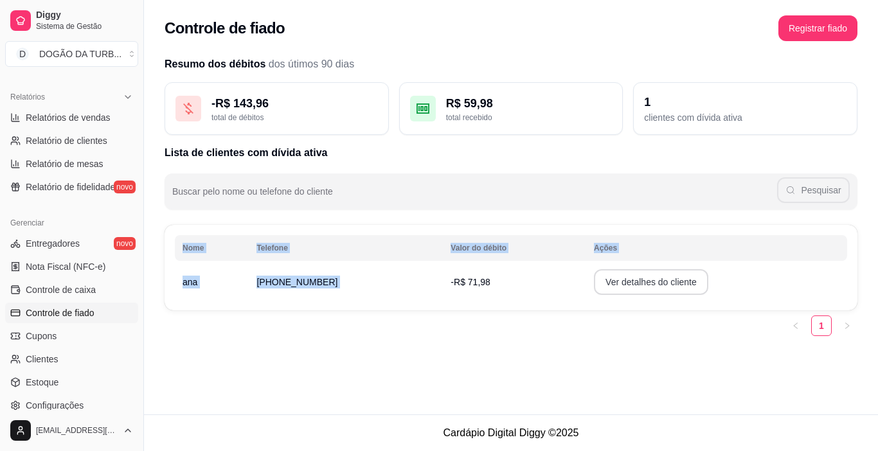
drag, startPoint x: 491, startPoint y: 295, endPoint x: 663, endPoint y: 279, distance: 173.0
click at [663, 279] on tr "ana [PHONE_NUMBER] -R$ 71,98 Ver detalhes do cliente" at bounding box center [511, 282] width 672 height 36
click at [663, 279] on button "Ver detalhes do cliente" at bounding box center [651, 282] width 111 height 25
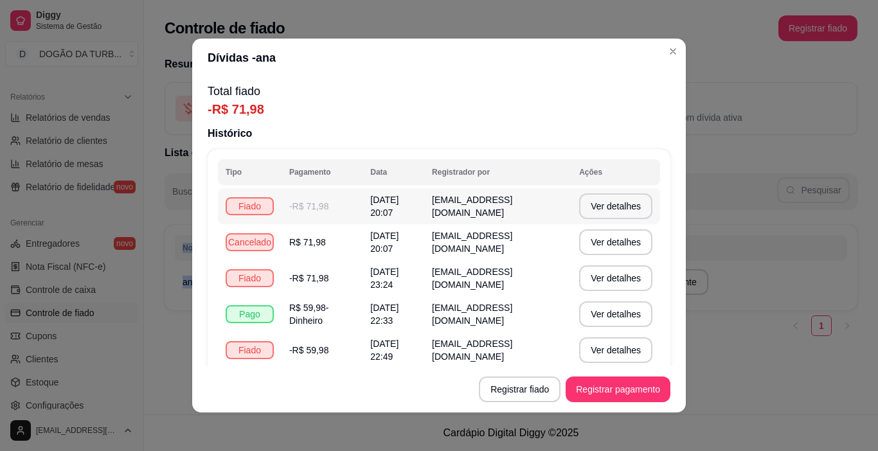
click at [343, 198] on td "-R$ 71,98" at bounding box center [322, 206] width 81 height 36
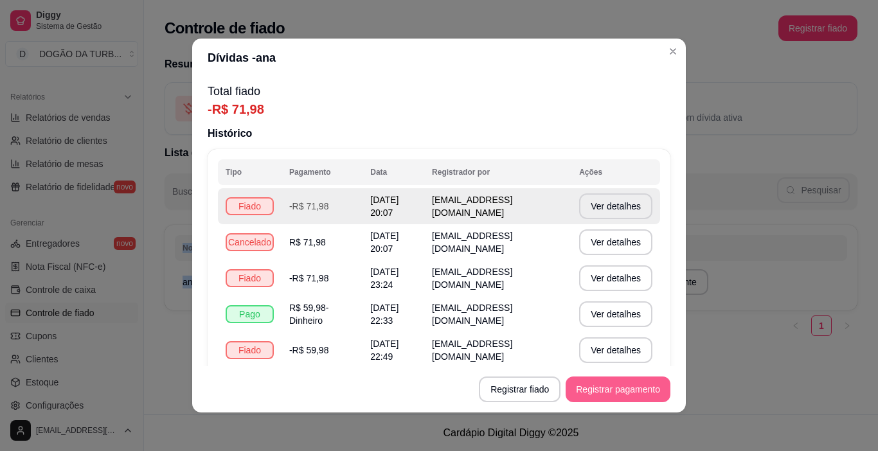
click at [593, 389] on button "Registrar pagamento" at bounding box center [618, 390] width 105 height 26
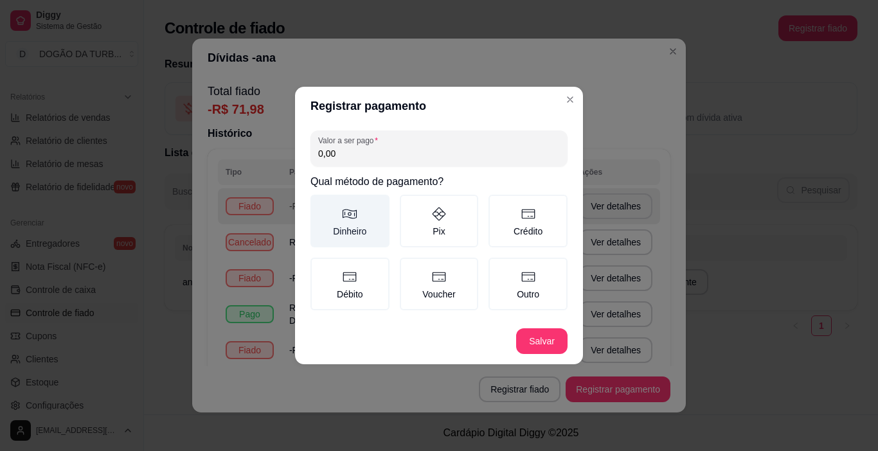
click at [359, 231] on label "Dinheiro" at bounding box center [349, 221] width 79 height 53
click at [354, 226] on label "Dinheiro" at bounding box center [349, 221] width 79 height 53
click at [320, 204] on button "Dinheiro" at bounding box center [315, 199] width 10 height 10
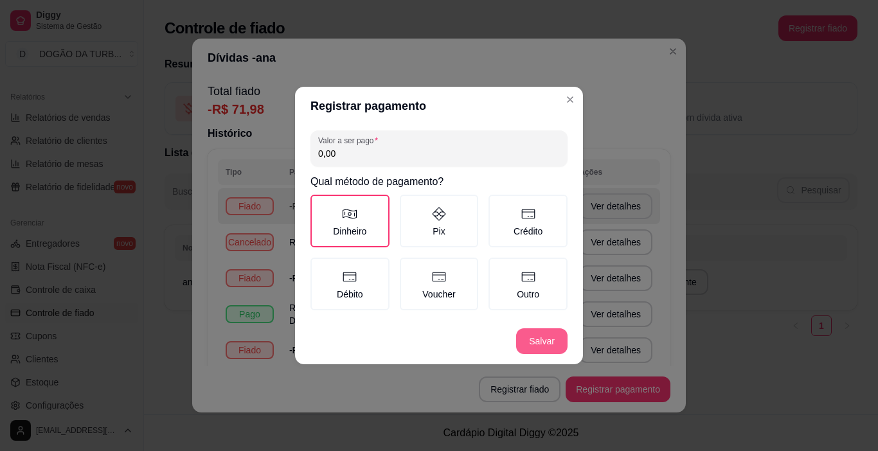
click at [551, 334] on button "Salvar" at bounding box center [541, 341] width 51 height 26
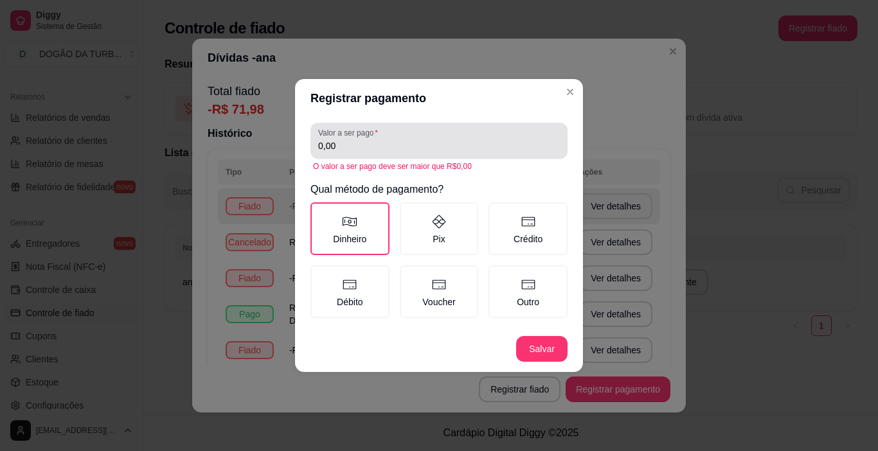
click at [423, 150] on input "0,00" at bounding box center [439, 145] width 242 height 13
click at [433, 135] on div "0,00" at bounding box center [439, 141] width 242 height 26
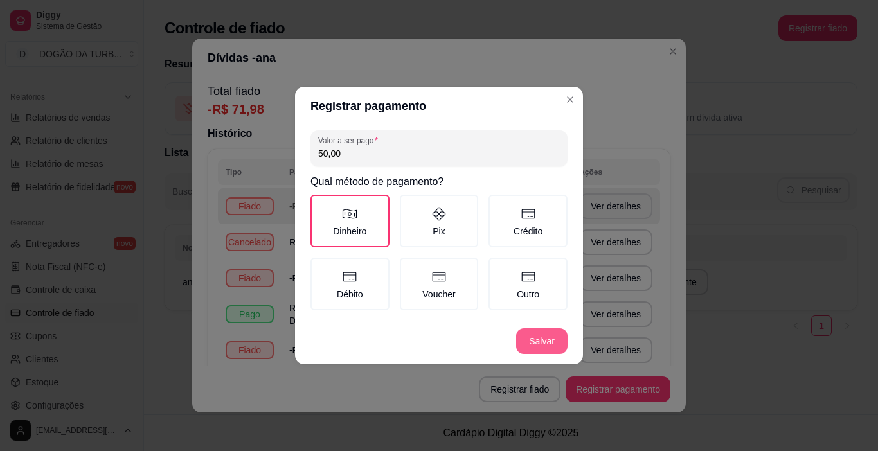
type input "50,00"
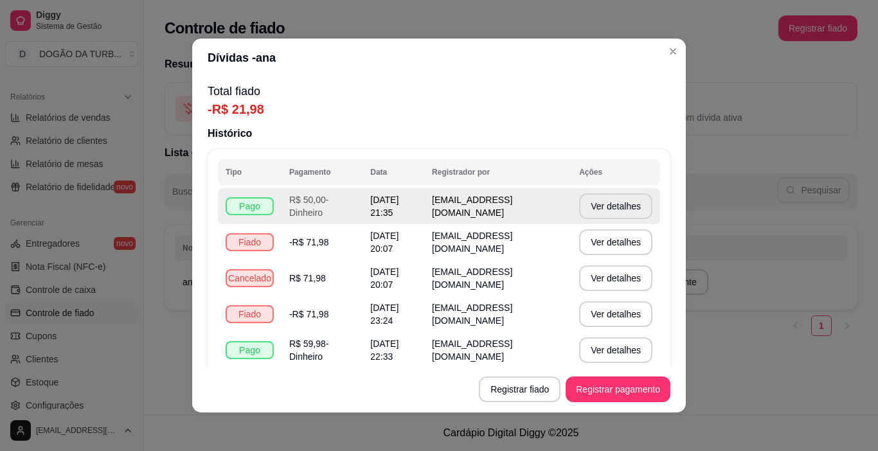
click at [348, 205] on td "R$ 50,00 - Dinheiro" at bounding box center [322, 206] width 81 height 36
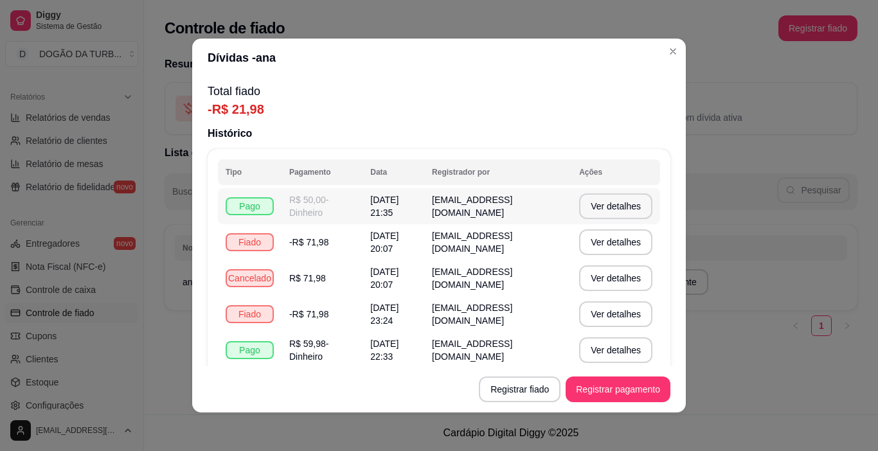
click at [343, 213] on td "R$ 50,00 - Dinheiro" at bounding box center [322, 206] width 81 height 36
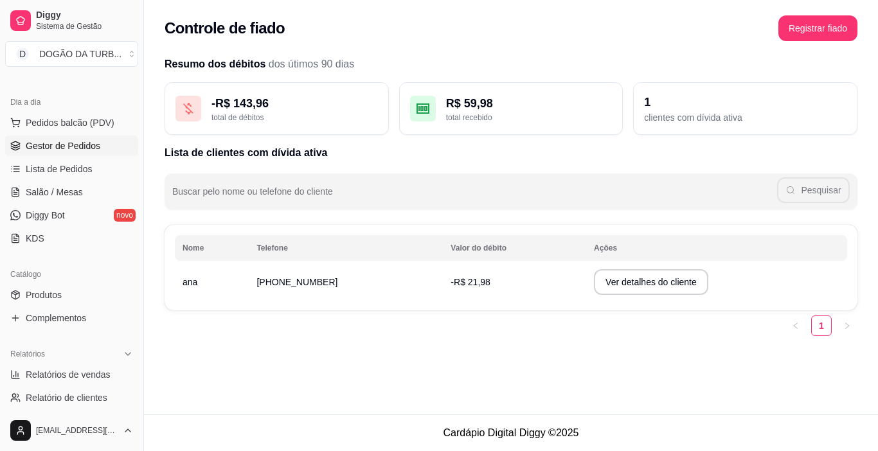
scroll to position [62, 0]
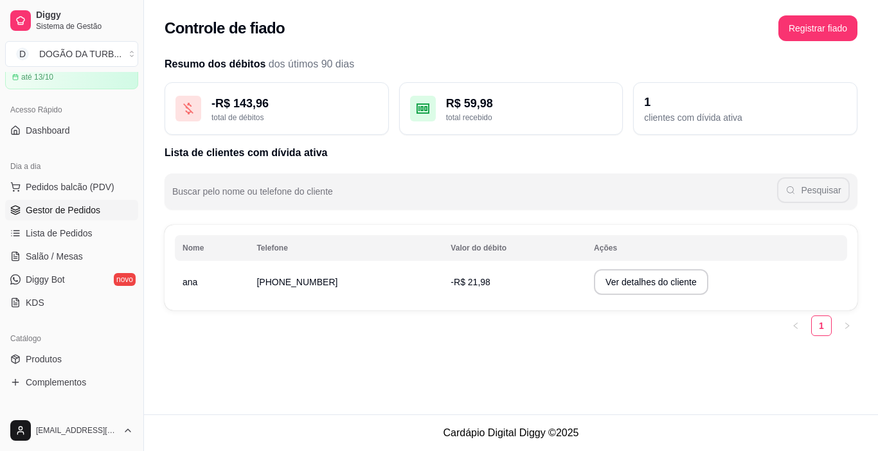
click at [37, 217] on link "Gestor de Pedidos" at bounding box center [71, 210] width 133 height 21
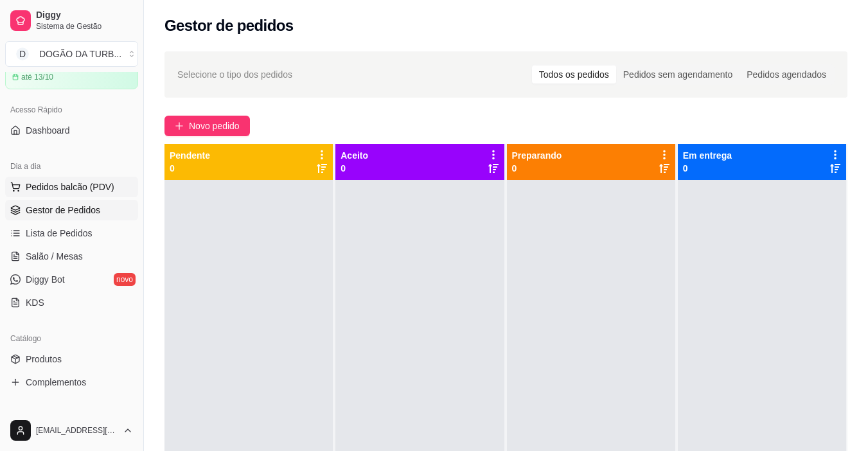
click at [107, 186] on span "Pedidos balcão (PDV)" at bounding box center [70, 187] width 89 height 13
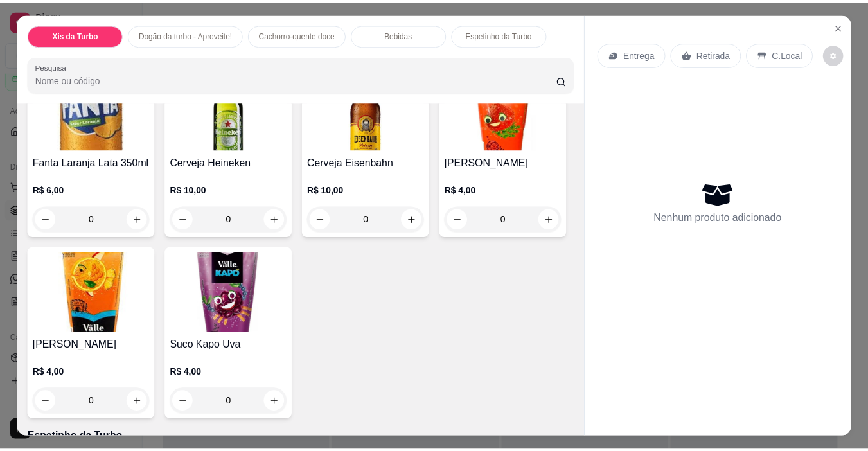
scroll to position [1414, 0]
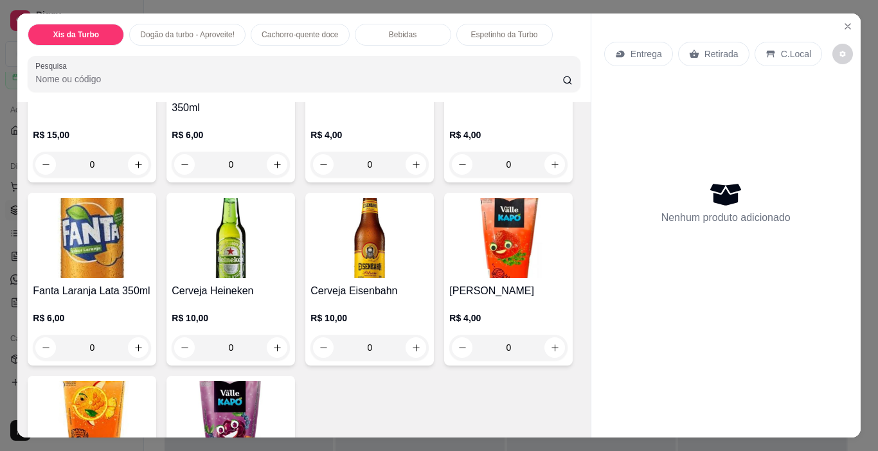
type input "1"
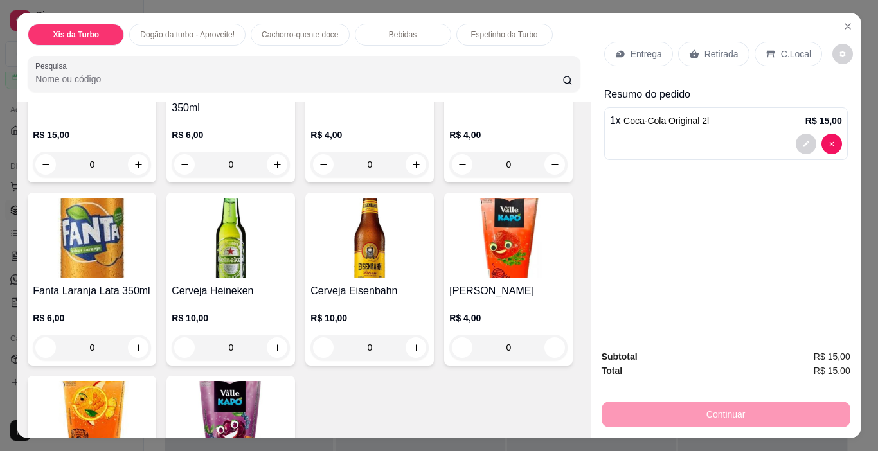
click at [713, 48] on p "Retirada" at bounding box center [721, 54] width 34 height 13
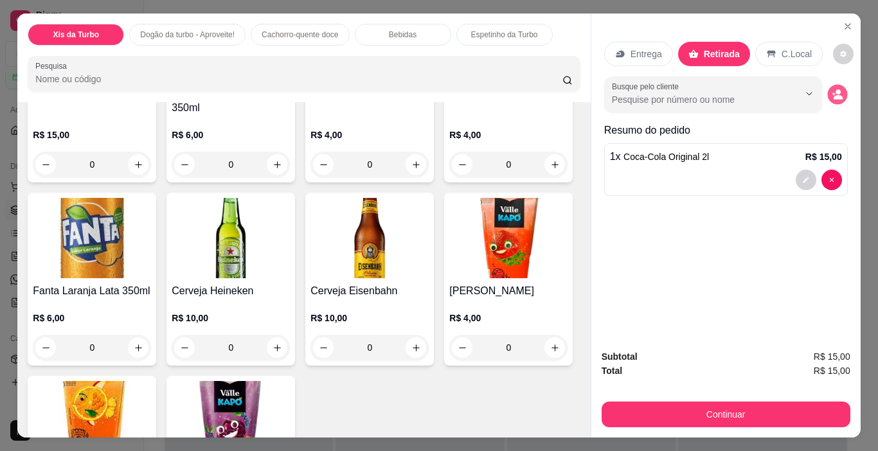
click at [839, 82] on div "Busque pelo cliente" at bounding box center [726, 94] width 244 height 36
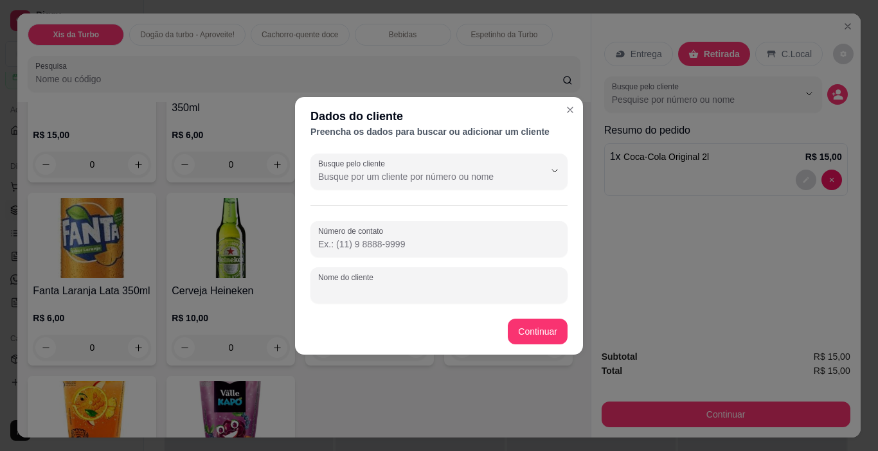
click at [416, 288] on input "Nome do cliente" at bounding box center [439, 290] width 242 height 13
type input "ana"
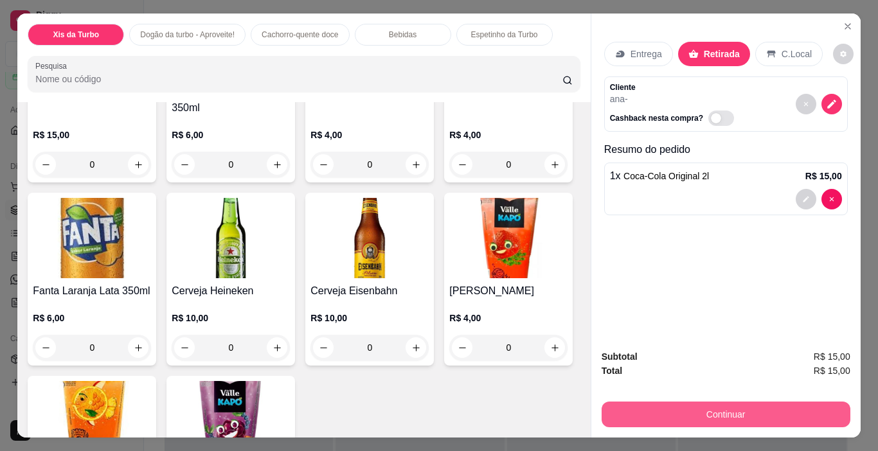
click at [760, 417] on button "Continuar" at bounding box center [726, 415] width 249 height 26
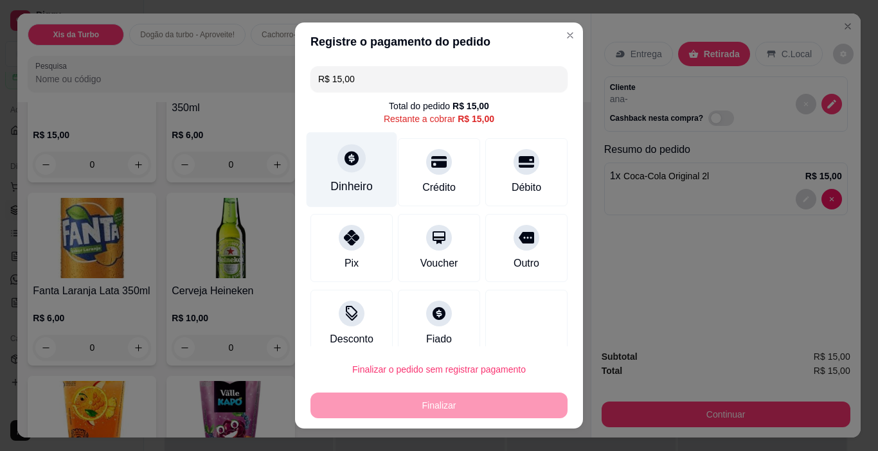
click at [325, 161] on div "Dinheiro" at bounding box center [352, 169] width 91 height 75
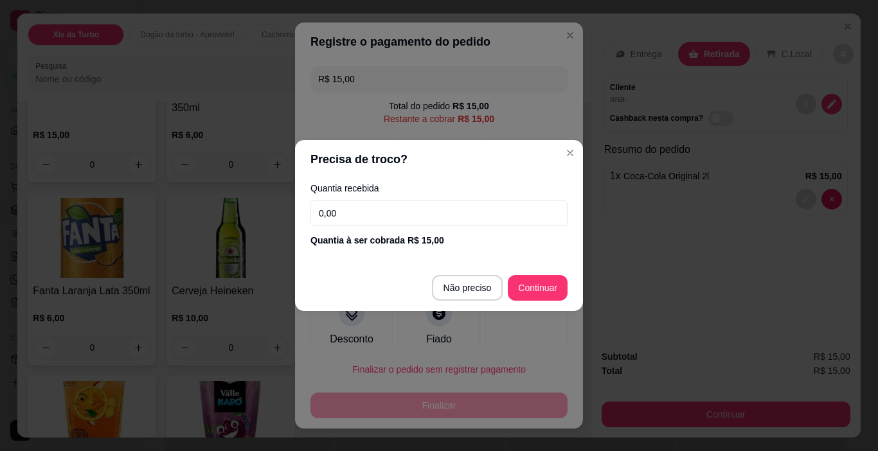
click at [450, 201] on div "Quantia recebida 0,00 Quantia à ser cobrada R$ 15,00" at bounding box center [439, 215] width 288 height 73
click at [446, 219] on input "0,00" at bounding box center [438, 214] width 257 height 26
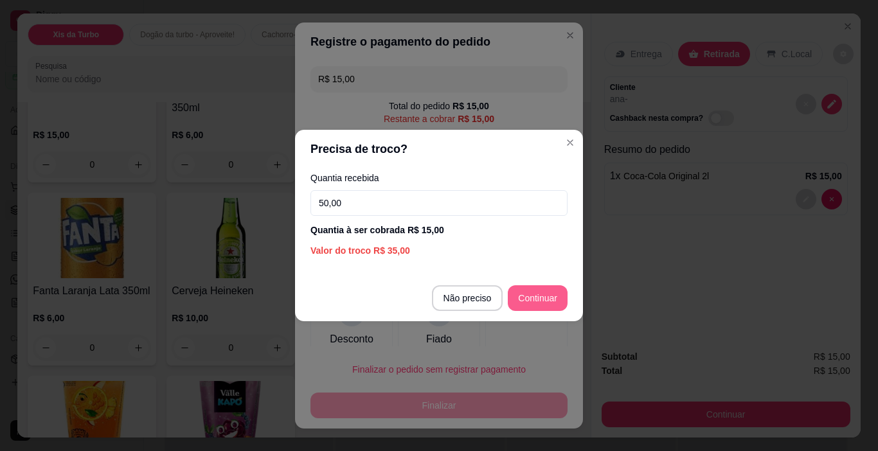
type input "50,00"
type input "R$ 0,00"
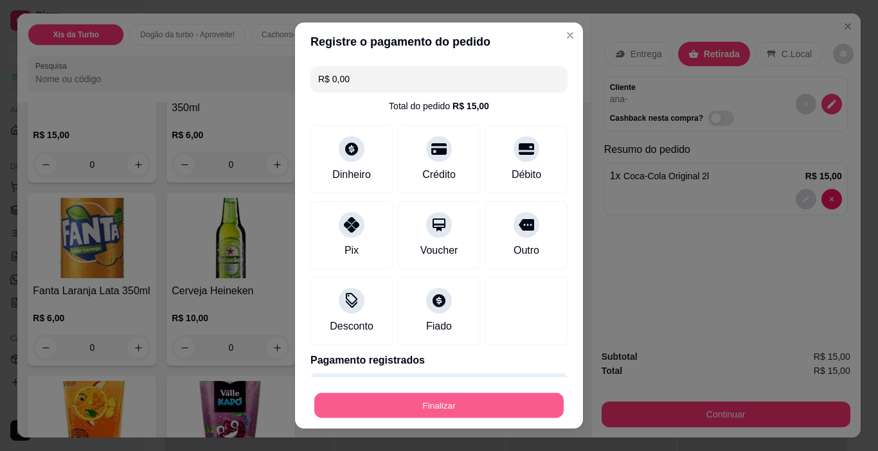
click at [460, 410] on button "Finalizar" at bounding box center [438, 405] width 249 height 25
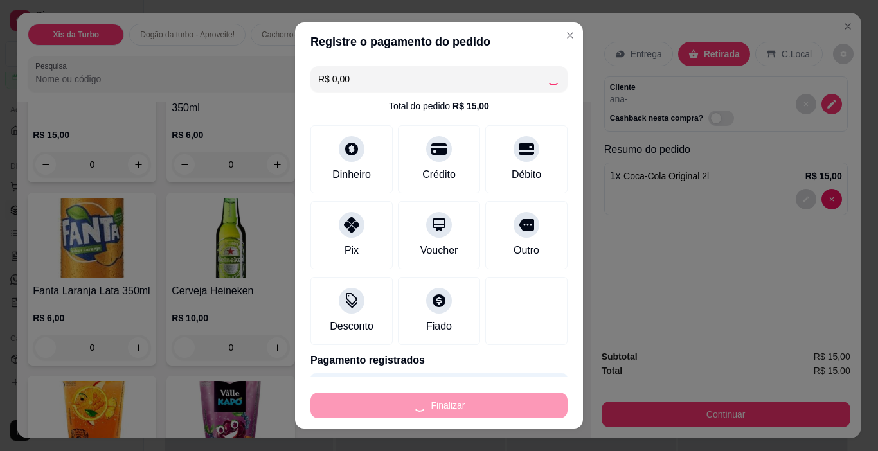
type input "0"
type input "-R$ 15,00"
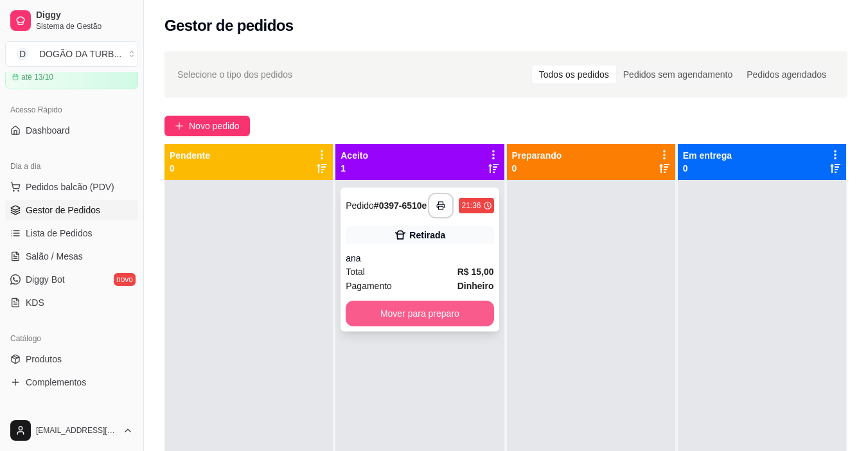
click at [411, 322] on button "Mover para preparo" at bounding box center [420, 314] width 148 height 26
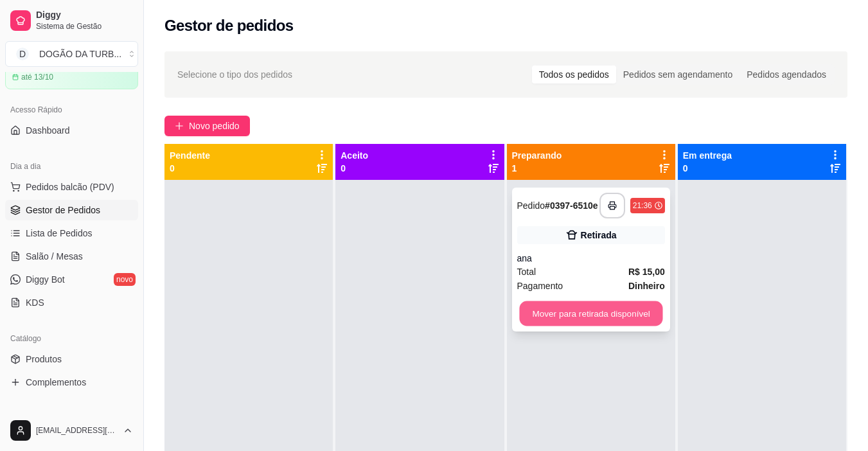
click at [591, 318] on button "Mover para retirada disponível" at bounding box center [590, 313] width 143 height 25
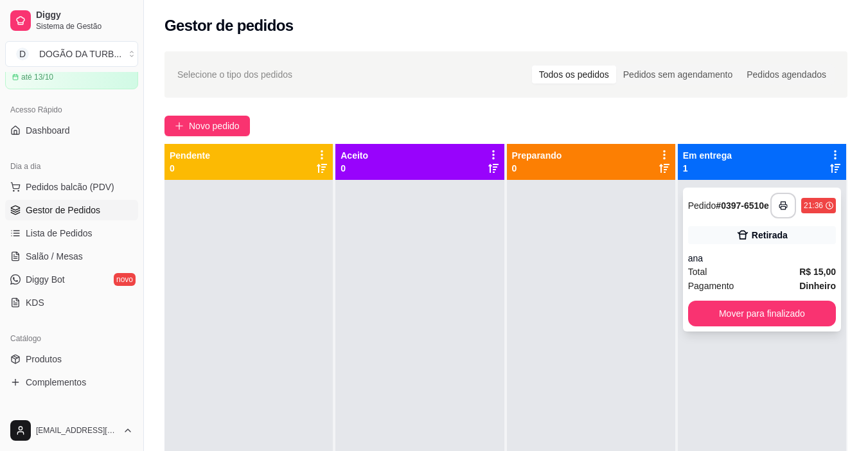
click at [748, 332] on div "**********" at bounding box center [762, 260] width 158 height 144
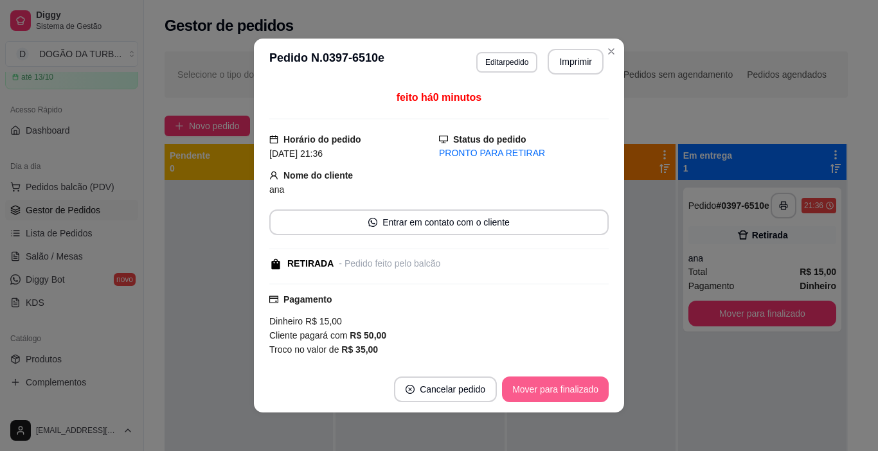
click at [527, 391] on button "Mover para finalizado" at bounding box center [555, 390] width 107 height 26
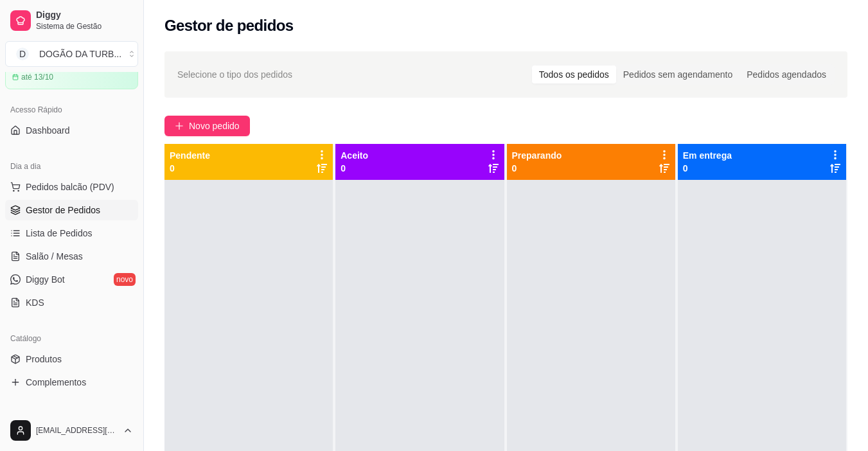
scroll to position [126, 0]
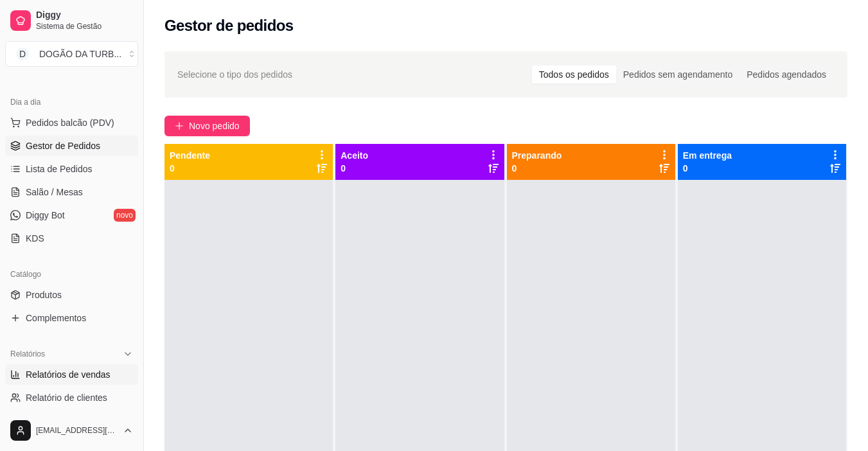
drag, startPoint x: 45, startPoint y: 383, endPoint x: 53, endPoint y: 376, distance: 10.9
click at [45, 382] on link "Relatórios de vendas" at bounding box center [71, 374] width 133 height 21
select select "ALL"
select select "0"
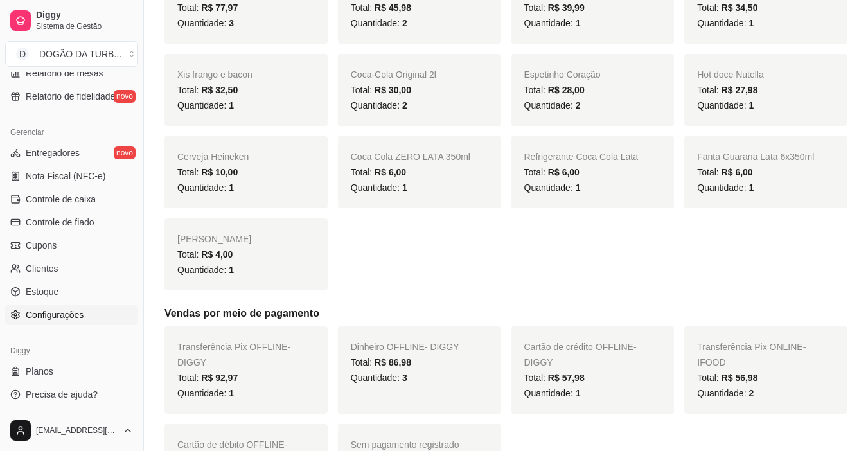
scroll to position [514, 0]
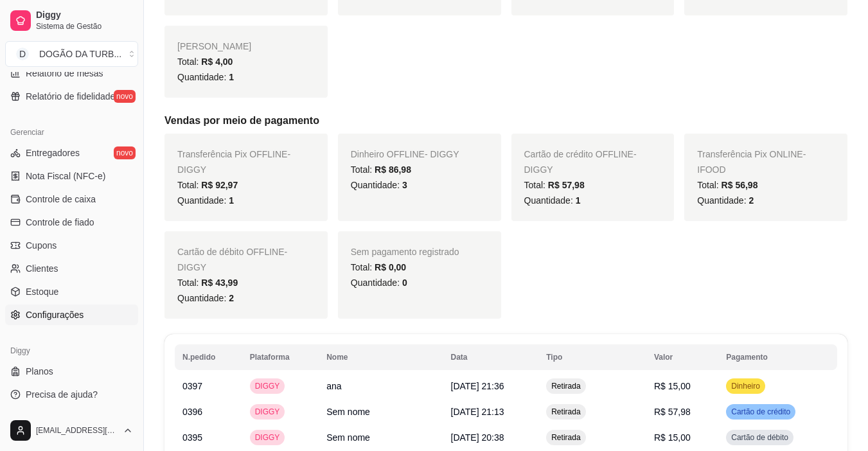
click at [74, 318] on span "Configurações" at bounding box center [55, 315] width 58 height 13
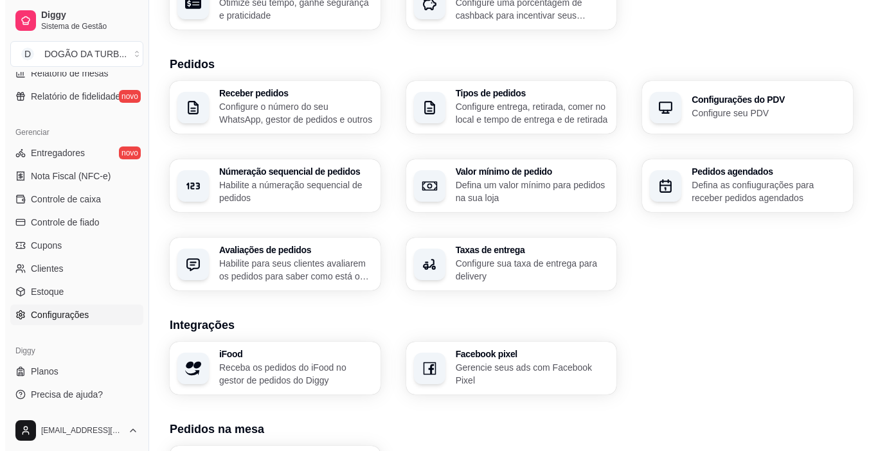
scroll to position [321, 0]
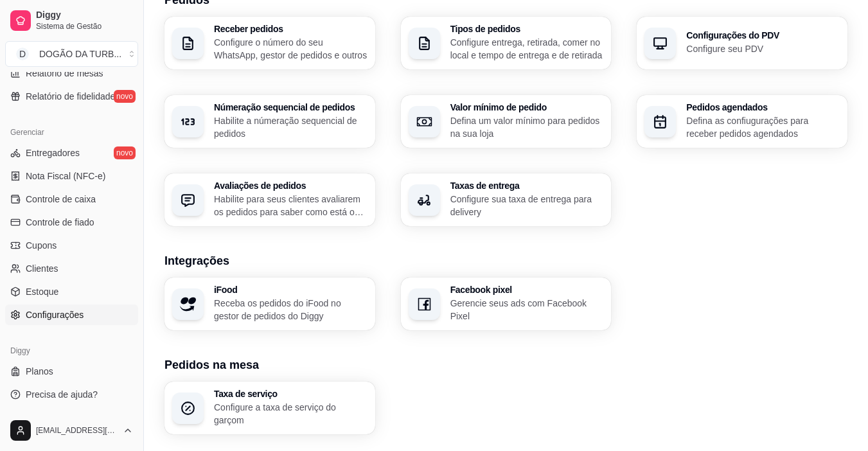
click at [312, 314] on p "Receba os pedidos do iFood no gestor de pedidos do Diggy" at bounding box center [291, 310] width 154 height 26
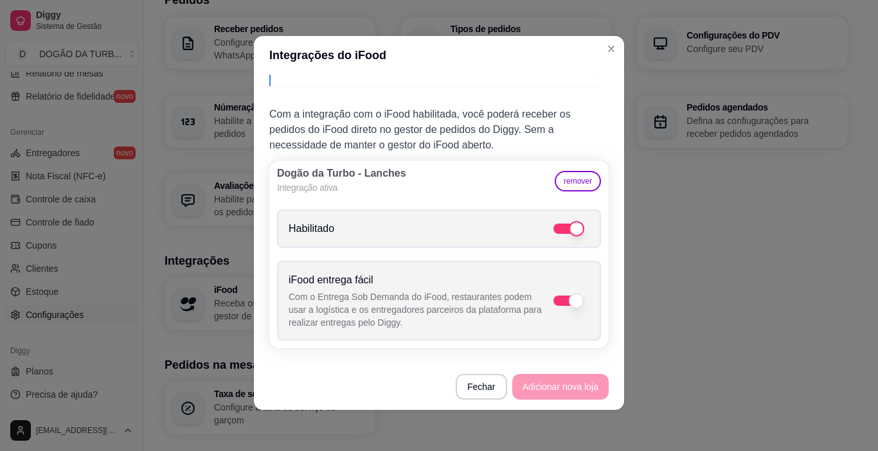
scroll to position [0, 0]
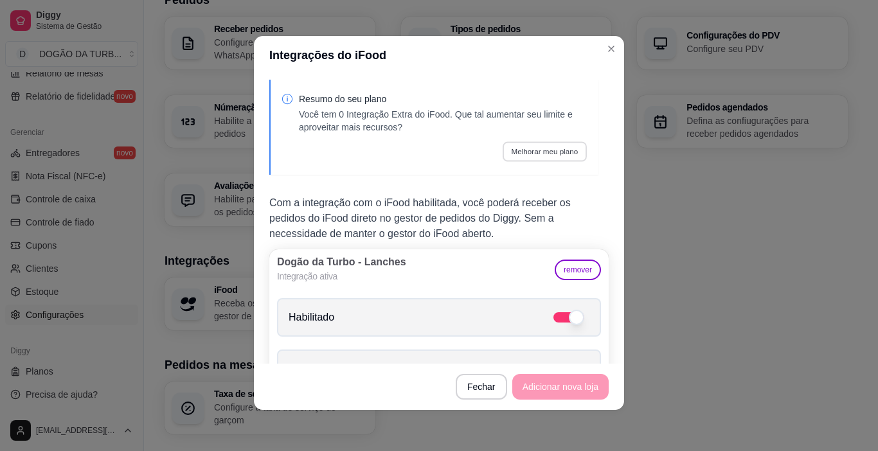
click at [550, 150] on button "Melhorar meu plano" at bounding box center [545, 151] width 84 height 20
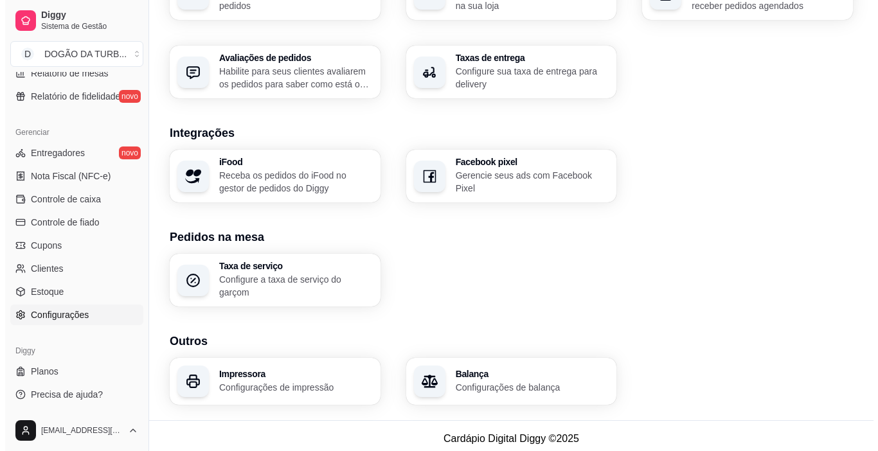
scroll to position [385, 0]
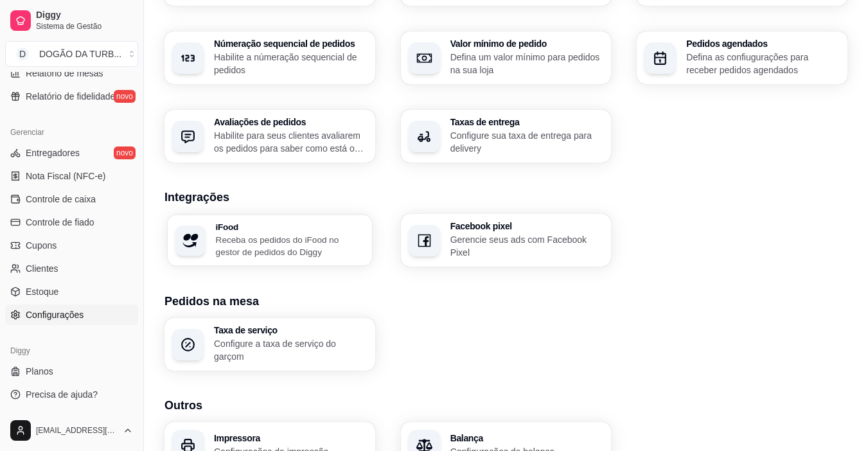
click at [328, 231] on div "iFood Receba os pedidos do iFood no gestor de pedidos do Diggy" at bounding box center [290, 240] width 148 height 36
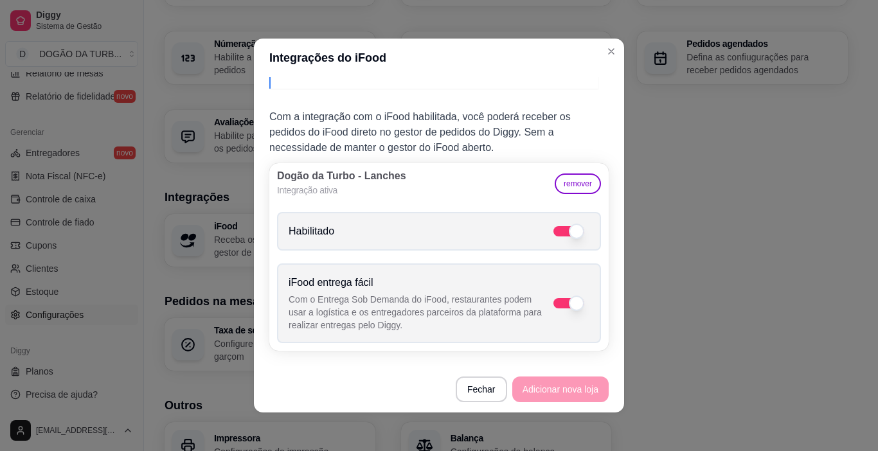
scroll to position [0, 0]
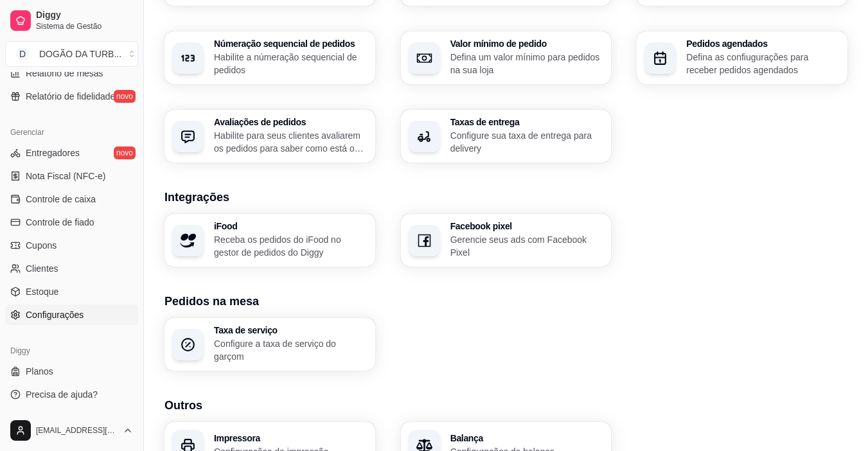
click at [302, 238] on p "Receba os pedidos do iFood no gestor de pedidos do Diggy" at bounding box center [291, 246] width 154 height 26
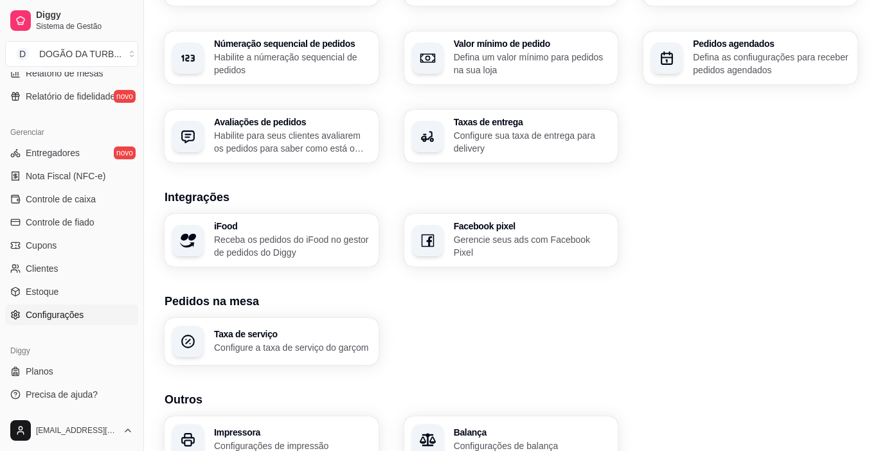
scroll to position [88, 0]
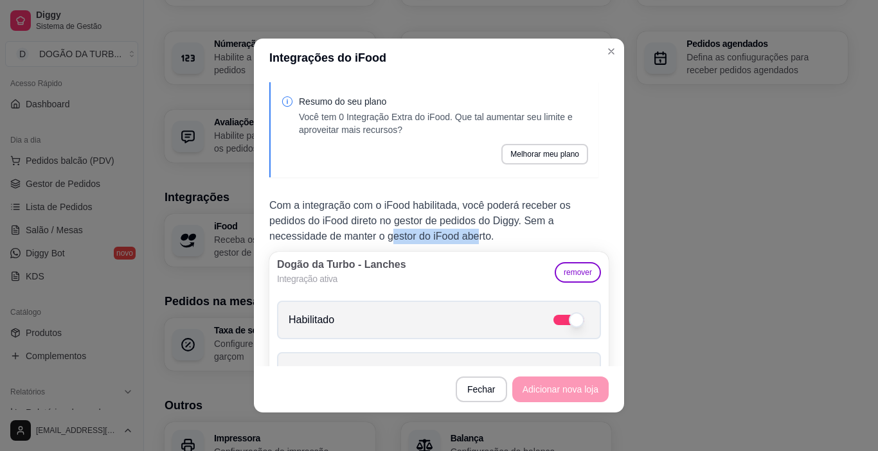
drag, startPoint x: 409, startPoint y: 236, endPoint x: 472, endPoint y: 240, distance: 62.5
click at [472, 240] on p "Com a integração com o iFood habilitada, você poderá receber os pedidos do iFoo…" at bounding box center [438, 221] width 339 height 46
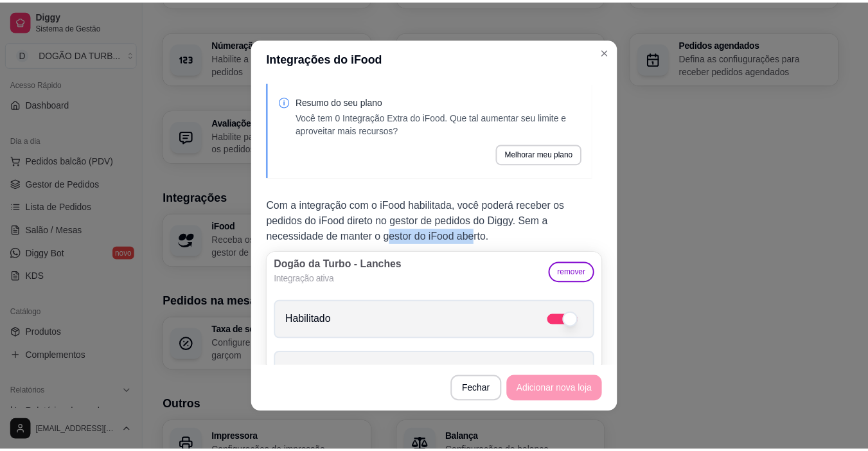
scroll to position [64, 0]
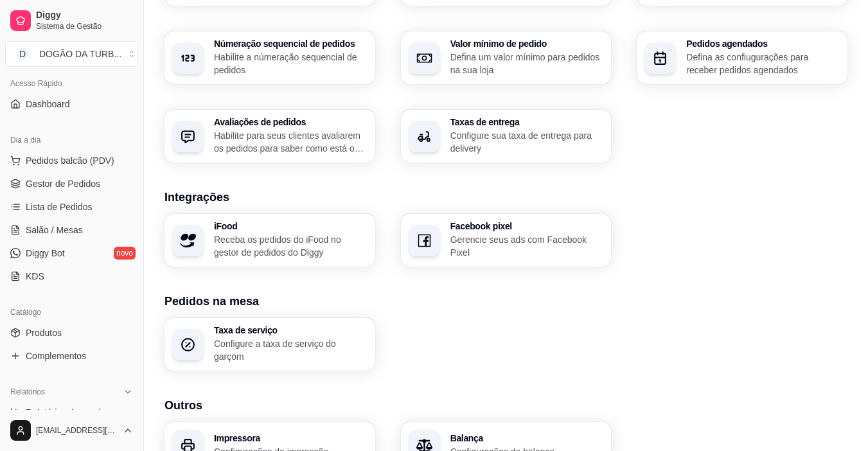
click at [44, 171] on ul "Pedidos balcão (PDV) Gestor de Pedidos Lista de Pedidos Salão / Mesas Diggy Bot…" at bounding box center [71, 218] width 133 height 136
click at [43, 195] on ul "Pedidos balcão (PDV) Gestor de Pedidos Lista de Pedidos Salão / Mesas Diggy Bot…" at bounding box center [71, 218] width 133 height 136
click at [57, 182] on span "Gestor de Pedidos" at bounding box center [63, 183] width 75 height 13
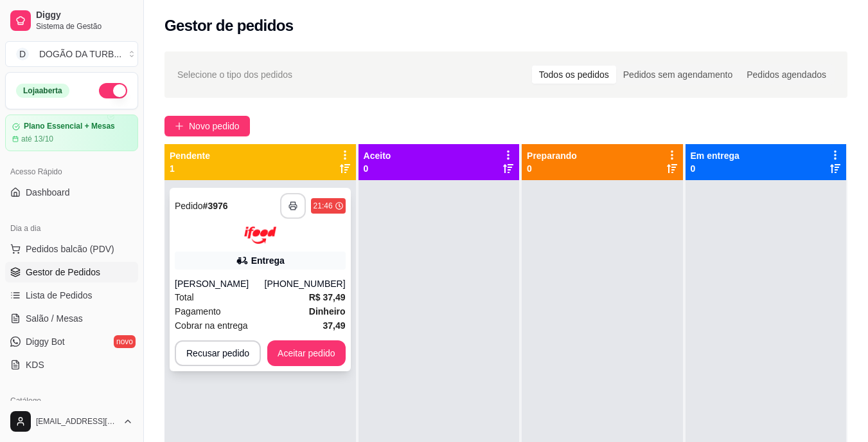
click at [287, 207] on button "button" at bounding box center [293, 206] width 26 height 26
click at [285, 354] on button "Aceitar pedido" at bounding box center [306, 353] width 78 height 26
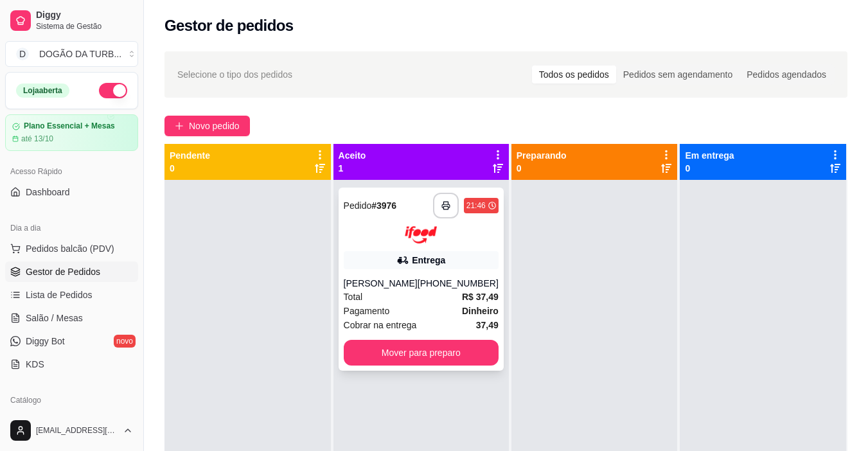
click at [361, 254] on div "Entrega" at bounding box center [421, 260] width 155 height 18
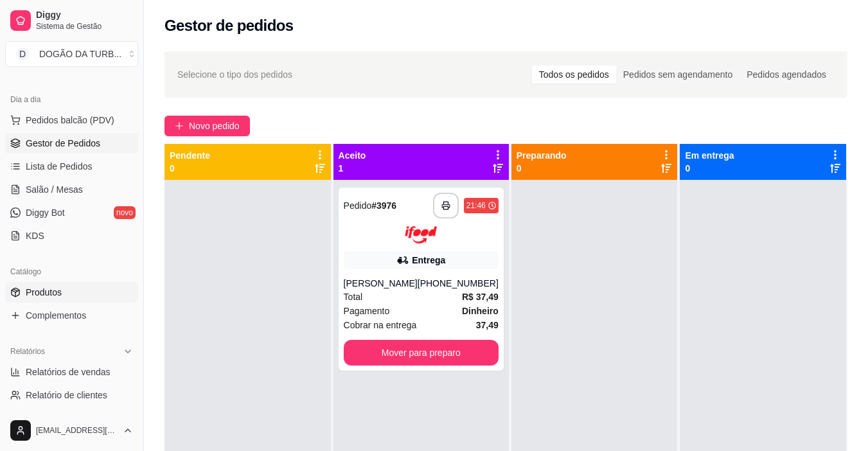
scroll to position [193, 0]
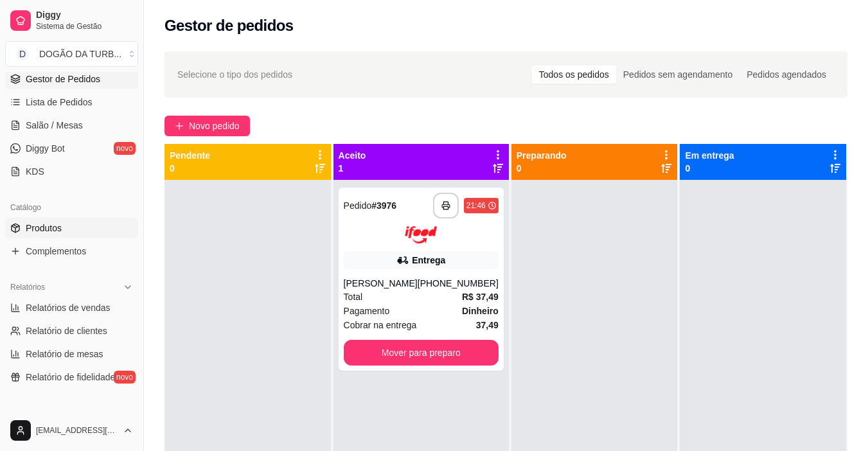
click at [62, 226] on link "Produtos" at bounding box center [71, 228] width 133 height 21
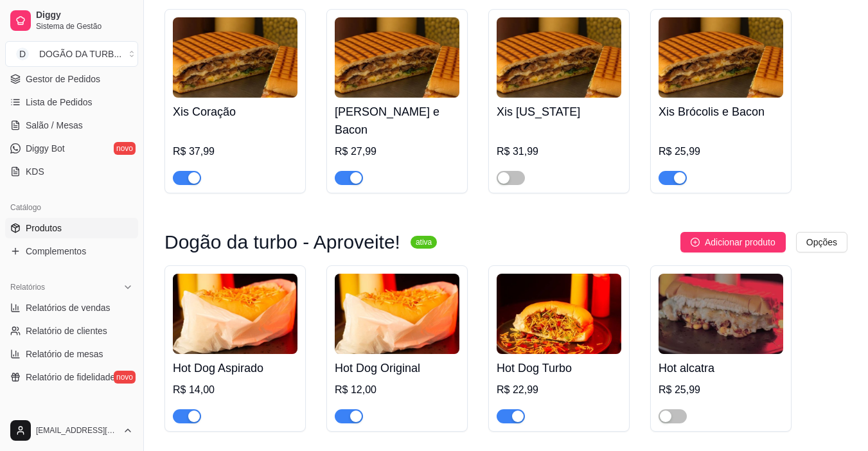
scroll to position [643, 0]
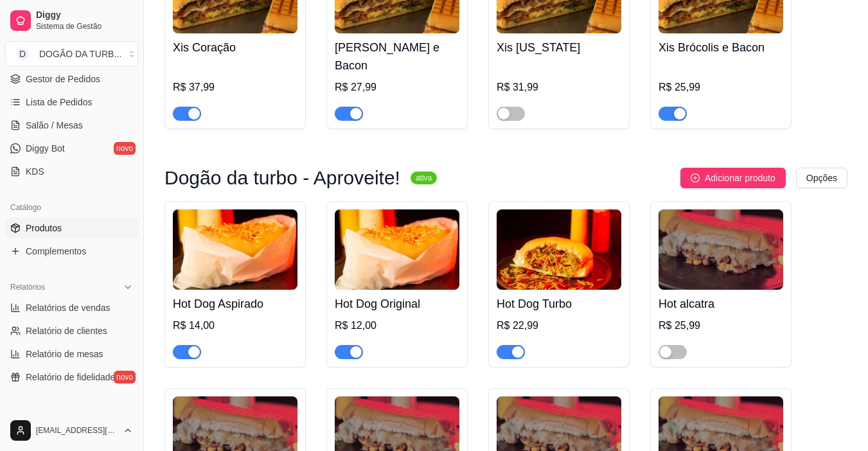
click at [511, 344] on div at bounding box center [511, 351] width 28 height 15
click at [348, 345] on span "button" at bounding box center [349, 352] width 28 height 14
click at [186, 345] on span "button" at bounding box center [187, 352] width 28 height 14
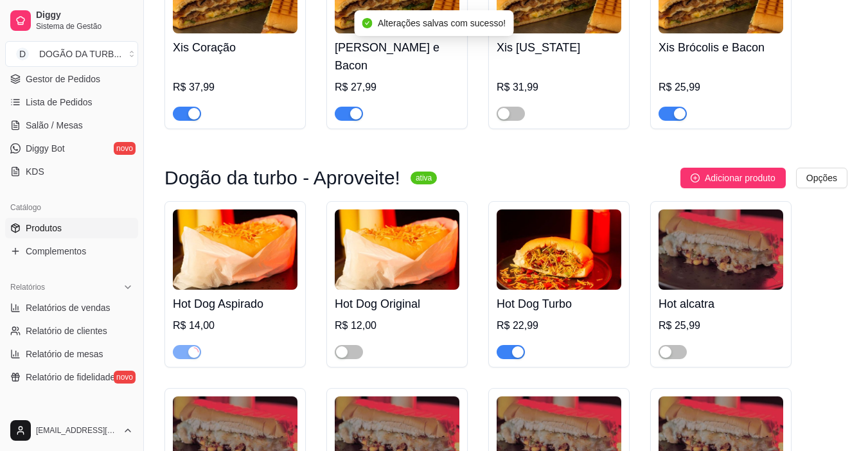
click at [508, 345] on span "button" at bounding box center [511, 352] width 28 height 14
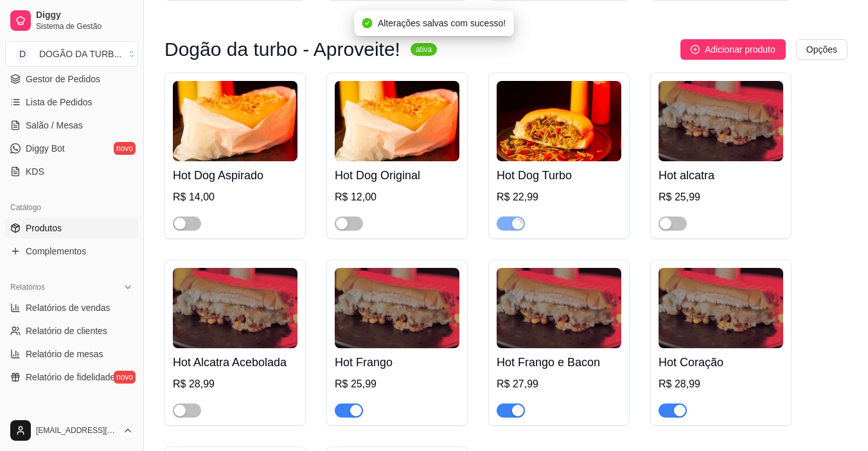
scroll to position [836, 0]
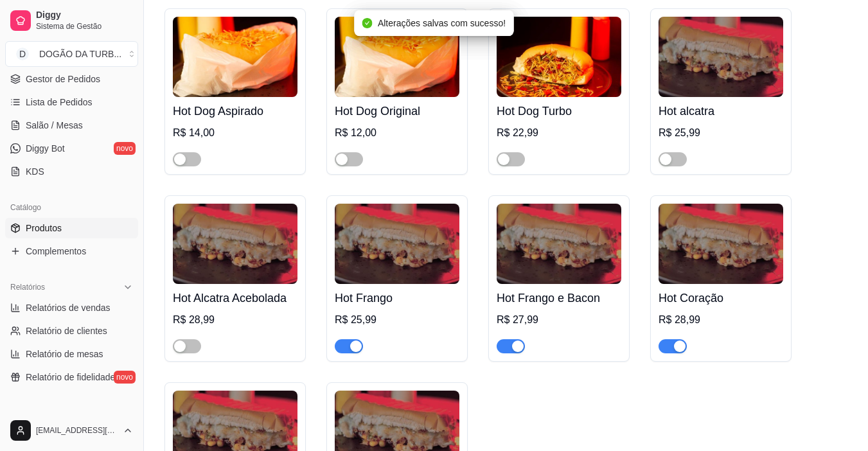
click at [351, 341] on div "button" at bounding box center [356, 347] width 12 height 12
click at [519, 341] on div "button" at bounding box center [518, 347] width 12 height 12
click at [672, 339] on span "button" at bounding box center [673, 346] width 28 height 14
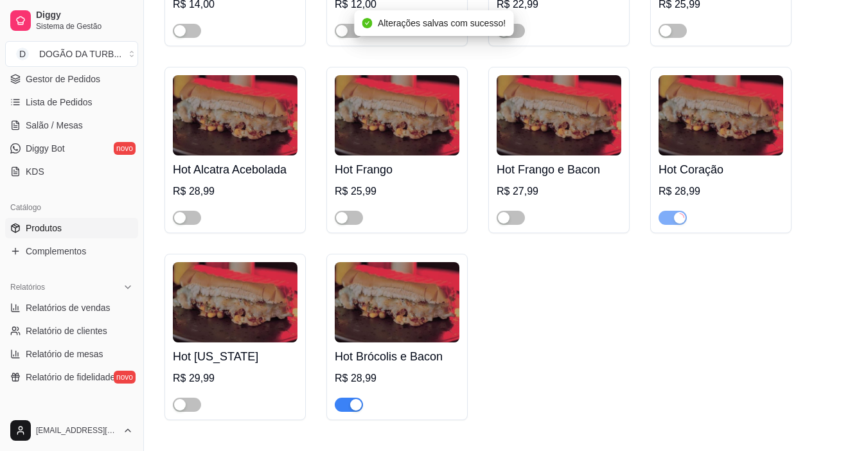
scroll to position [1028, 0]
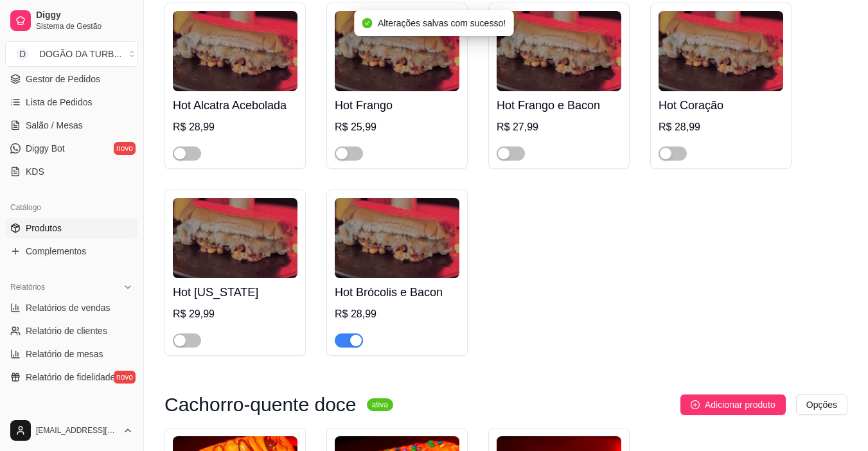
click at [337, 334] on span "button" at bounding box center [349, 341] width 28 height 14
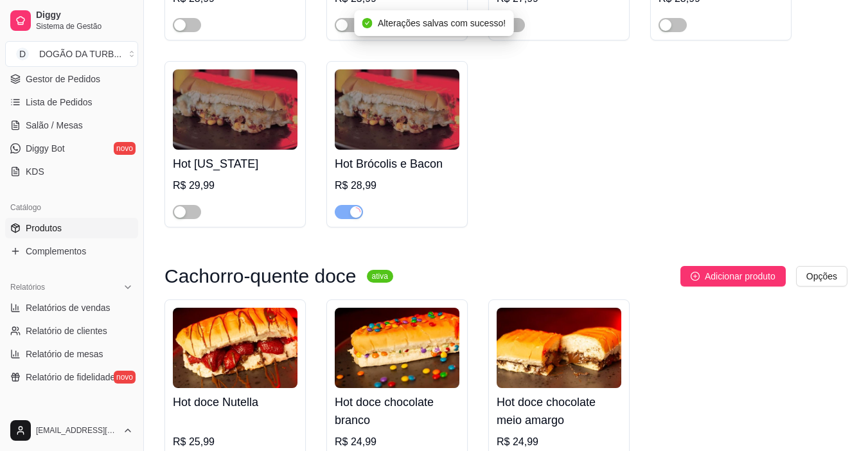
scroll to position [1285, 0]
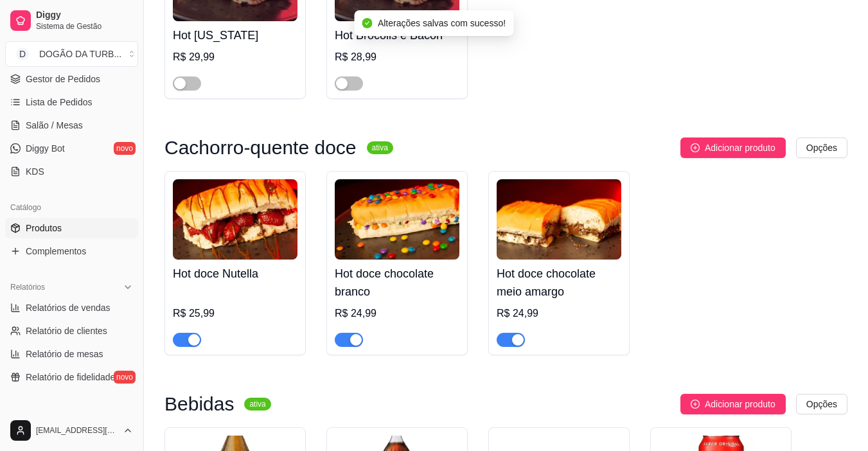
drag, startPoint x: 178, startPoint y: 324, endPoint x: 324, endPoint y: 389, distance: 160.0
click at [179, 333] on span "button" at bounding box center [187, 340] width 28 height 14
click at [351, 334] on div "button" at bounding box center [356, 340] width 12 height 12
click at [508, 333] on span "button" at bounding box center [511, 340] width 28 height 14
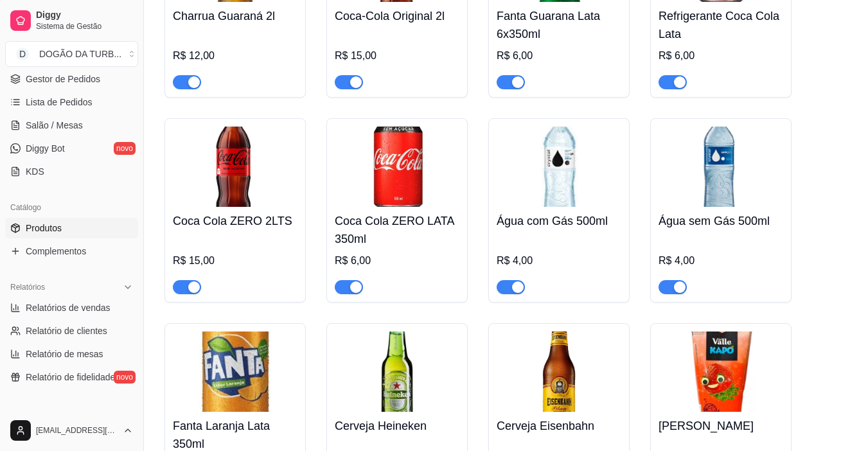
scroll to position [64, 0]
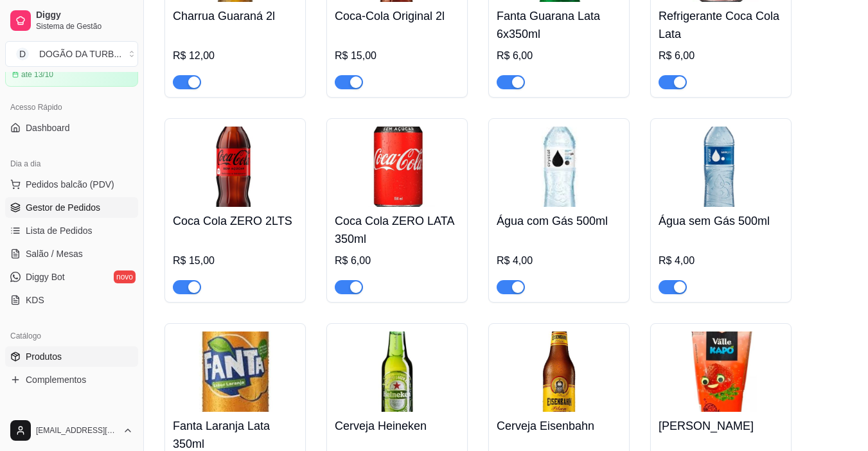
click at [22, 208] on link "Gestor de Pedidos" at bounding box center [71, 207] width 133 height 21
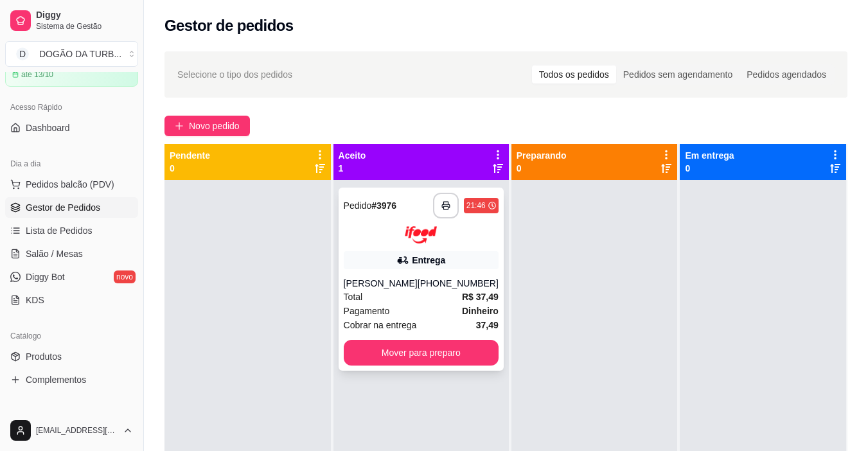
click at [440, 293] on div "Total R$ 37,49" at bounding box center [421, 297] width 155 height 14
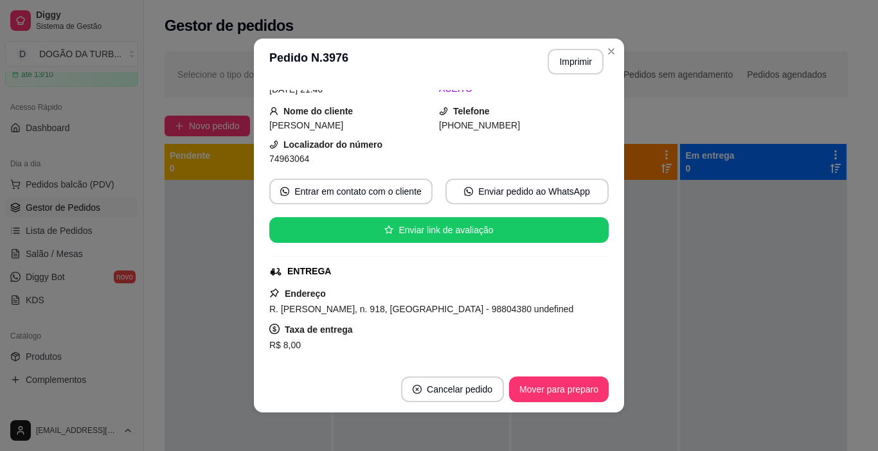
scroll to position [193, 0]
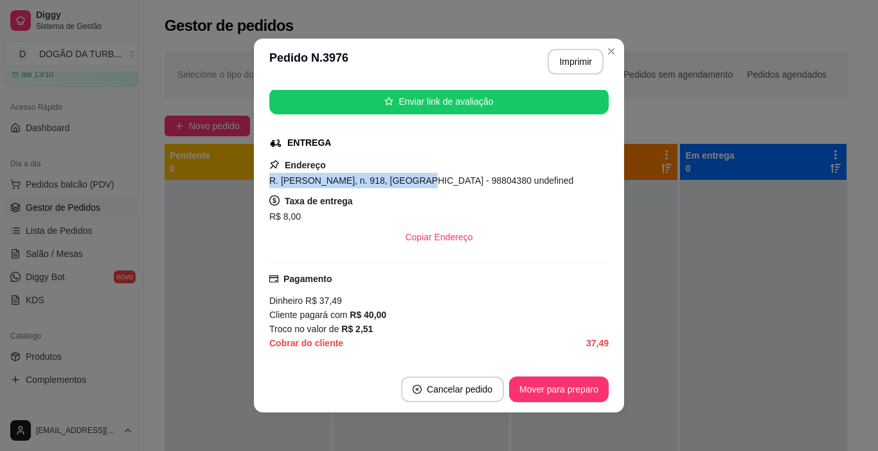
drag, startPoint x: 262, startPoint y: 175, endPoint x: 395, endPoint y: 182, distance: 133.2
click at [395, 182] on div "feito há 6 minutos Horário do pedido [DATE] 21:46 Status do pedido ACEITO Nome …" at bounding box center [439, 226] width 370 height 282
copy span "R. [PERSON_NAME], n. 918,"
drag, startPoint x: 488, startPoint y: 179, endPoint x: 549, endPoint y: 172, distance: 60.8
click at [549, 172] on div "Endereço R. [PERSON_NAME], n. 918, [GEOGRAPHIC_DATA] - 98804380 undefined Taxa …" at bounding box center [438, 203] width 339 height 93
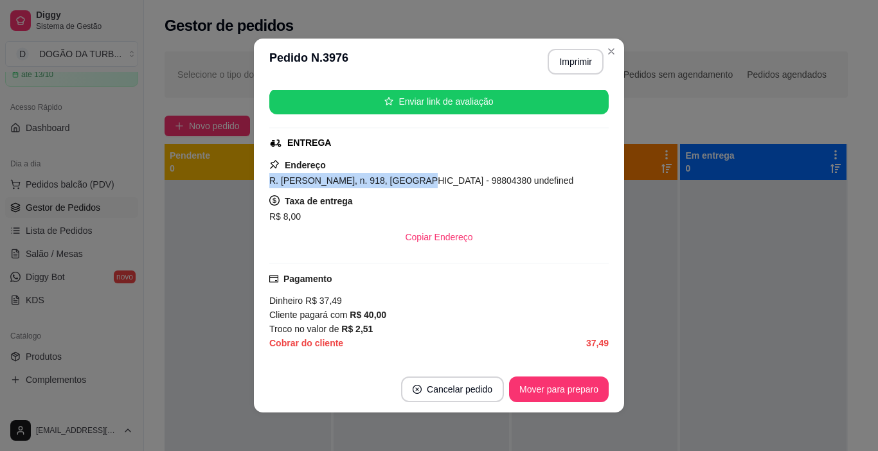
click at [549, 172] on div "Endereço R. [PERSON_NAME], n. 918, [GEOGRAPHIC_DATA] - 98804380 undefined Taxa …" at bounding box center [438, 203] width 339 height 93
drag, startPoint x: 487, startPoint y: 181, endPoint x: 530, endPoint y: 183, distance: 43.1
click at [530, 183] on div "R. [PERSON_NAME], n. 918, [GEOGRAPHIC_DATA] - 98804380 undefined" at bounding box center [438, 180] width 339 height 15
copy span "undefined"
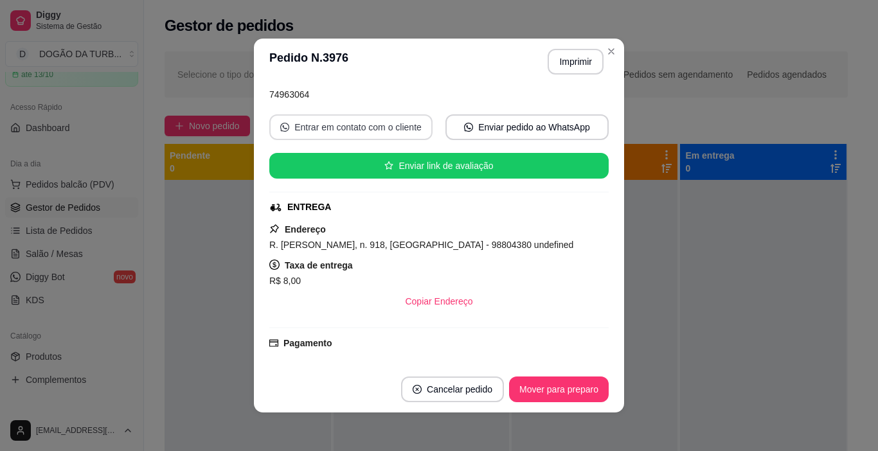
scroll to position [0, 0]
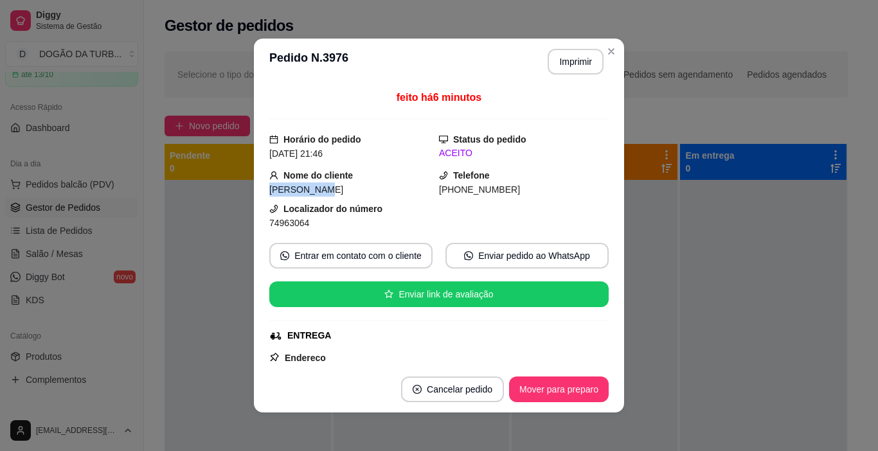
drag, startPoint x: 263, startPoint y: 191, endPoint x: 323, endPoint y: 195, distance: 59.9
click at [321, 195] on div "feito há 6 minutos Horário do pedido [DATE] 21:46 Status do pedido ACEITO Nome …" at bounding box center [439, 226] width 370 height 282
copy span "[PERSON_NAME]"
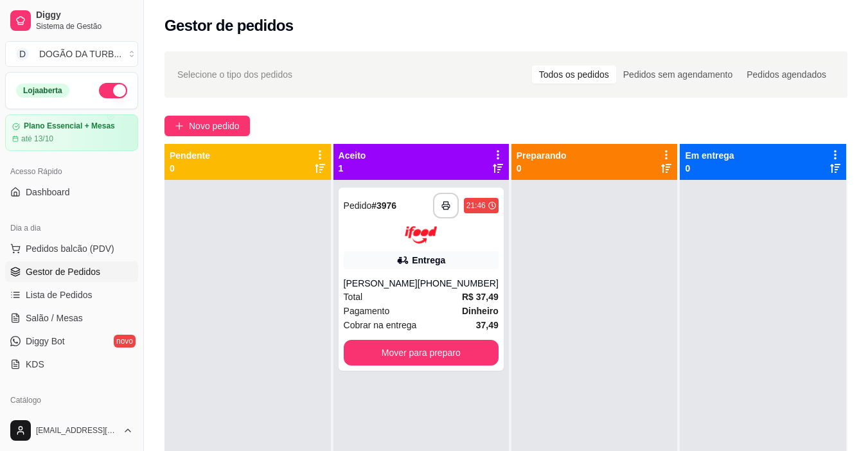
click at [104, 84] on button "button" at bounding box center [113, 90] width 28 height 15
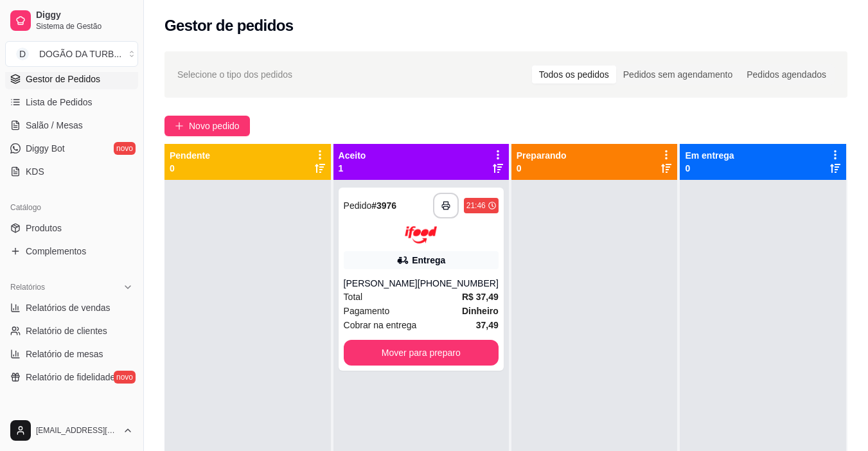
scroll to position [257, 0]
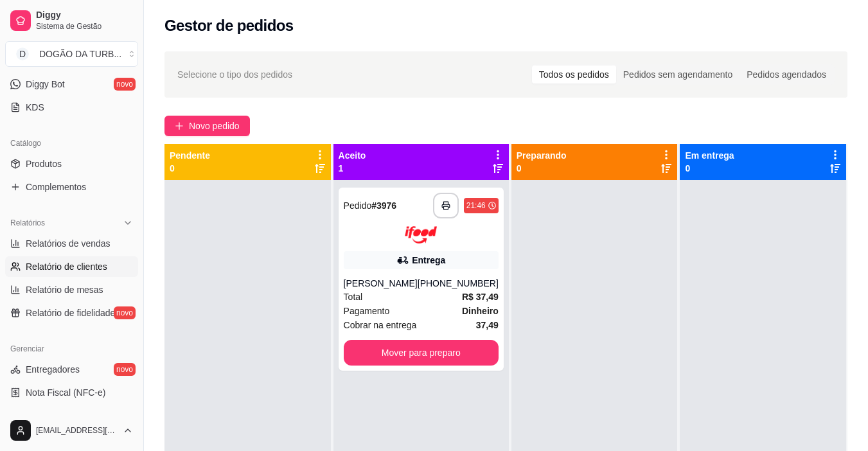
click at [65, 260] on link "Relatório de clientes" at bounding box center [71, 266] width 133 height 21
select select "30"
select select "HIGHEST_TOTAL_SPENT_WITH_ORDERS"
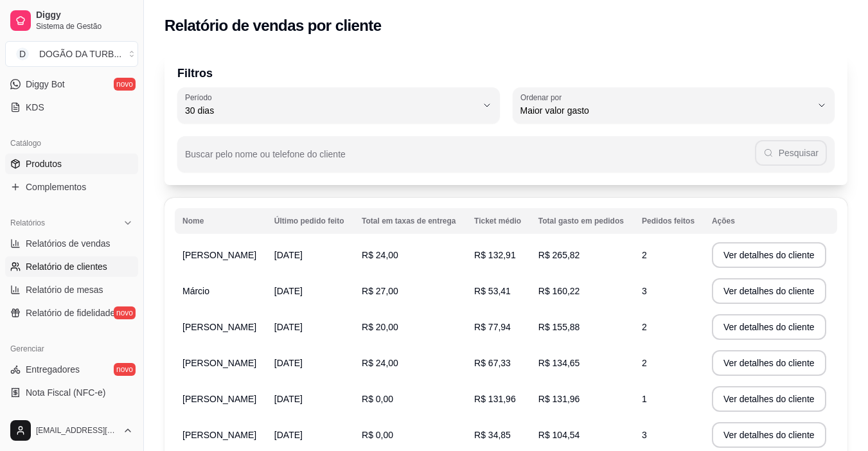
click at [80, 169] on link "Produtos" at bounding box center [71, 164] width 133 height 21
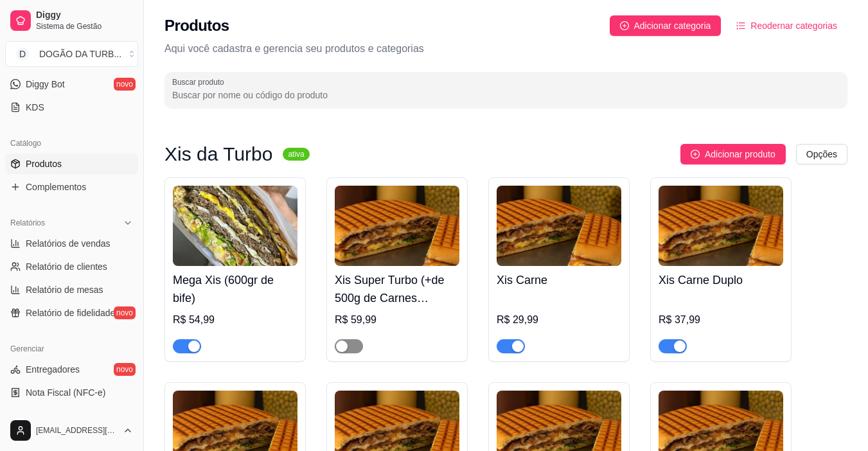
click at [350, 350] on span "button" at bounding box center [349, 346] width 28 height 14
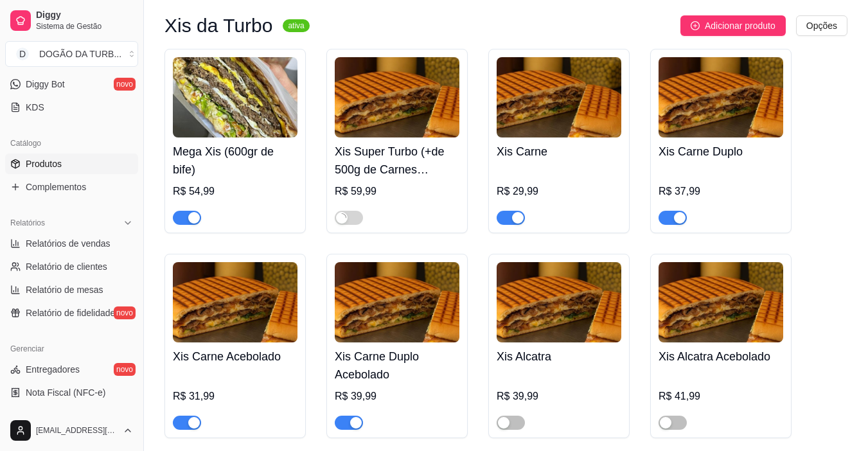
scroll to position [193, 0]
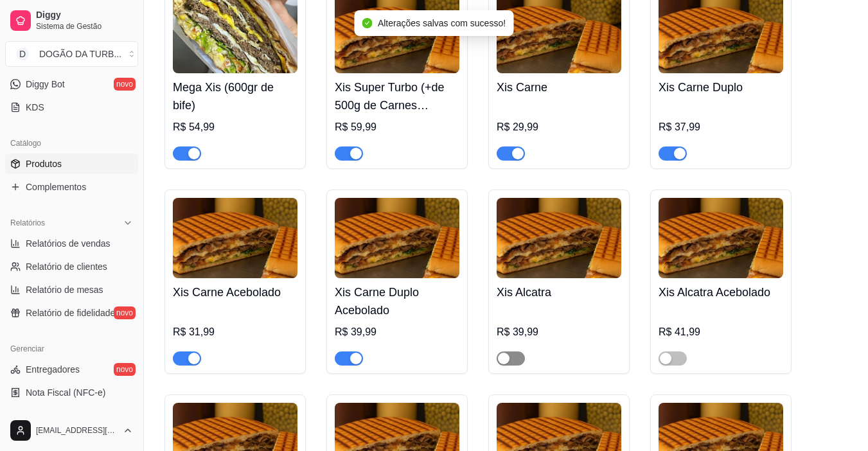
drag, startPoint x: 504, startPoint y: 355, endPoint x: 510, endPoint y: 354, distance: 6.7
click at [506, 355] on div "button" at bounding box center [504, 359] width 12 height 12
click at [676, 357] on span "button" at bounding box center [673, 359] width 28 height 14
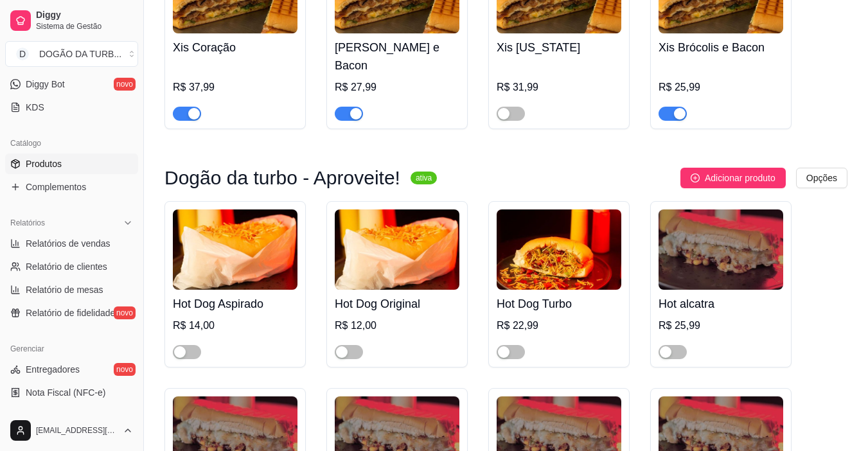
scroll to position [707, 0]
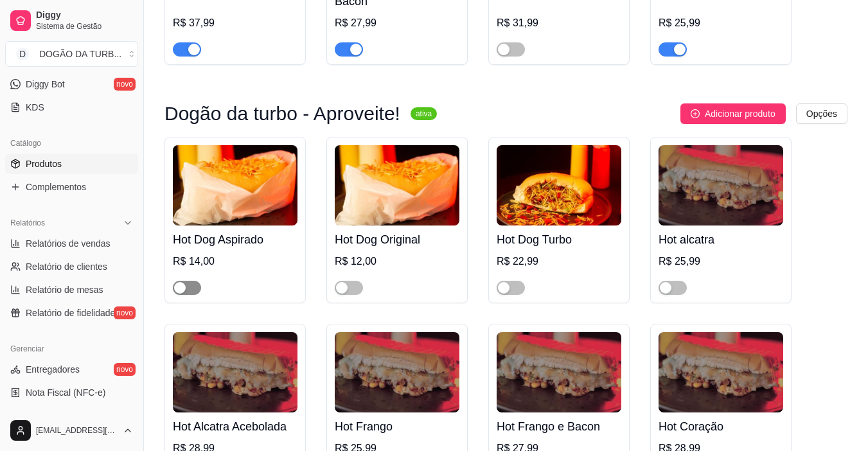
click at [182, 282] on div "button" at bounding box center [180, 288] width 12 height 12
click at [344, 282] on div "button" at bounding box center [342, 288] width 12 height 12
click at [506, 282] on div "button" at bounding box center [504, 288] width 12 height 12
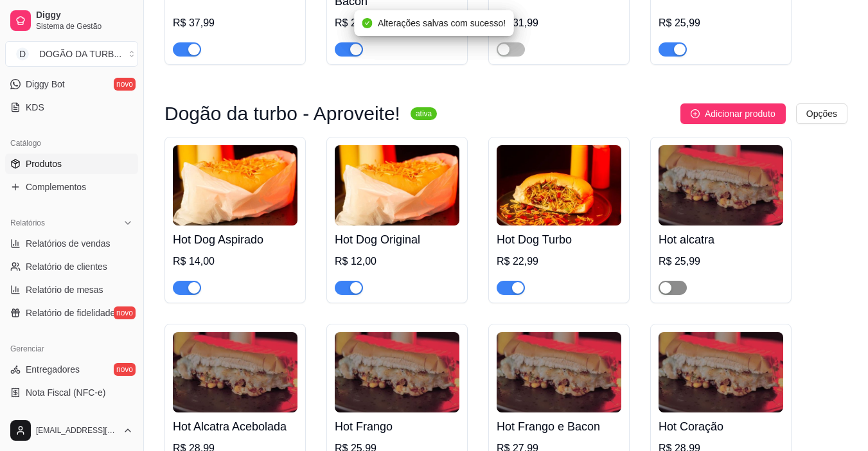
click at [668, 282] on div "button" at bounding box center [666, 288] width 12 height 12
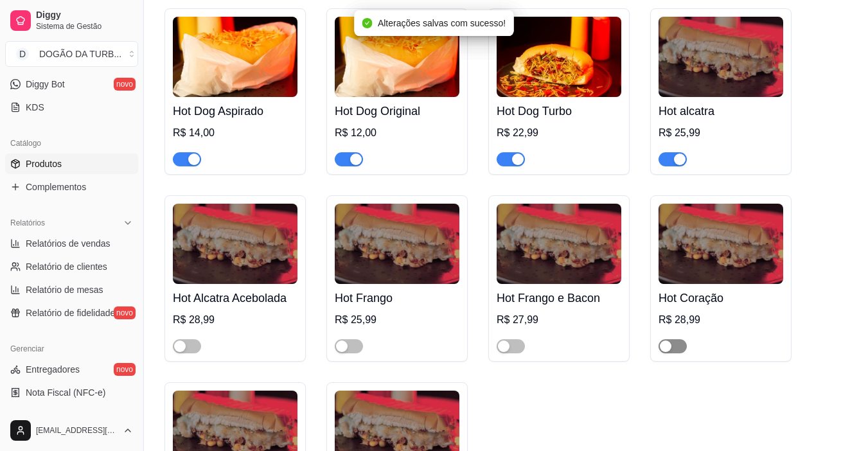
click at [668, 338] on div at bounding box center [673, 345] width 28 height 15
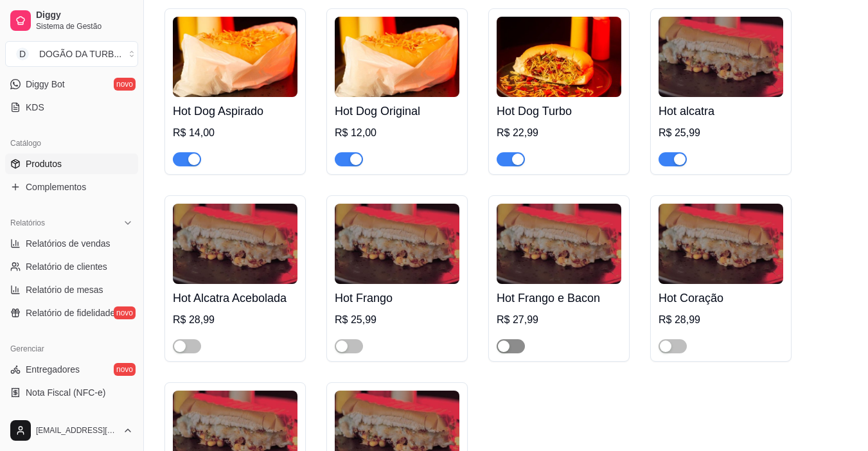
click at [512, 339] on span "button" at bounding box center [511, 346] width 28 height 14
click at [672, 339] on button "button" at bounding box center [673, 346] width 28 height 14
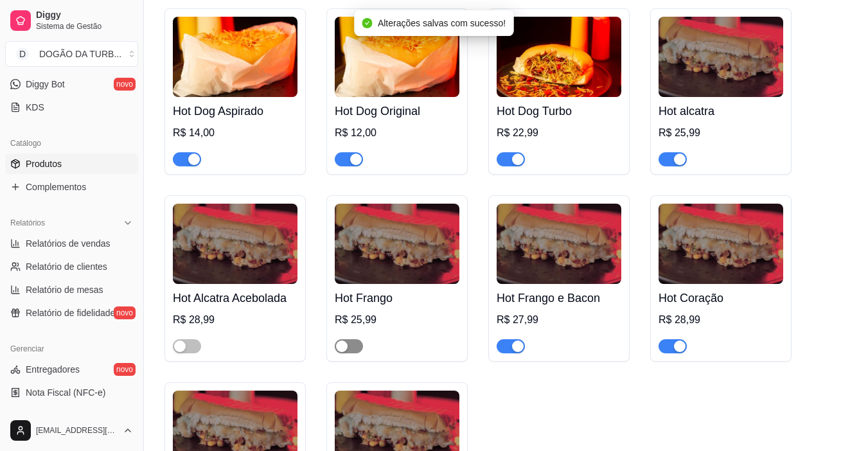
click at [349, 339] on span "button" at bounding box center [349, 346] width 28 height 14
click at [181, 341] on div "button" at bounding box center [180, 347] width 12 height 12
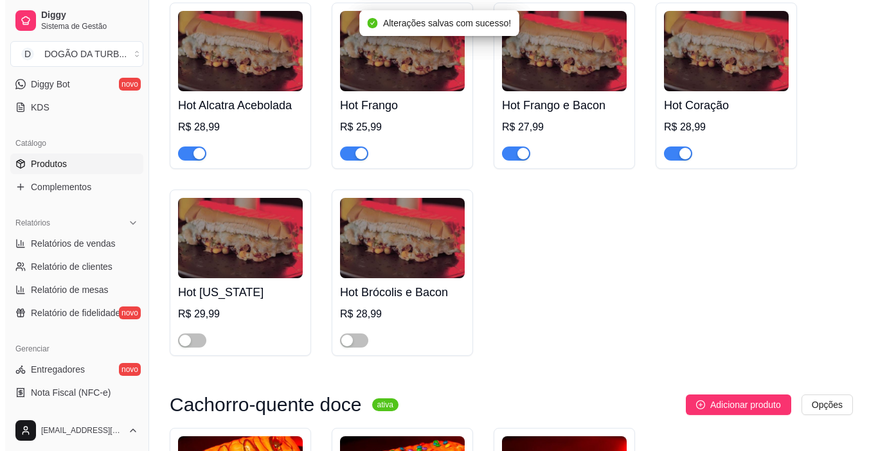
scroll to position [1093, 0]
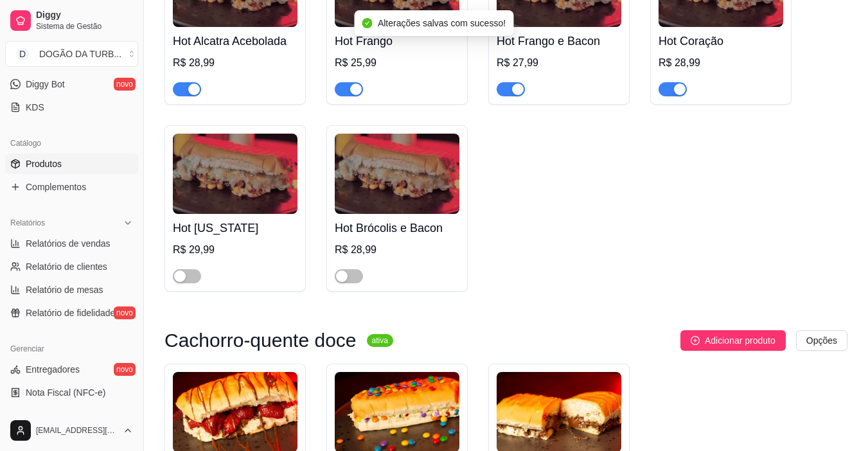
click at [347, 268] on div at bounding box center [349, 275] width 28 height 15
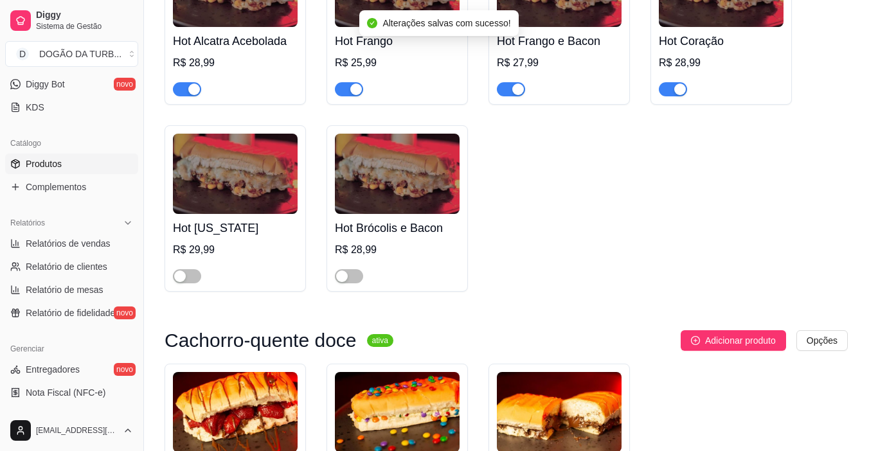
scroll to position [129, 0]
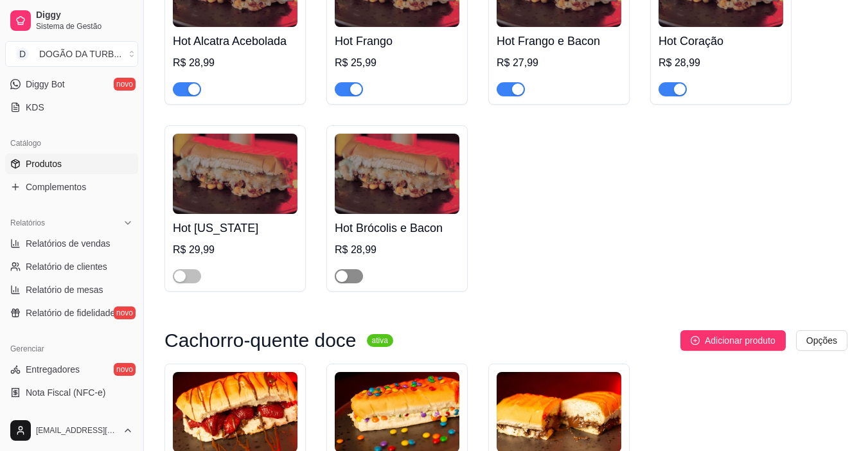
click at [349, 268] on div at bounding box center [349, 275] width 28 height 15
click at [352, 269] on span "button" at bounding box center [349, 276] width 28 height 14
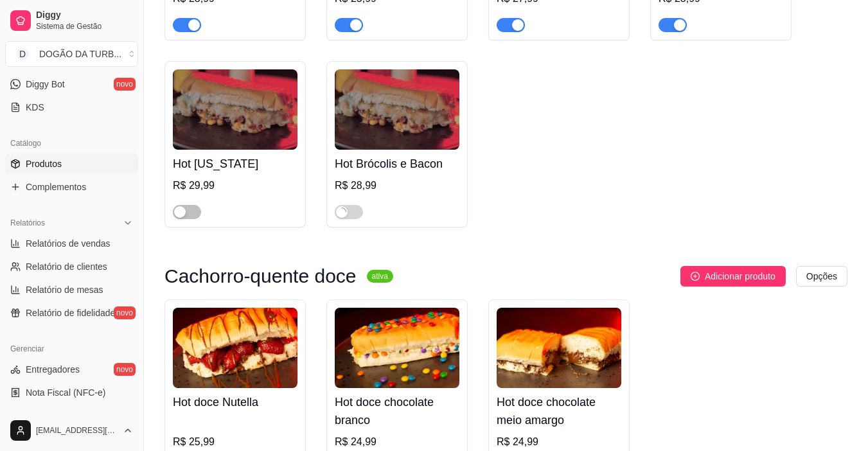
scroll to position [1285, 0]
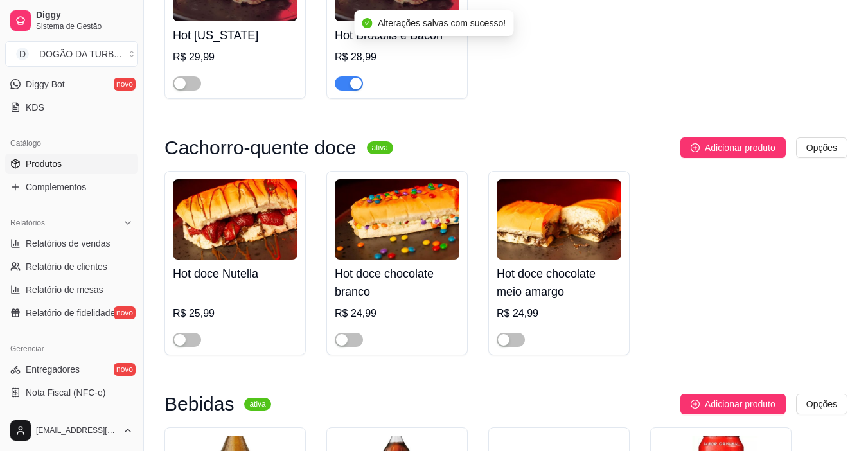
click at [192, 332] on div at bounding box center [187, 339] width 28 height 15
click at [197, 333] on span "button" at bounding box center [187, 340] width 28 height 14
click at [348, 333] on span "button" at bounding box center [349, 340] width 28 height 14
click at [498, 334] on div "button" at bounding box center [504, 340] width 12 height 12
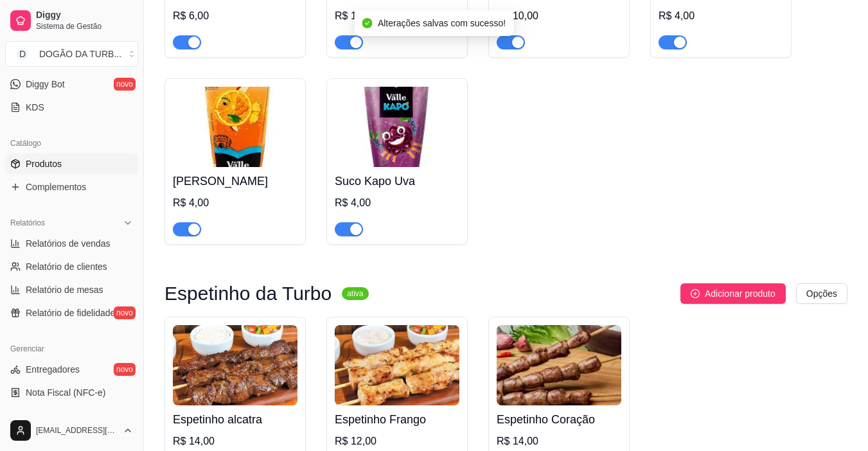
scroll to position [2336, 0]
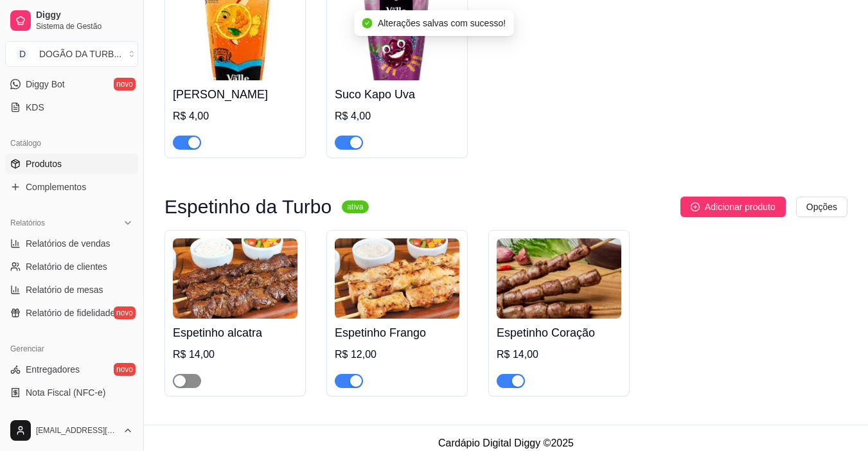
click at [183, 375] on div "button" at bounding box center [180, 381] width 12 height 12
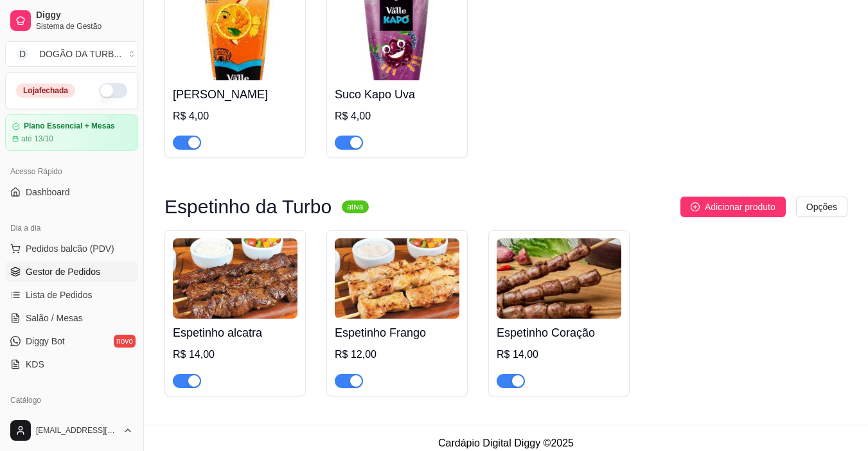
click at [65, 268] on span "Gestor de Pedidos" at bounding box center [63, 271] width 75 height 13
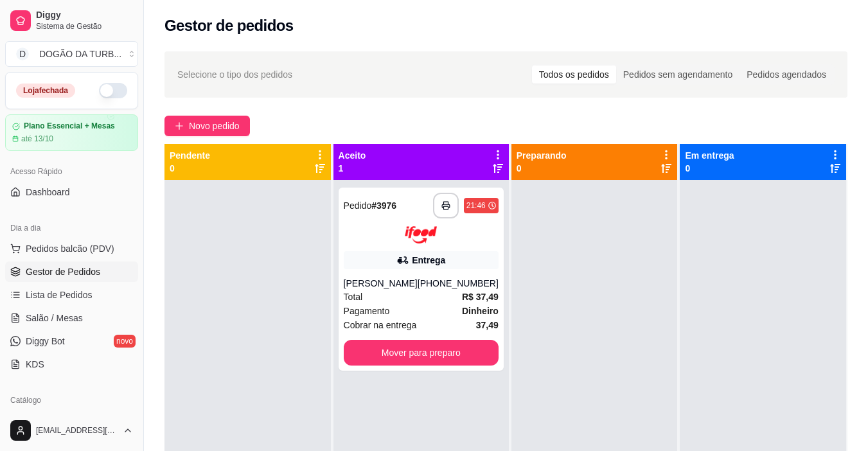
scroll to position [36, 0]
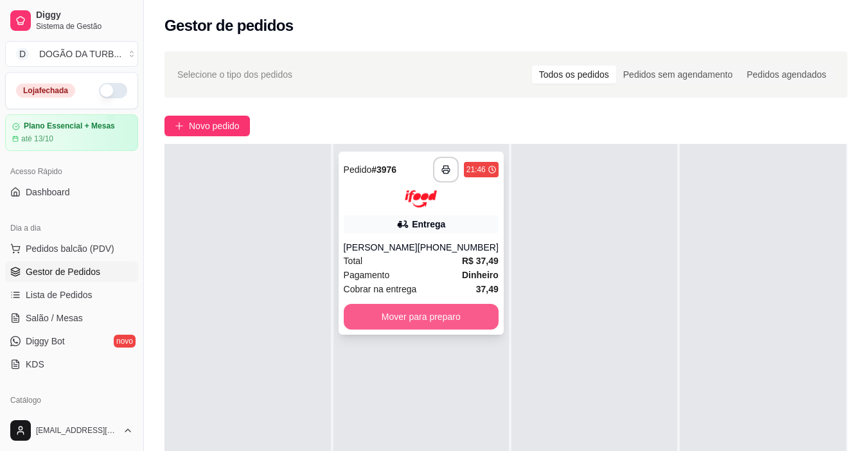
click at [426, 310] on button "Mover para preparo" at bounding box center [421, 317] width 155 height 26
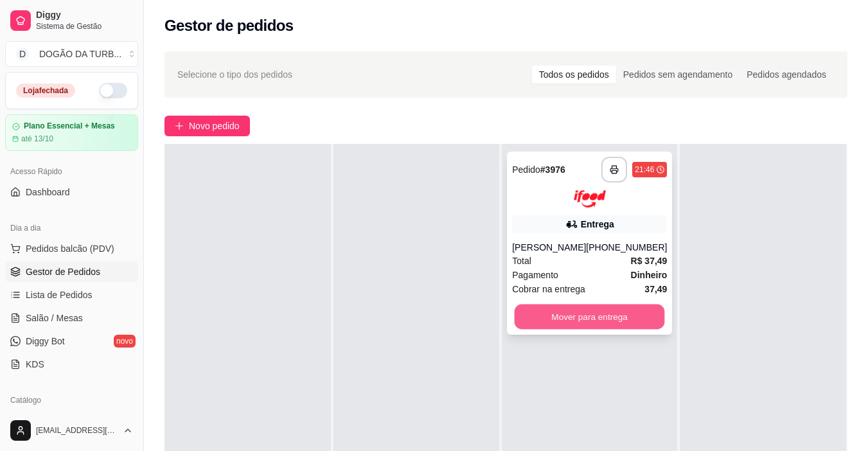
click at [618, 317] on button "Mover para entrega" at bounding box center [590, 316] width 150 height 25
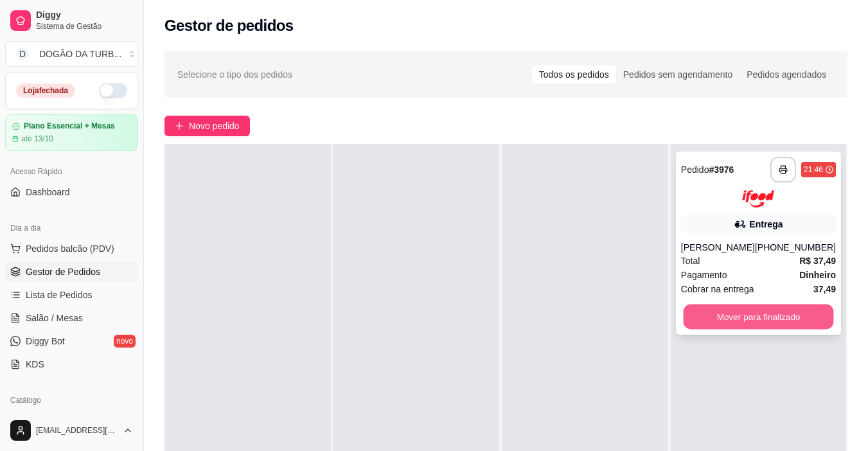
click at [725, 311] on button "Mover para finalizado" at bounding box center [758, 316] width 150 height 25
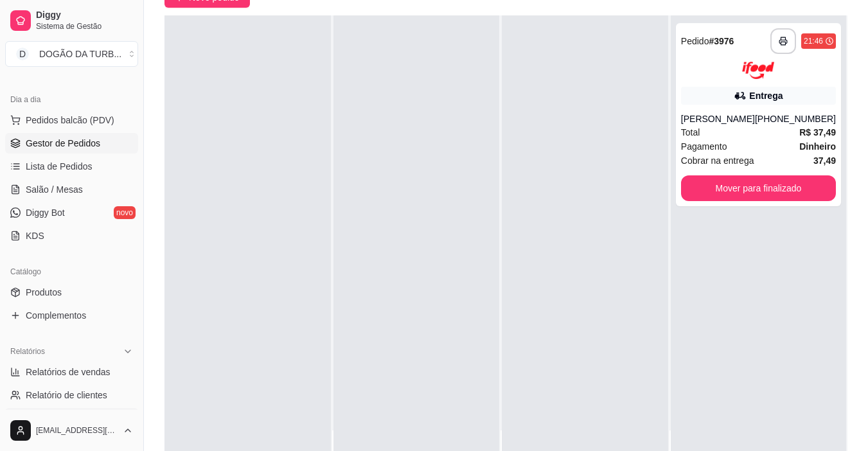
scroll to position [257, 0]
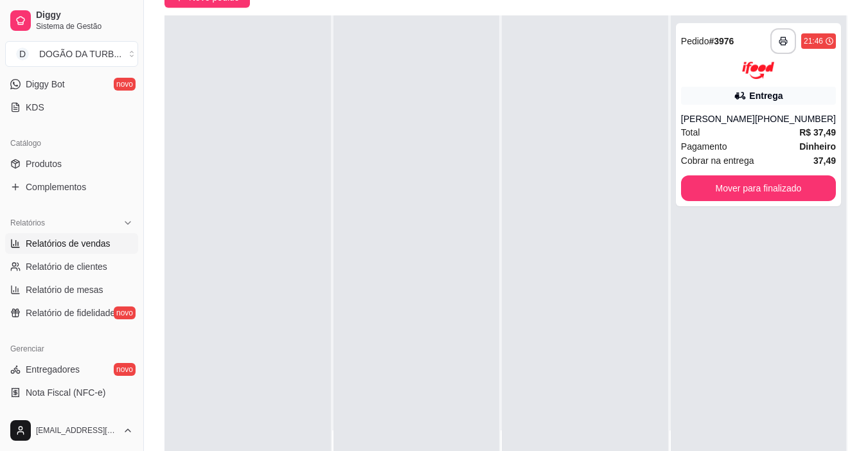
click at [87, 243] on span "Relatórios de vendas" at bounding box center [68, 243] width 85 height 13
select select "ALL"
select select "0"
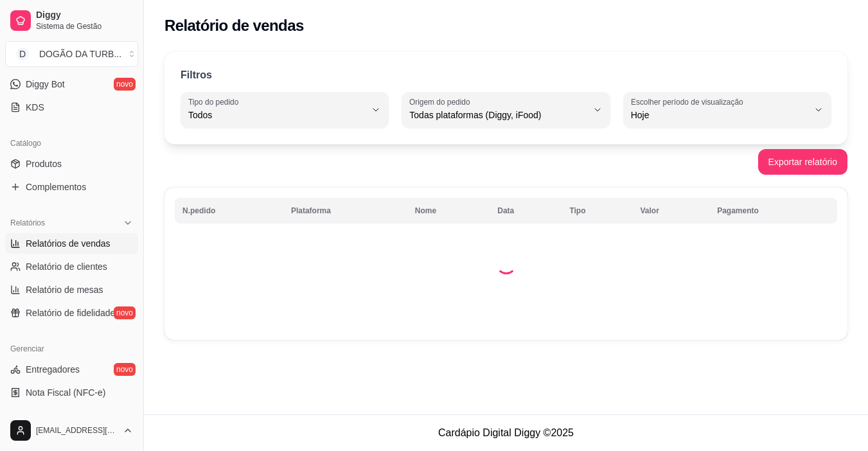
click at [94, 249] on span "Relatórios de vendas" at bounding box center [68, 243] width 85 height 13
